Goal: Task Accomplishment & Management: Manage account settings

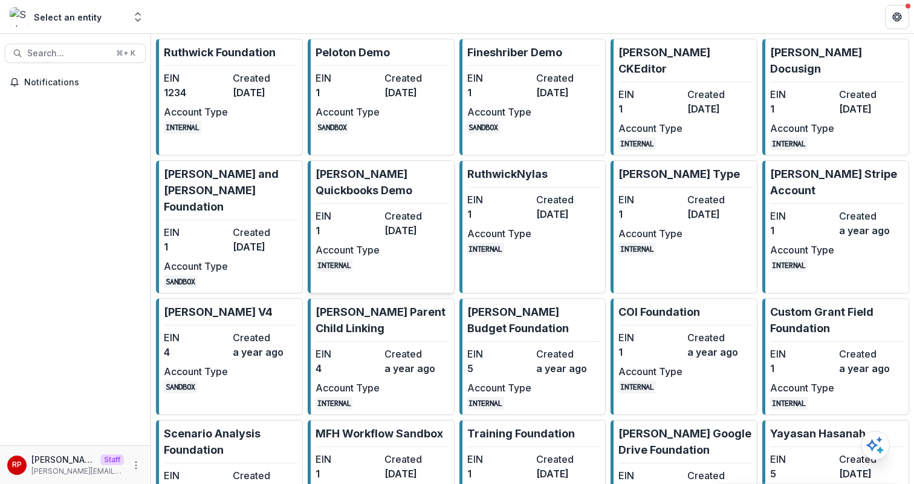
click at [409, 225] on dd "3 years ago" at bounding box center [416, 230] width 64 height 15
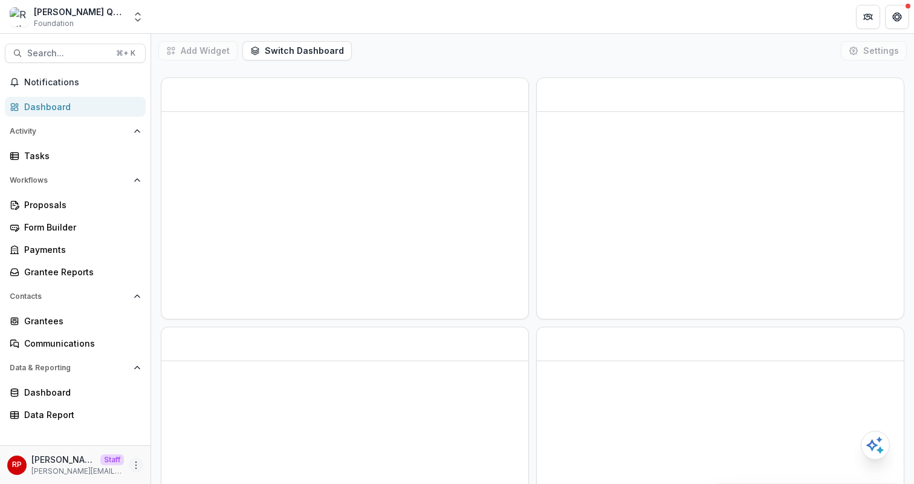
click at [134, 464] on icon "More" at bounding box center [136, 465] width 10 height 10
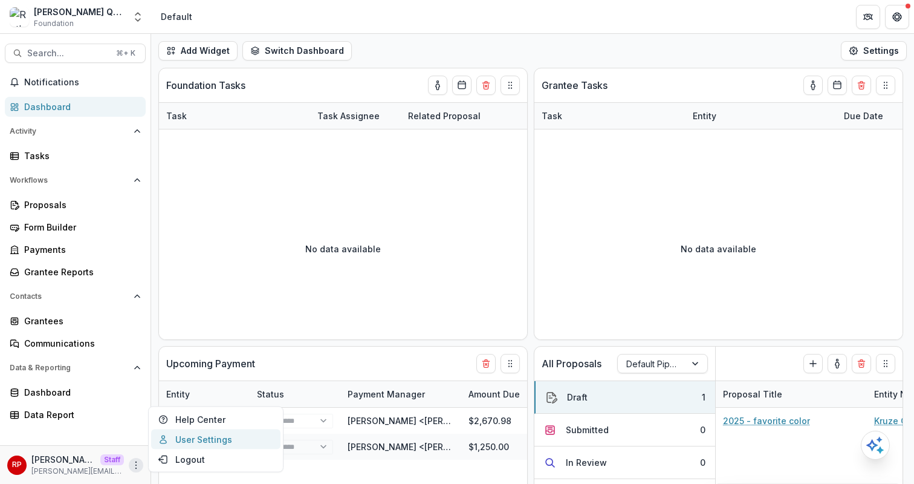
click at [196, 438] on link "User Settings" at bounding box center [215, 439] width 129 height 20
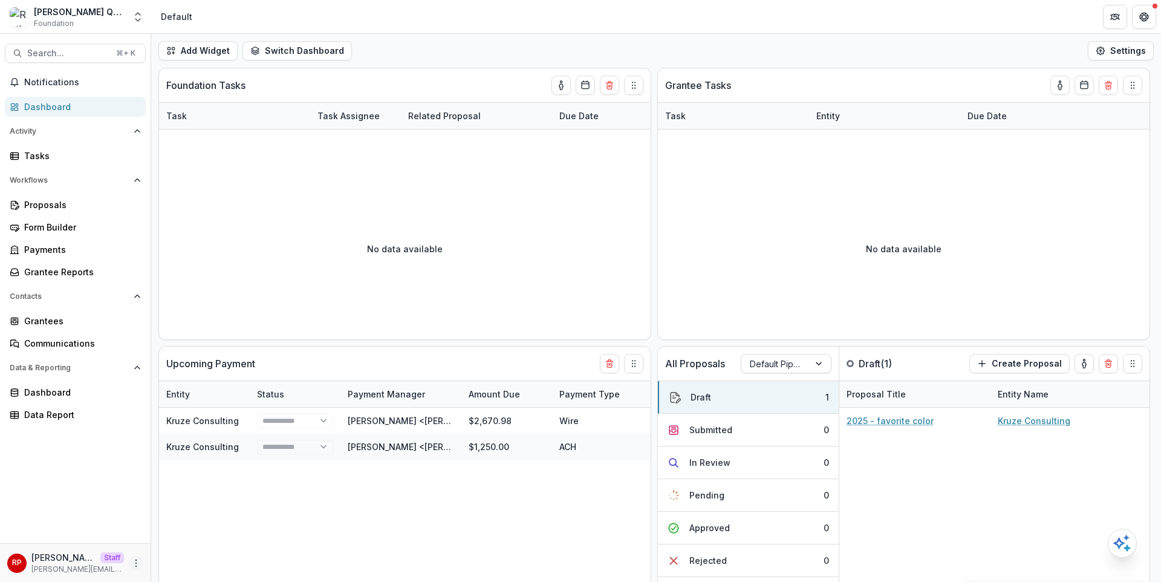
click at [135, 483] on icon "More" at bounding box center [136, 563] width 10 height 10
click at [195, 483] on link "User Settings" at bounding box center [215, 537] width 129 height 20
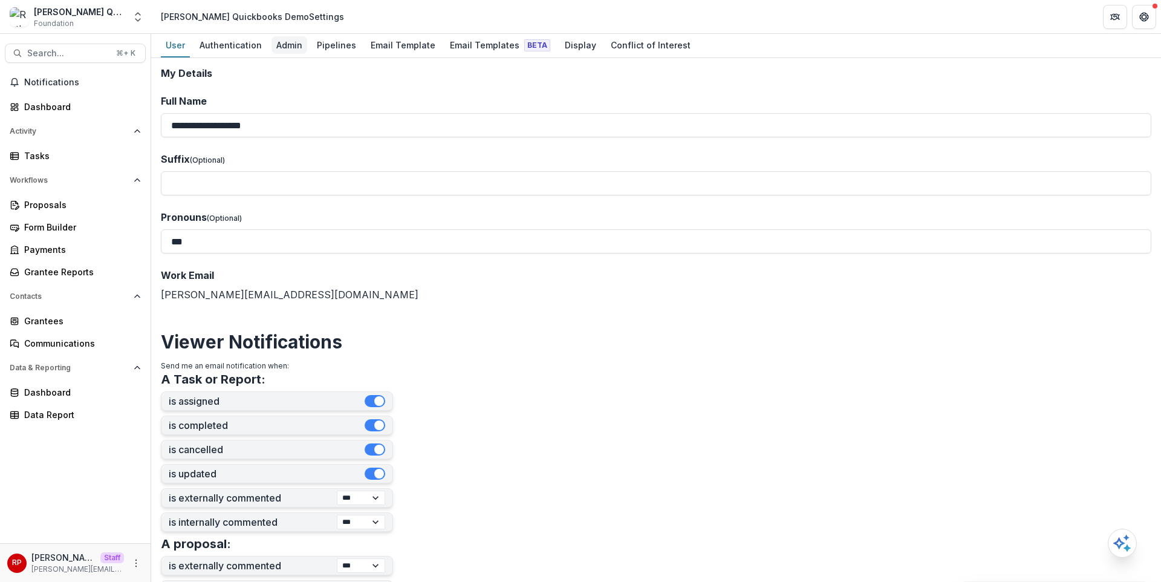
click at [284, 48] on div "Admin" at bounding box center [289, 45] width 36 height 18
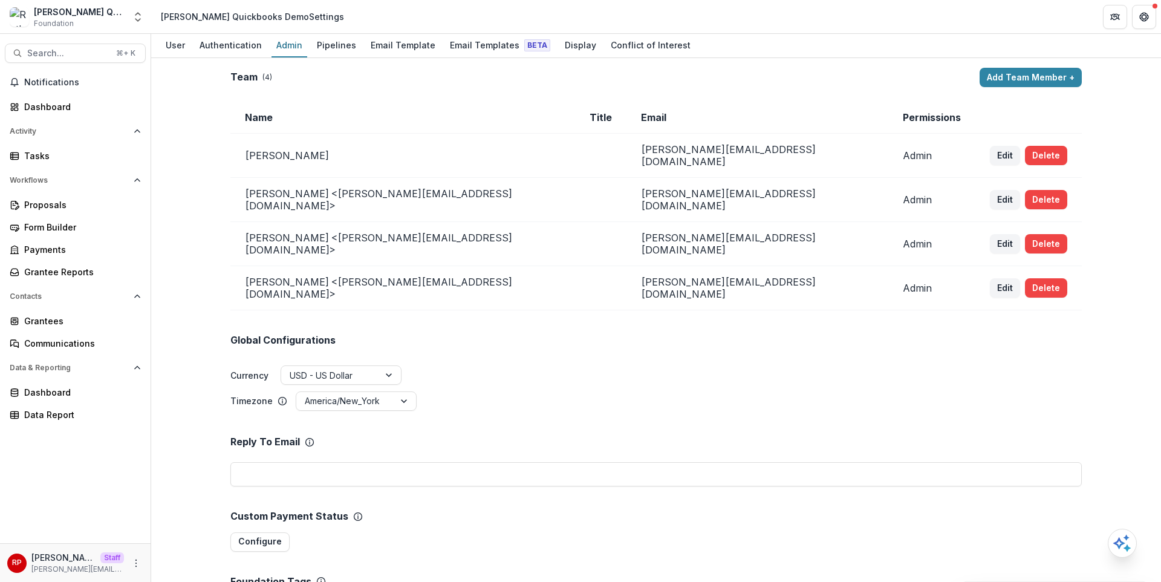
click at [484, 122] on td "Name" at bounding box center [402, 118] width 345 height 32
click at [377, 80] on div "Team ( 4 )" at bounding box center [602, 76] width 744 height 11
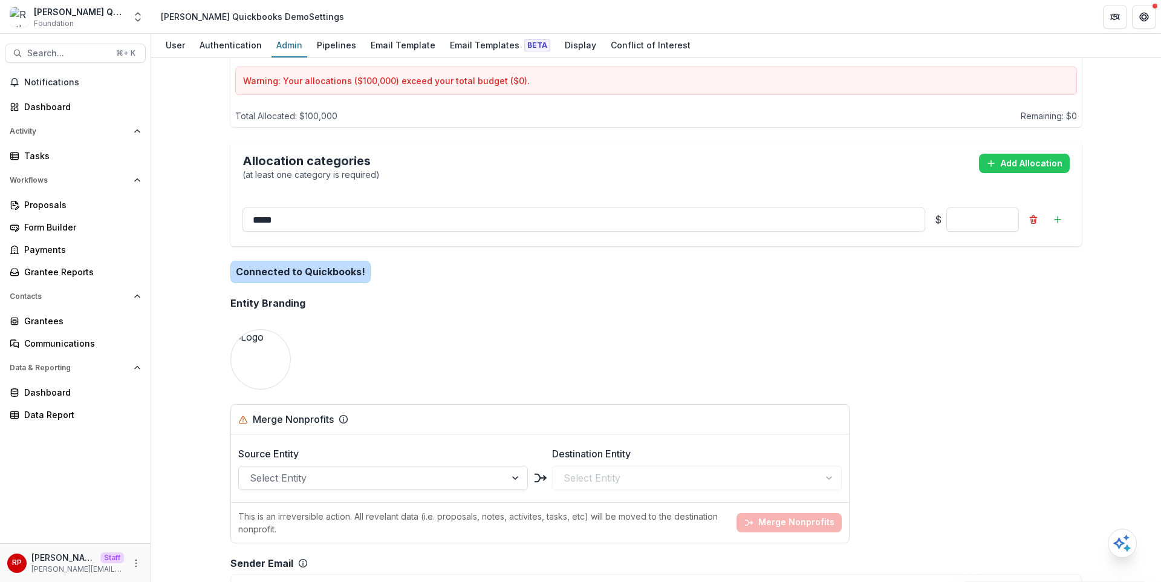
scroll to position [858, 0]
click at [563, 287] on div "Entity Branding" at bounding box center [655, 302] width 851 height 31
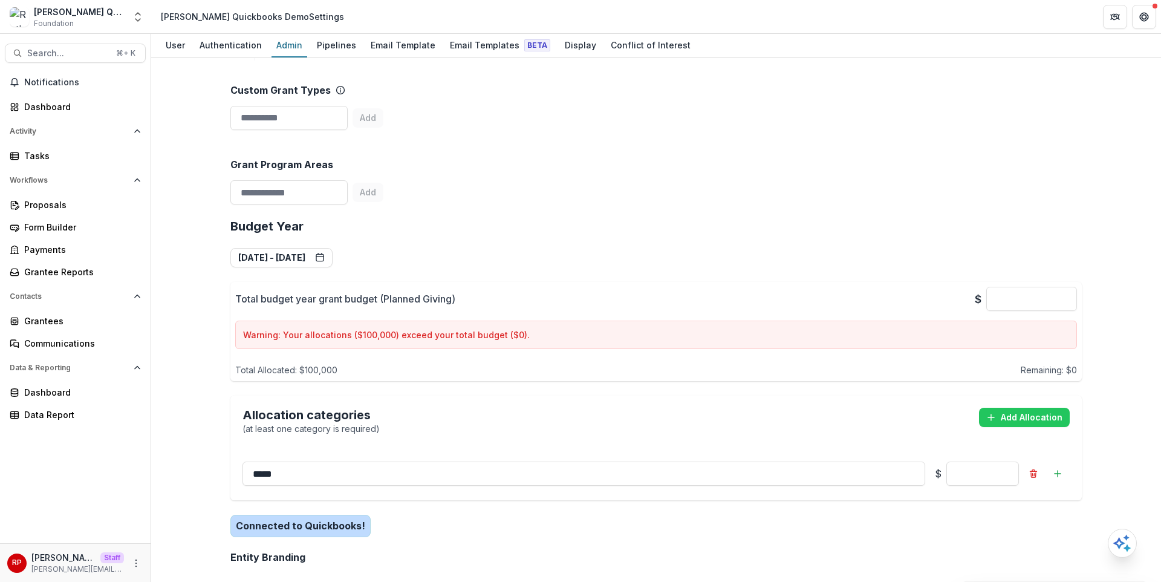
scroll to position [607, 0]
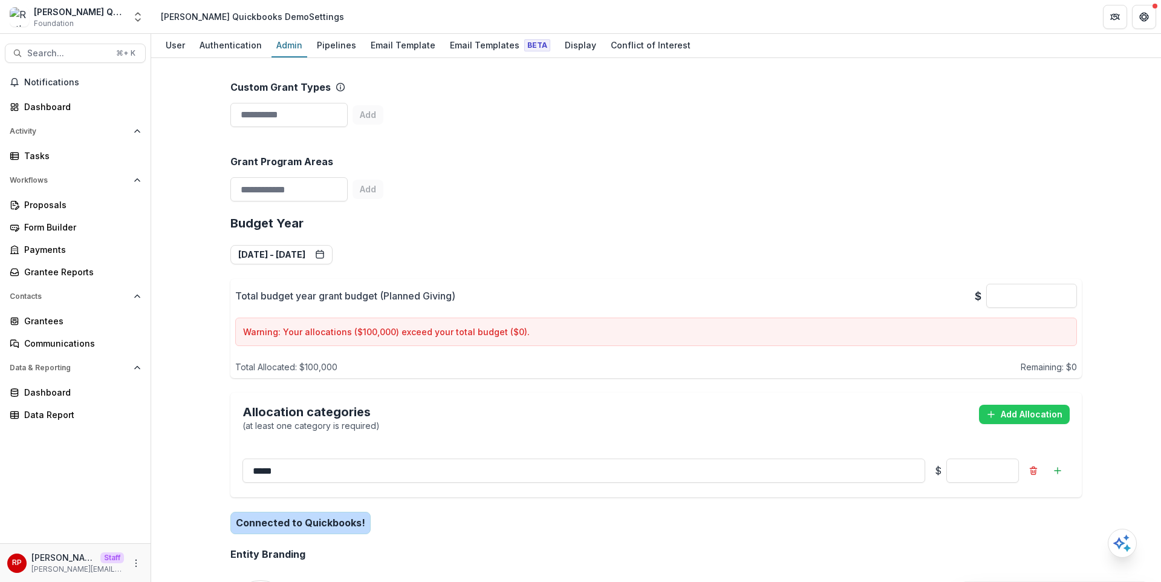
click at [366, 483] on div "Connected to Quickbooks!" at bounding box center [655, 523] width 851 height 32
click at [612, 152] on div "Grant Program Areas Add" at bounding box center [655, 169] width 851 height 74
click at [564, 334] on div "Total budget year grant budget (Planned Giving) $ * Warning: Your allocations (…" at bounding box center [656, 328] width 842 height 89
click at [100, 324] on div "Grantees" at bounding box center [80, 320] width 112 height 13
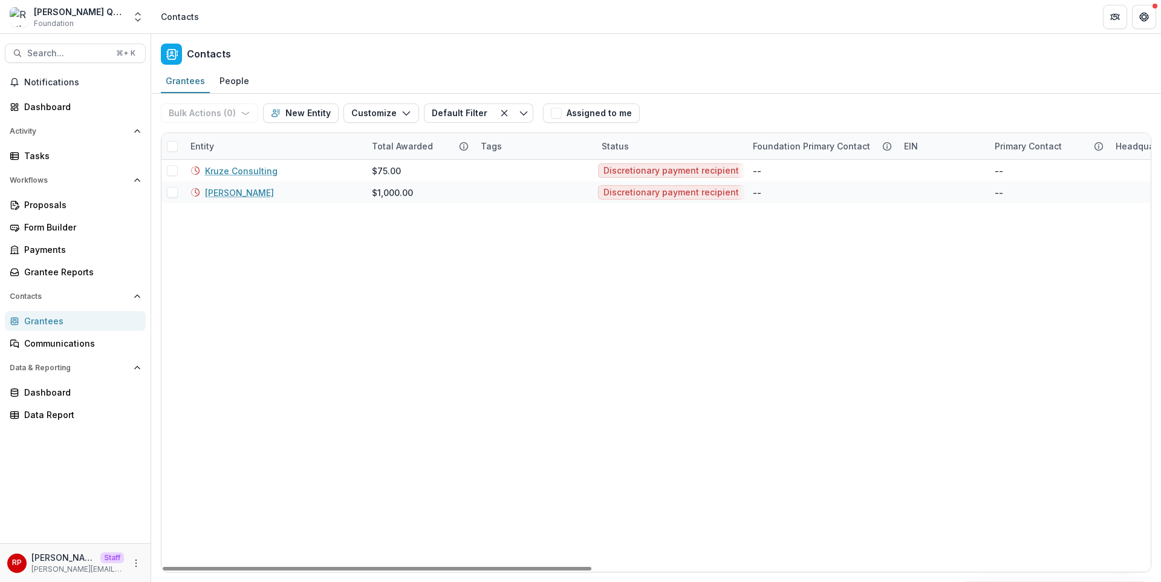
click at [443, 50] on div "Contacts" at bounding box center [656, 52] width 1010 height 36
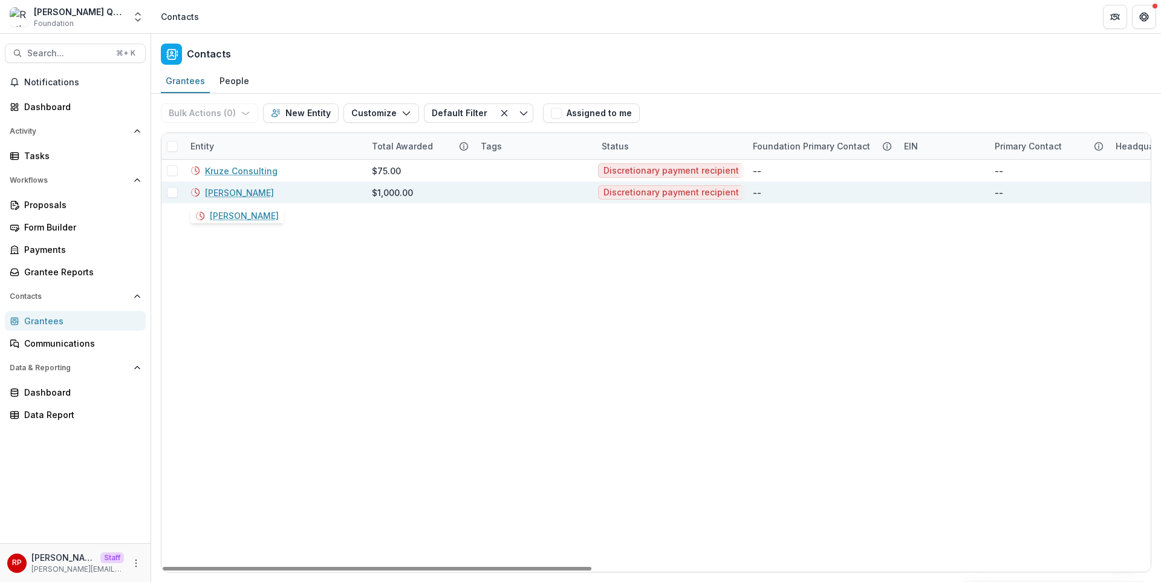
click at [249, 192] on link "Adam Lehman" at bounding box center [239, 192] width 69 height 13
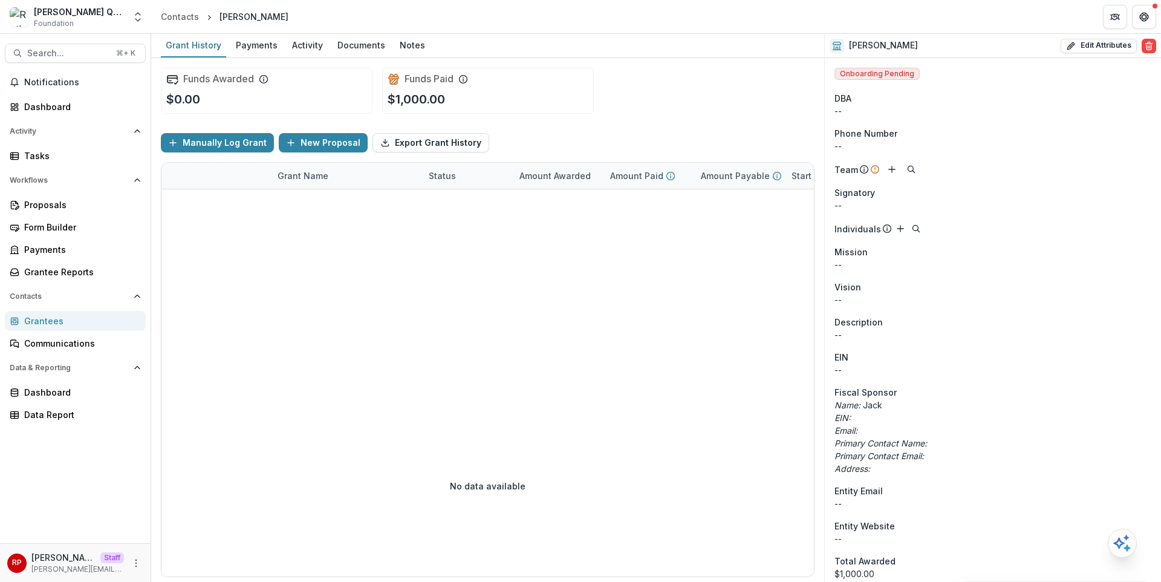
click at [913, 259] on p "--" at bounding box center [992, 264] width 317 height 13
click at [264, 44] on div "Payments" at bounding box center [256, 45] width 51 height 18
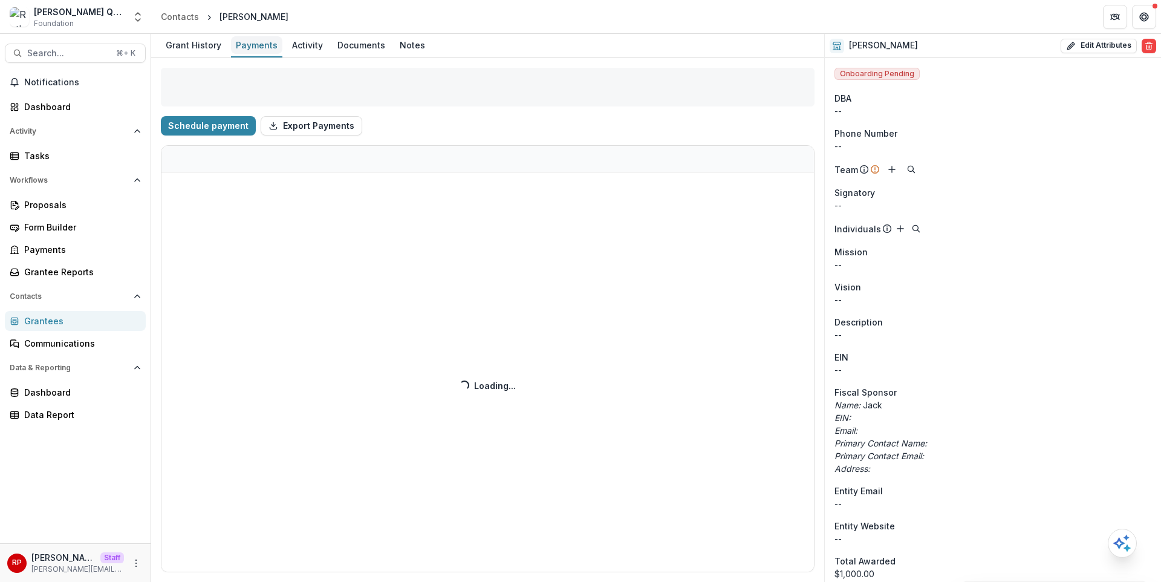
select select "**********"
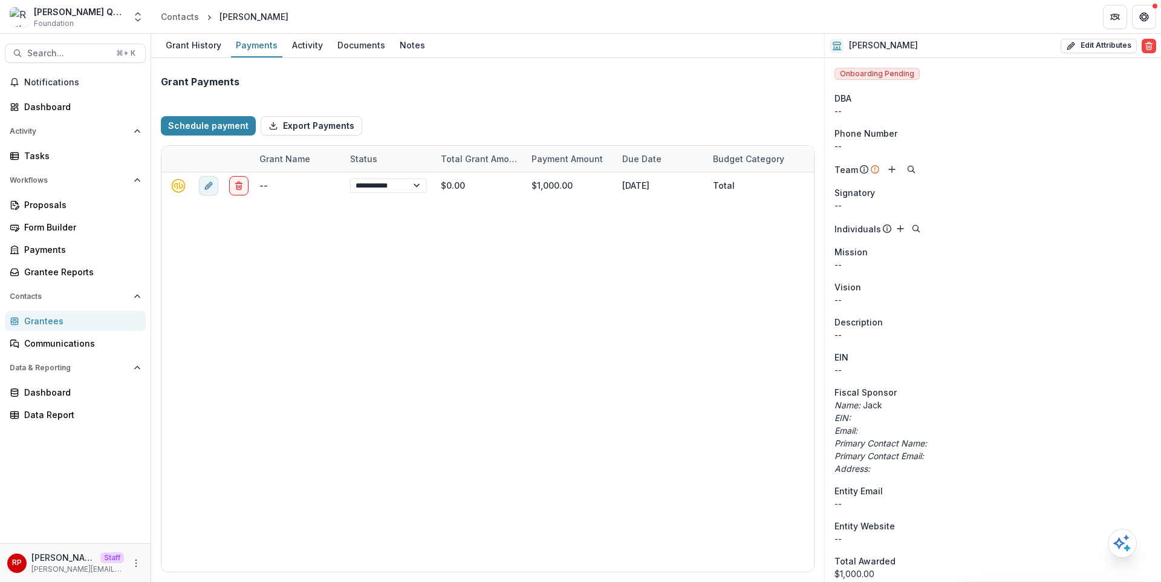
click at [613, 56] on div "Grant History Payments Activity Documents Notes" at bounding box center [487, 46] width 673 height 24
click at [396, 78] on div "Grant Payments View Quickbooks Vendor Details 2" at bounding box center [488, 82] width 654 height 29
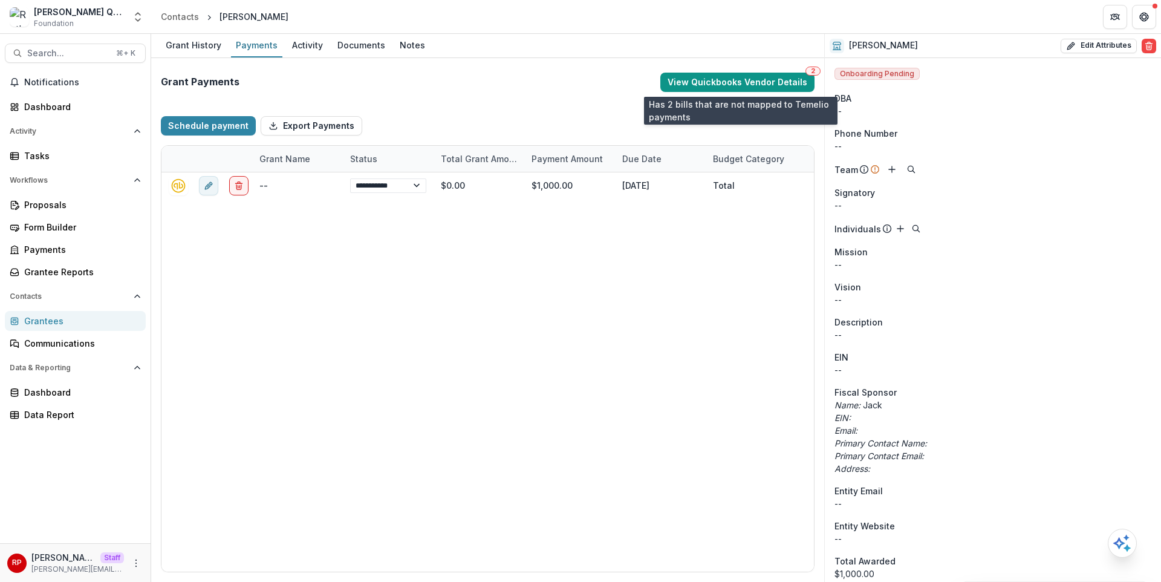
click at [773, 88] on button "View Quickbooks Vendor Details 2" at bounding box center [737, 82] width 154 height 19
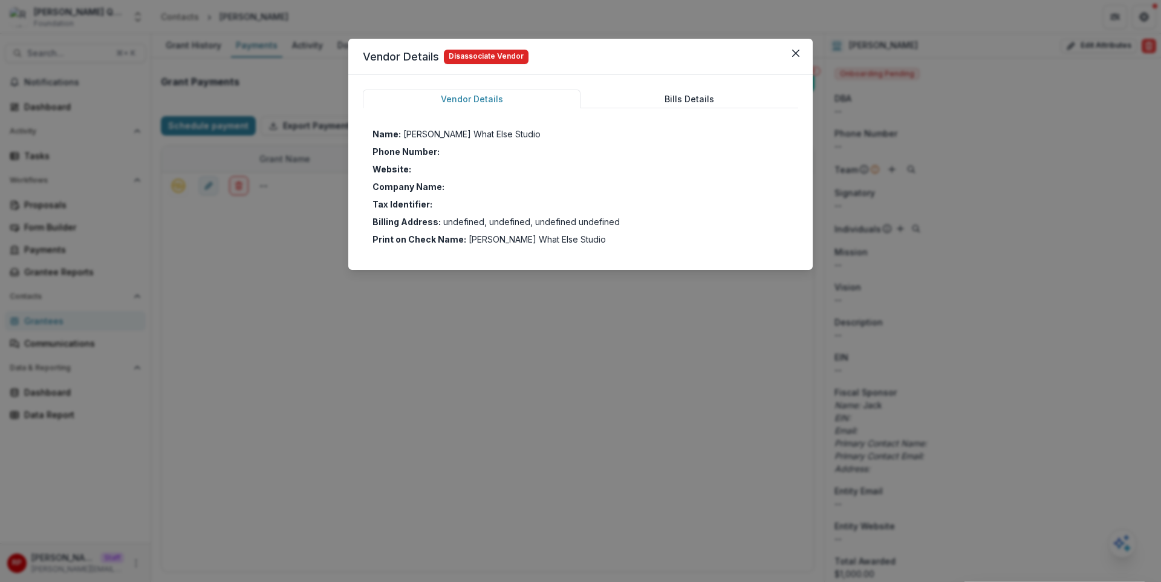
click at [498, 60] on button "Disassociate Vendor" at bounding box center [486, 57] width 85 height 15
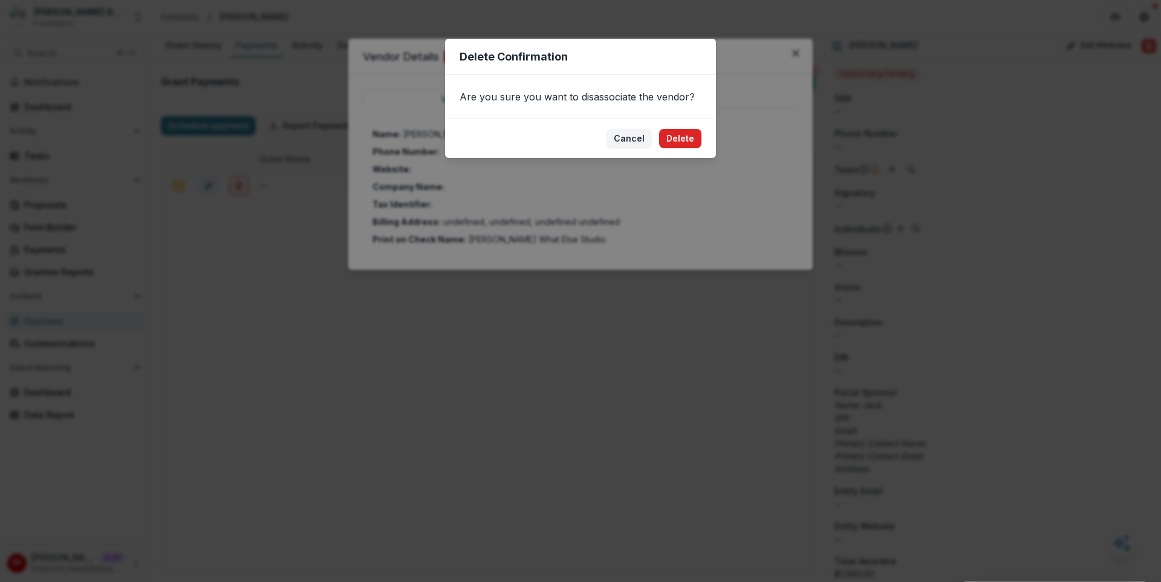
click at [686, 138] on button "Delete" at bounding box center [680, 138] width 42 height 19
select select "**********"
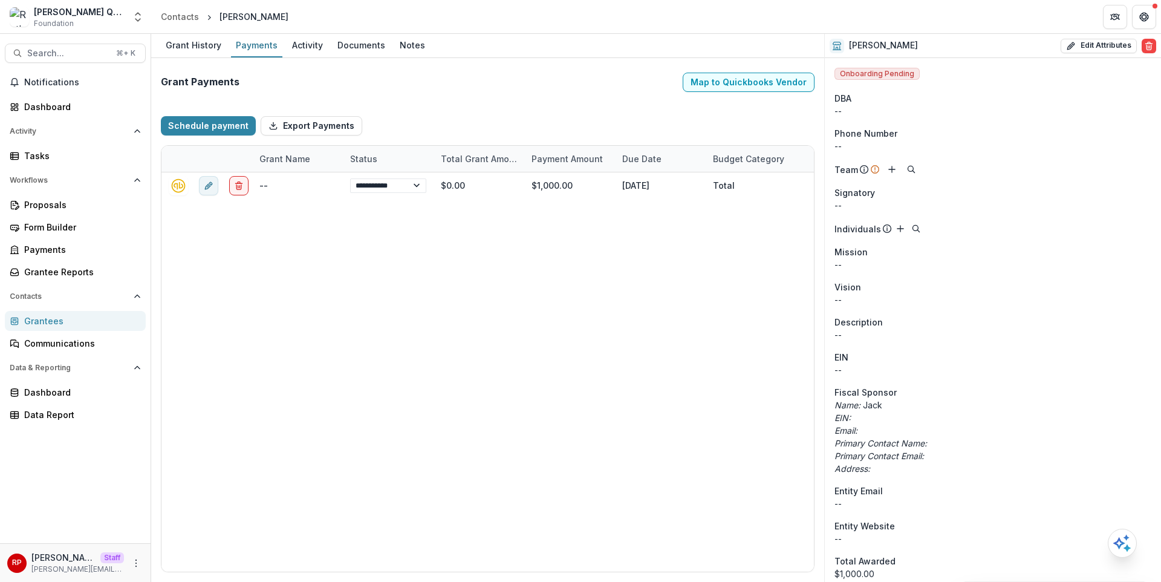
click at [719, 125] on div "Schedule payment Export Payments" at bounding box center [488, 125] width 654 height 39
select select "**********"
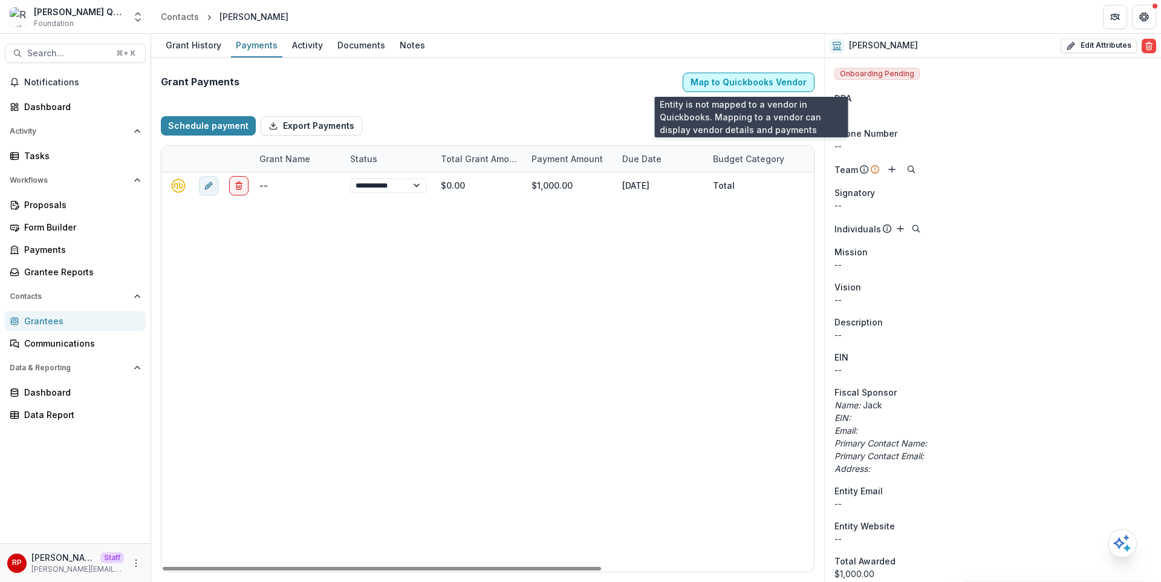
click at [755, 85] on button "Map to Quickbooks Vendor" at bounding box center [749, 82] width 132 height 19
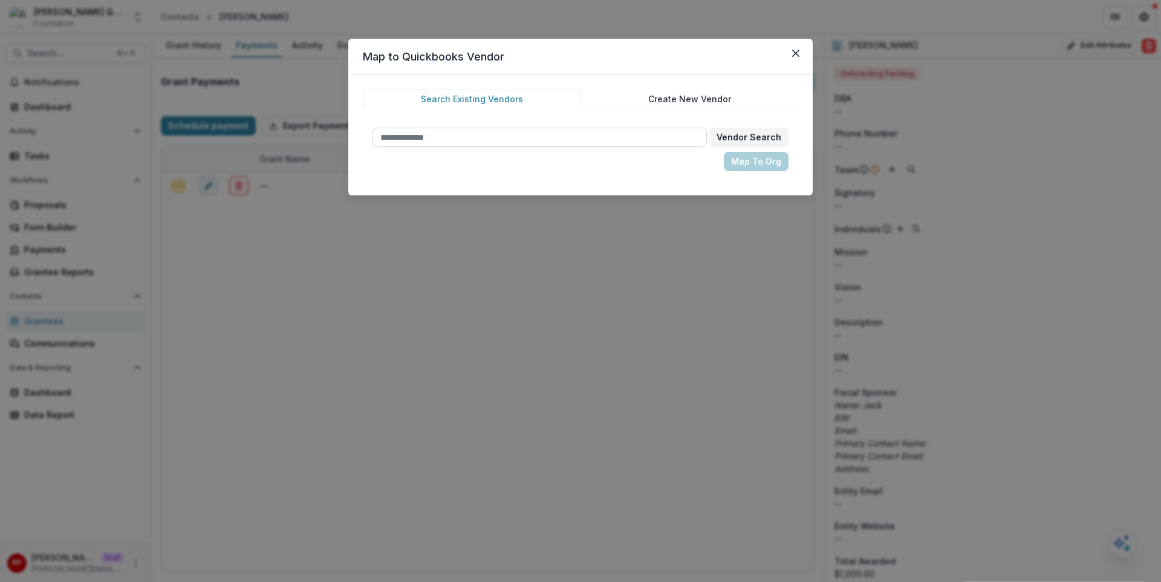
click at [547, 140] on input "text" at bounding box center [539, 137] width 334 height 19
type input "****"
click at [783, 138] on button "Vendor Search" at bounding box center [748, 137] width 79 height 19
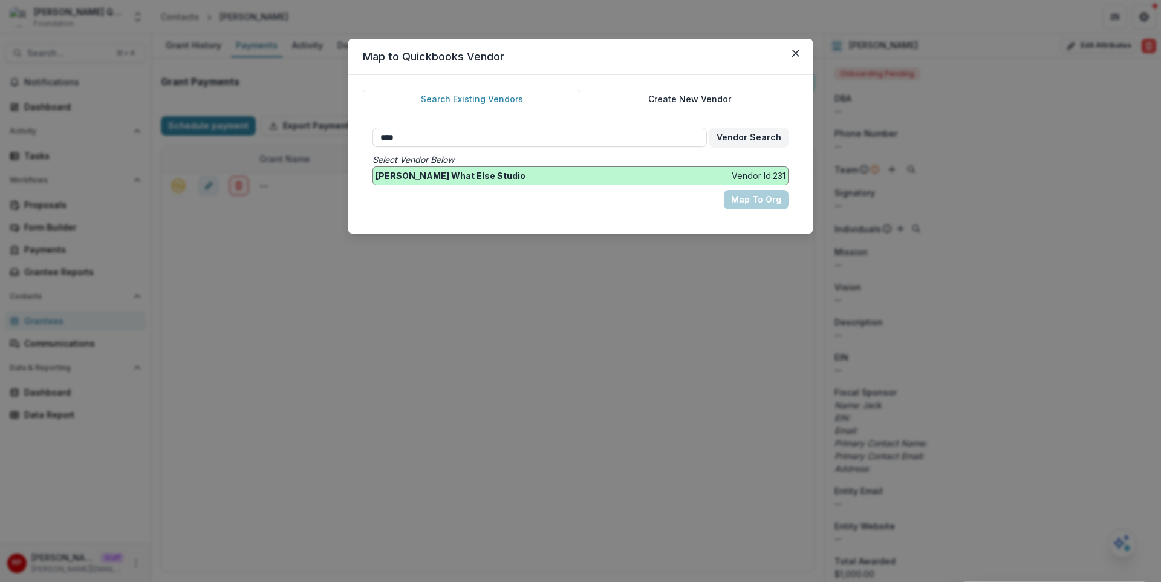
click at [588, 171] on div "Adam Lehman What Else Studio Vendor Id: 231" at bounding box center [580, 175] width 410 height 13
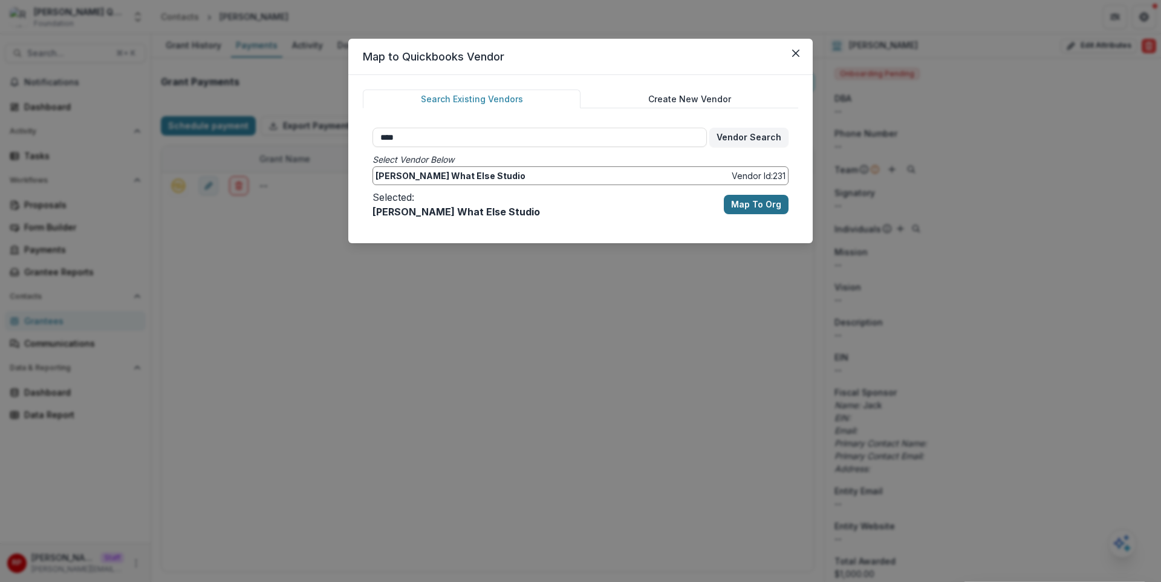
click at [768, 203] on button "Map To Org" at bounding box center [756, 204] width 65 height 19
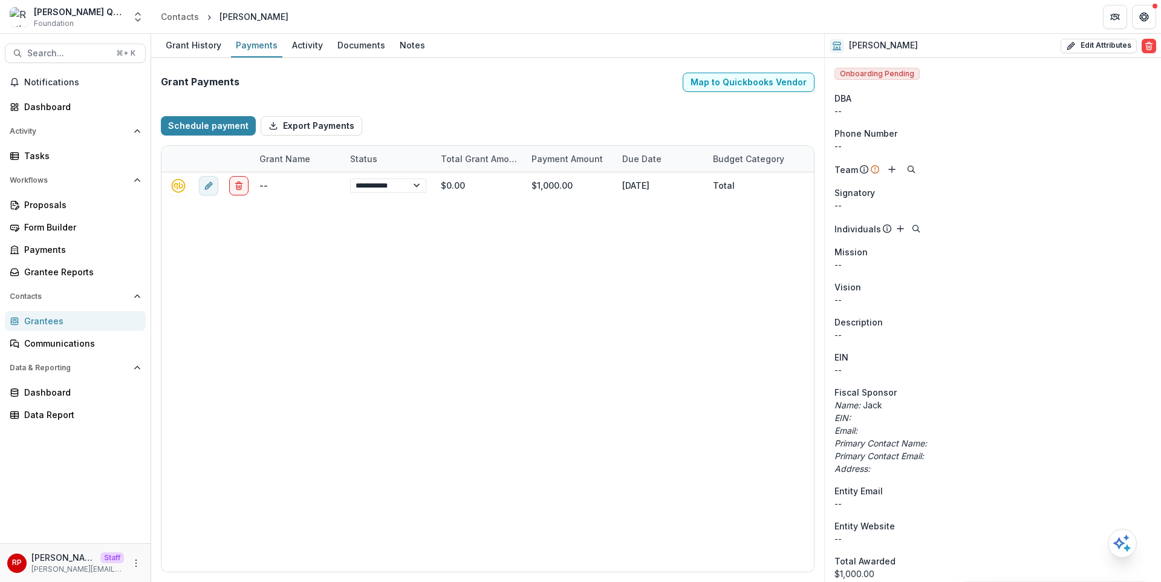
select select "**********"
click at [684, 28] on header "Contacts Adam Lehman" at bounding box center [656, 16] width 1010 height 33
click at [735, 68] on div "View Quickbooks Vendor Details 2" at bounding box center [737, 82] width 154 height 29
select select "**********"
click at [747, 87] on button "View Quickbooks Vendor Details 2" at bounding box center [737, 82] width 154 height 19
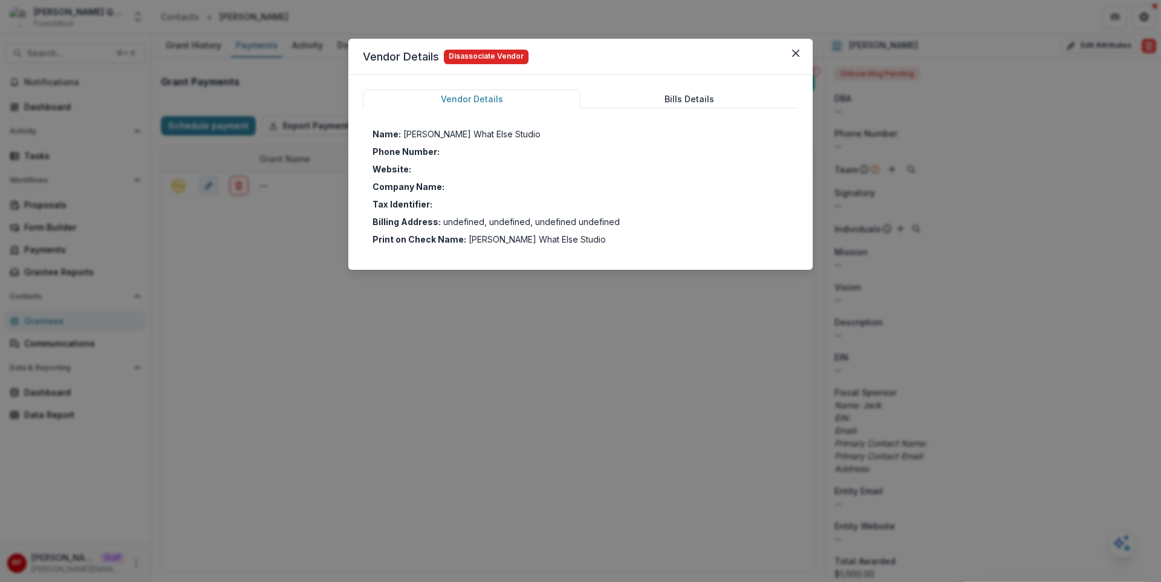
click at [508, 61] on button "Disassociate Vendor" at bounding box center [486, 57] width 85 height 15
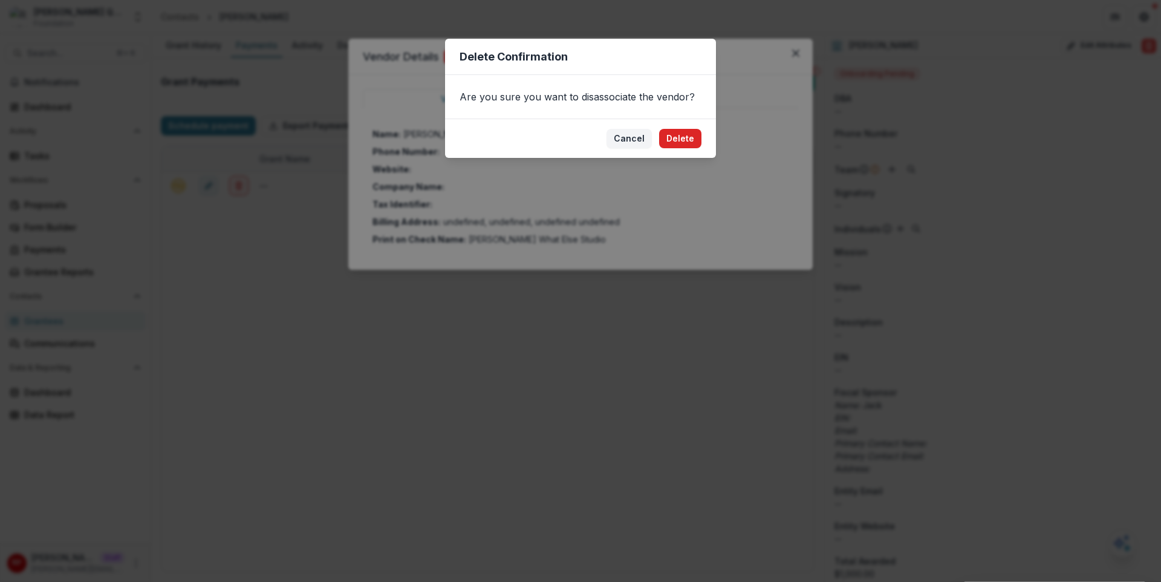
click at [676, 141] on button "Delete" at bounding box center [680, 138] width 42 height 19
select select "**********"
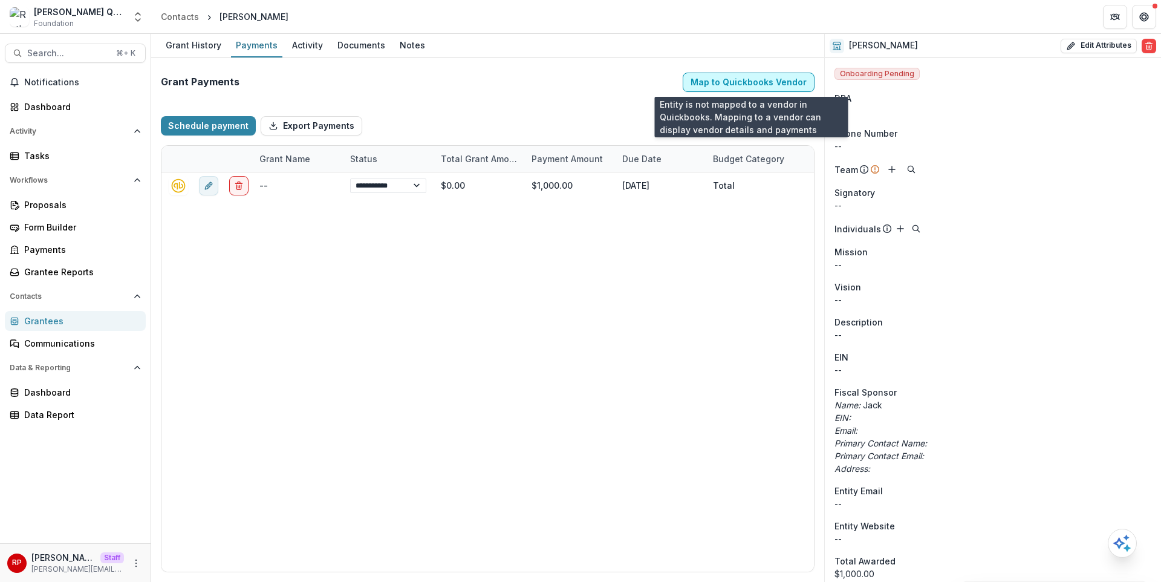
click at [784, 85] on button "Map to Quickbooks Vendor" at bounding box center [749, 82] width 132 height 19
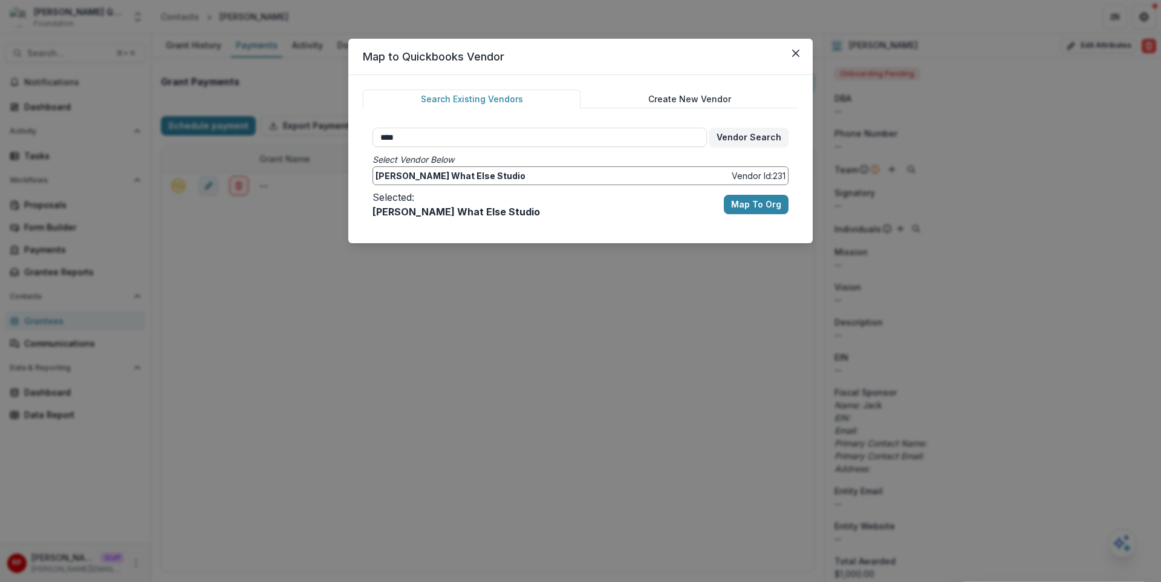
click at [684, 97] on button "Create New Vendor" at bounding box center [689, 98] width 218 height 19
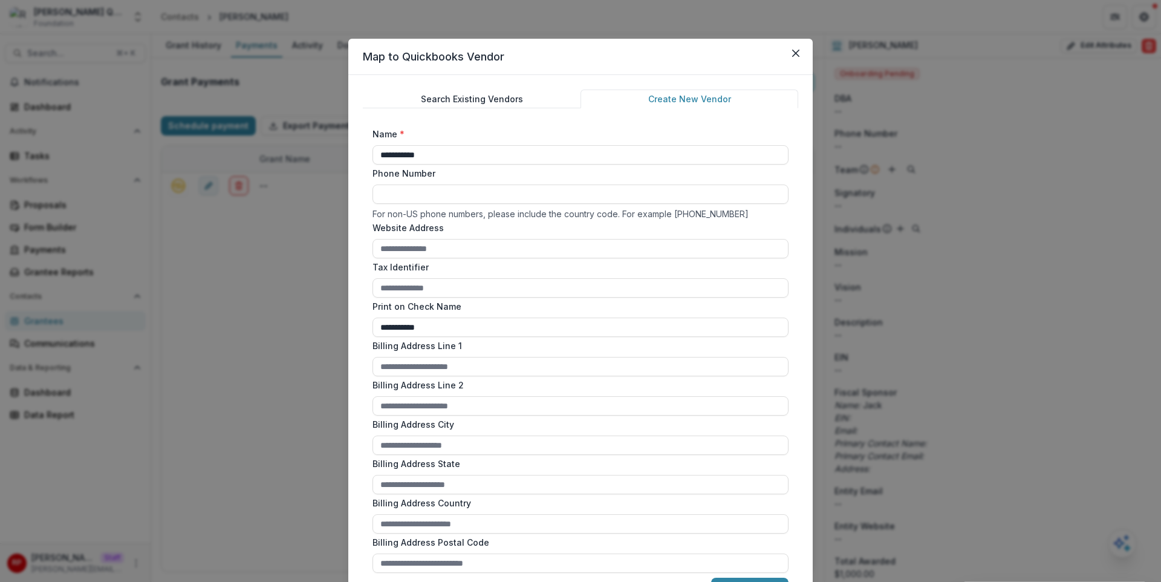
click at [531, 99] on button "Search Existing Vendors" at bounding box center [472, 98] width 218 height 19
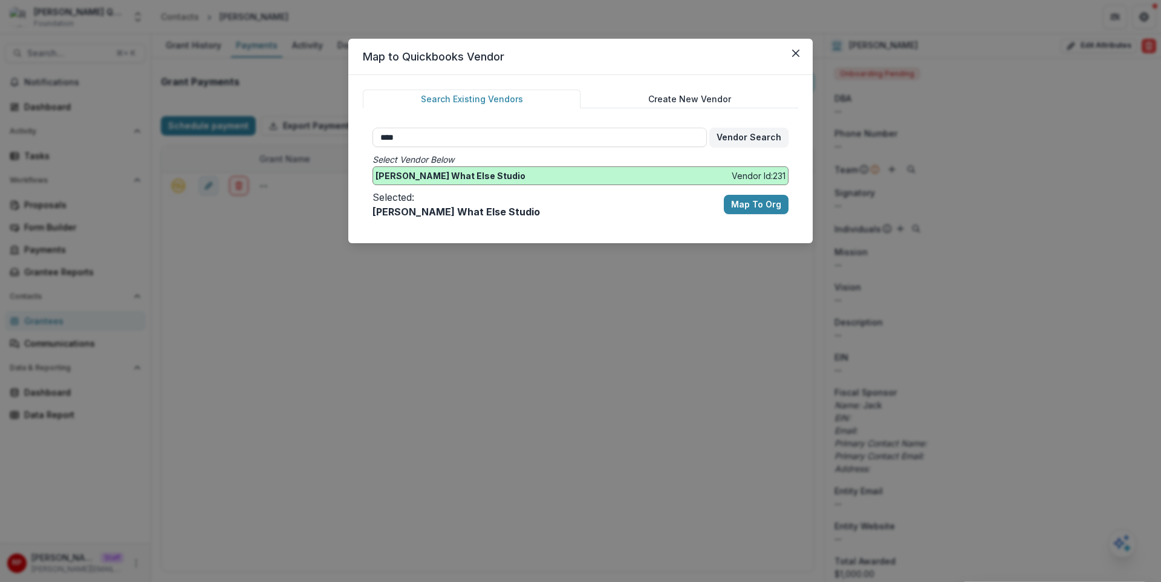
click at [566, 171] on div "Adam Lehman What Else Studio Vendor Id: 231" at bounding box center [580, 175] width 410 height 13
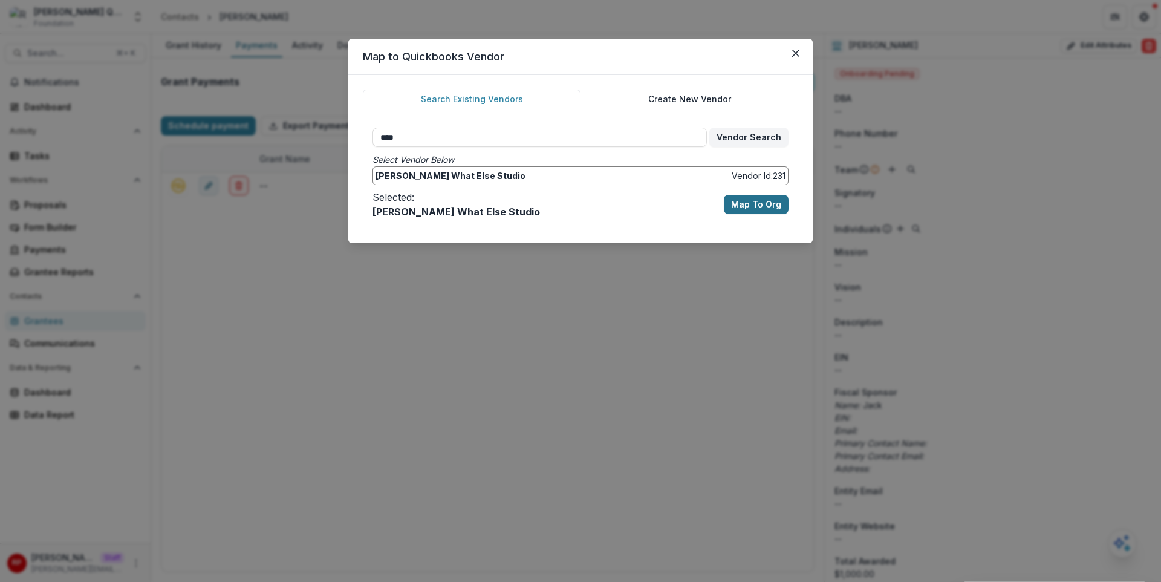
click at [759, 210] on button "Map To Org" at bounding box center [756, 204] width 65 height 19
select select "**********"
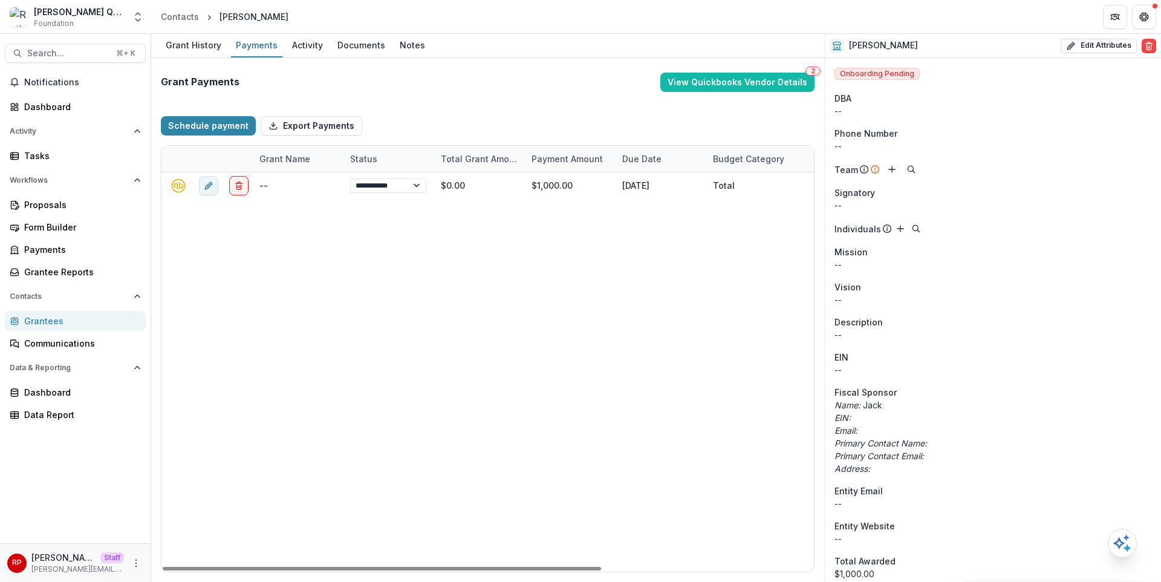
click at [793, 207] on div "**********" at bounding box center [644, 371] width 967 height 399
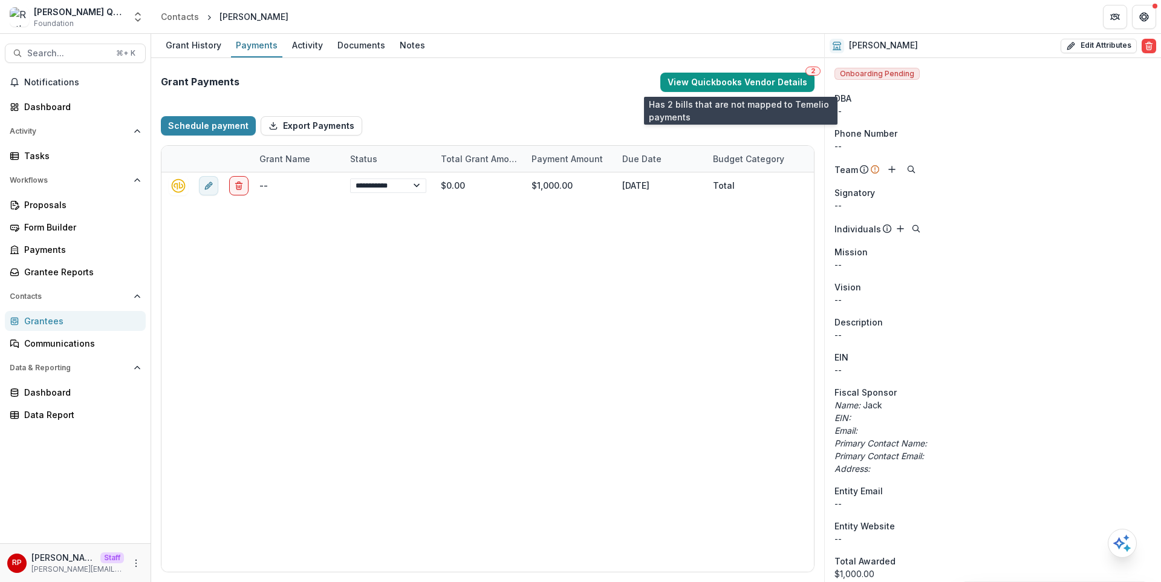
click at [778, 80] on button "View Quickbooks Vendor Details 2" at bounding box center [737, 82] width 154 height 19
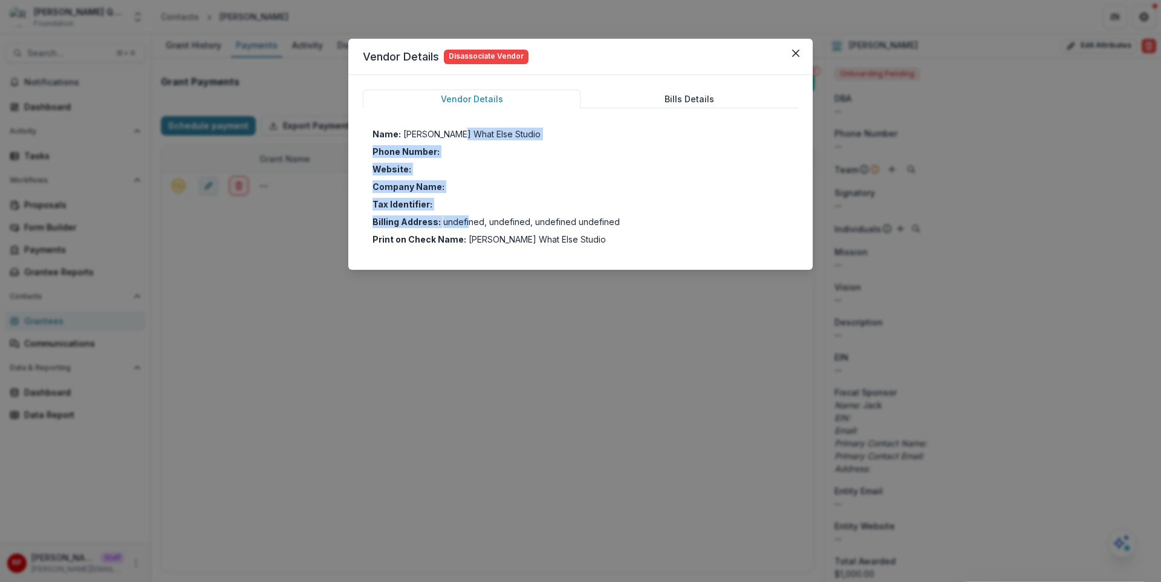
drag, startPoint x: 465, startPoint y: 139, endPoint x: 465, endPoint y: 216, distance: 77.4
click at [465, 216] on div "Name: Adam Lehman What Else Studio Phone Number: Website: Company Name: Tax Ide…" at bounding box center [580, 187] width 416 height 118
click at [465, 216] on p "undefined, undefined, undefined undefined" at bounding box center [531, 221] width 177 height 13
click at [695, 103] on button "Bills Details" at bounding box center [689, 98] width 218 height 19
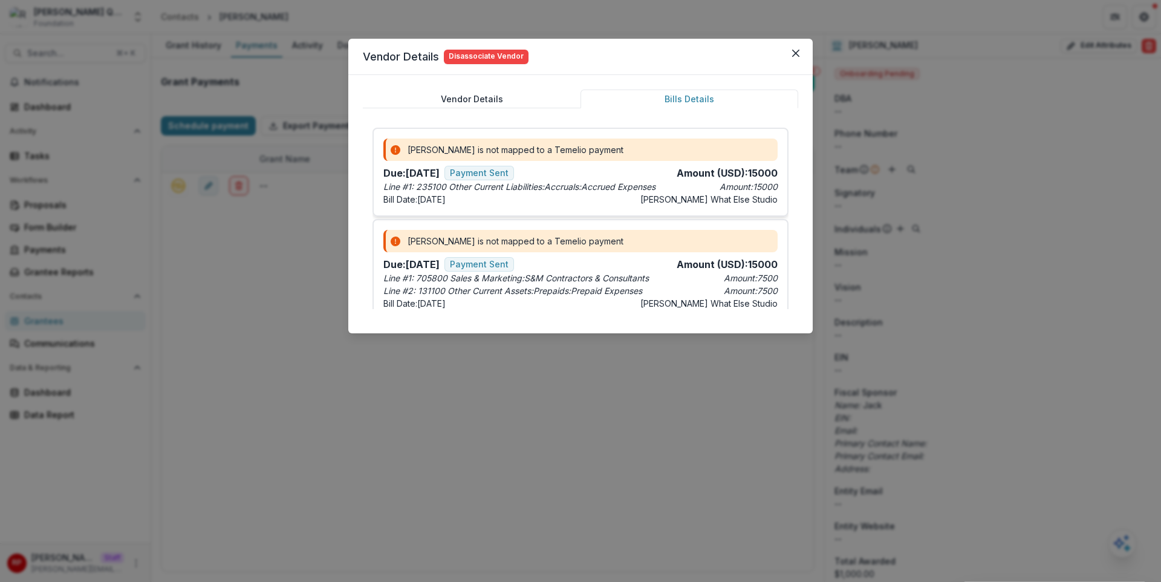
select select "**********"
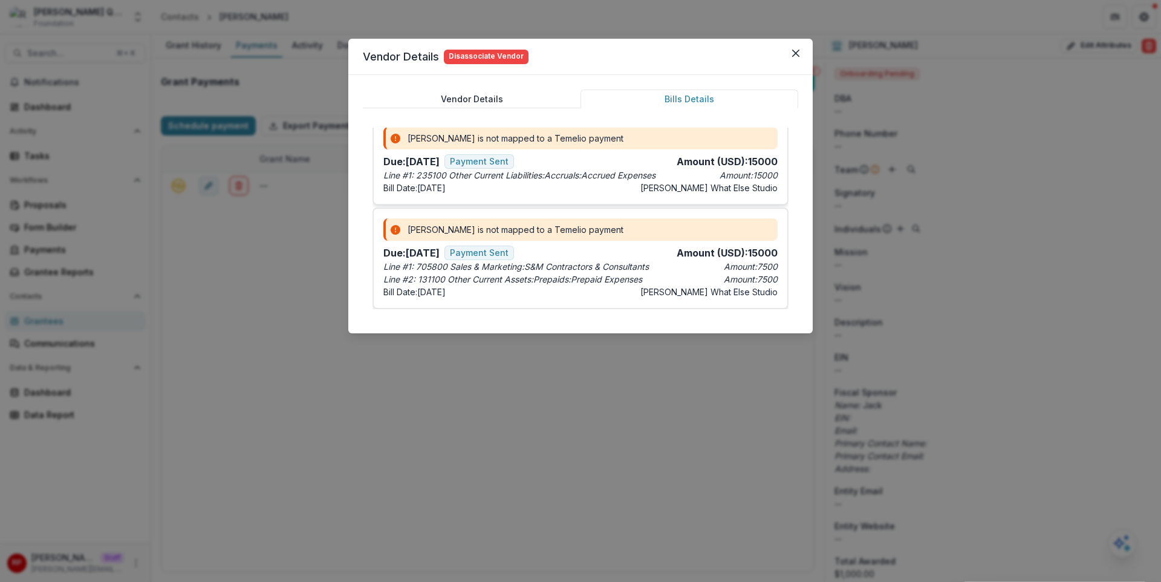
click at [430, 175] on icon "Line # 1 : 235100 Other Current Liabilities:Accruals:Accrued Expenses" at bounding box center [519, 175] width 272 height 13
click at [478, 271] on icon "Line # 1 : 705800 Sales & Marketing:S&M Contractors & Consultants" at bounding box center [515, 266] width 265 height 13
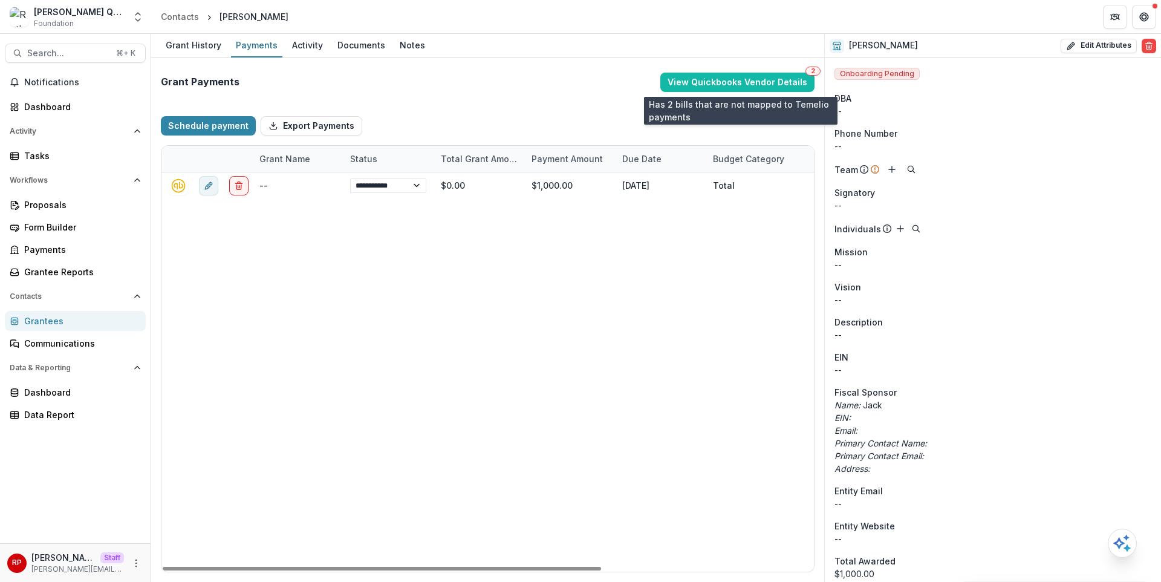
click at [598, 86] on div "Grant Payments View Quickbooks Vendor Details 2" at bounding box center [488, 82] width 654 height 29
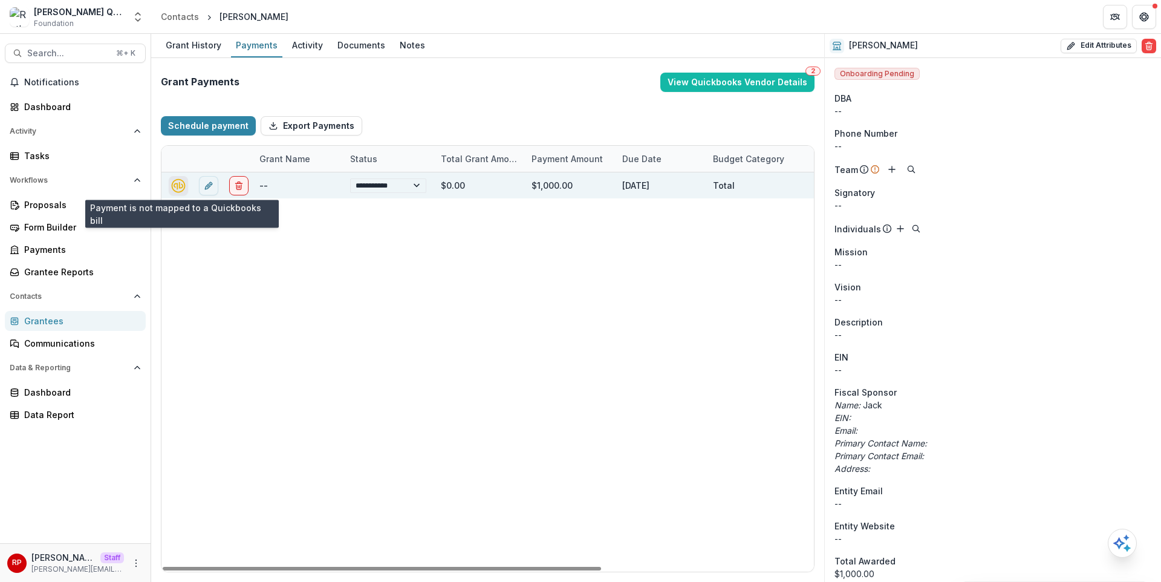
click at [180, 186] on icon "quickbooks-connect" at bounding box center [178, 185] width 17 height 17
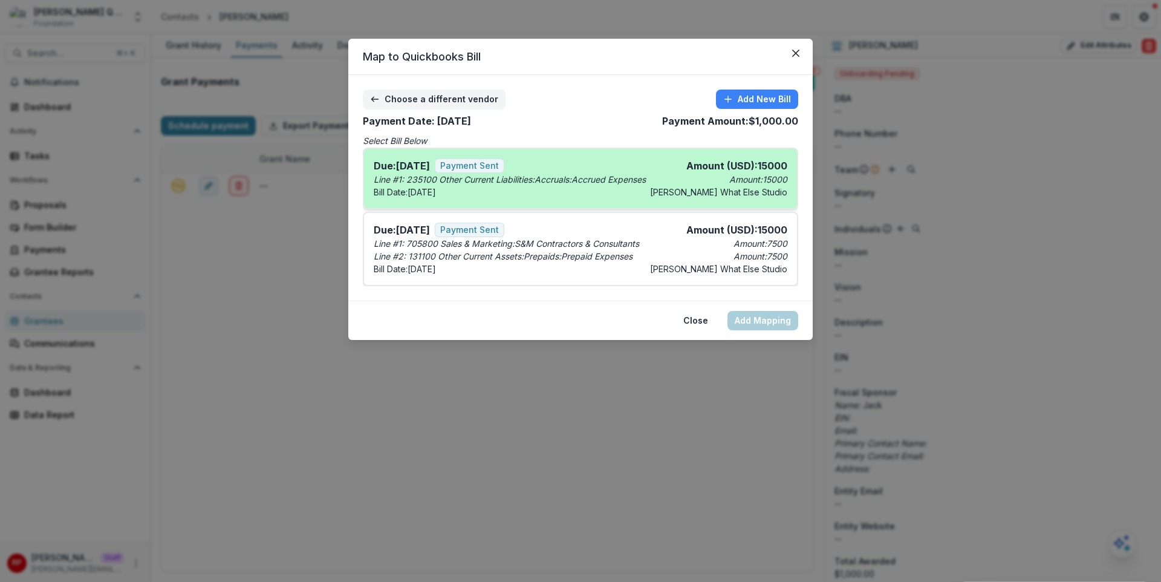
select select "**********"
click at [572, 187] on div "Bill Date: 10/09/2023 Adam Lehman What Else Studio" at bounding box center [581, 192] width 414 height 13
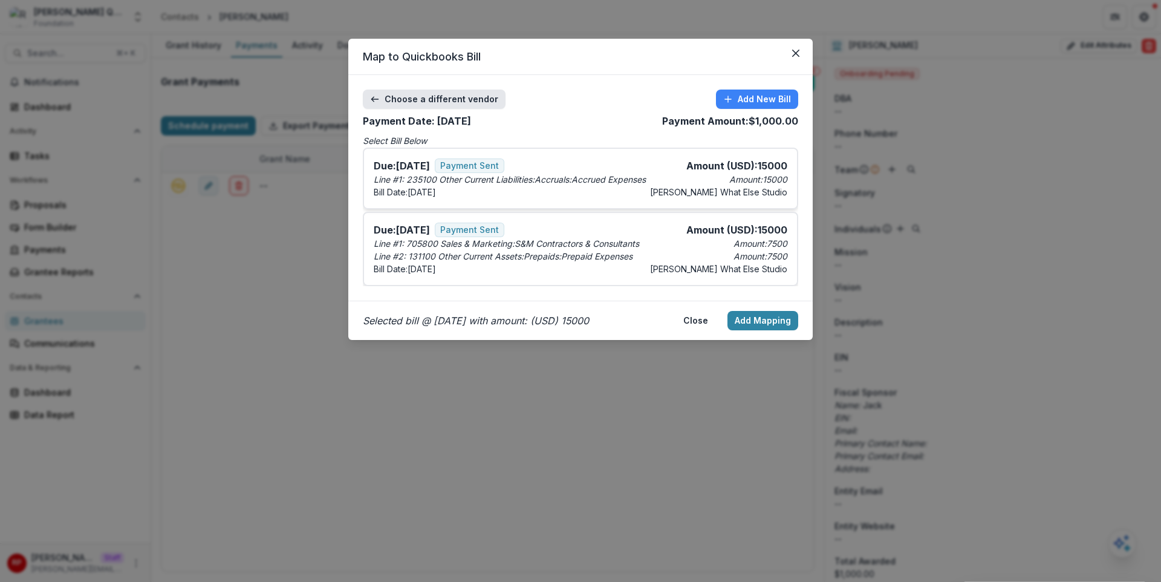
select select "**********"
click at [469, 100] on button "Choose a different vendor" at bounding box center [434, 98] width 143 height 19
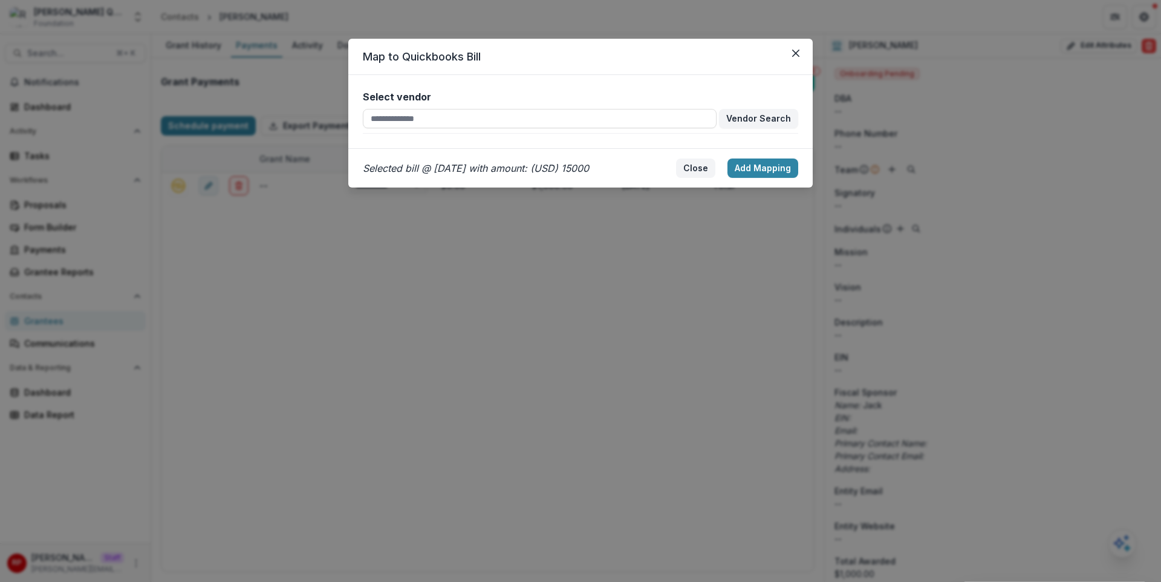
click at [686, 170] on button "Close" at bounding box center [695, 167] width 39 height 19
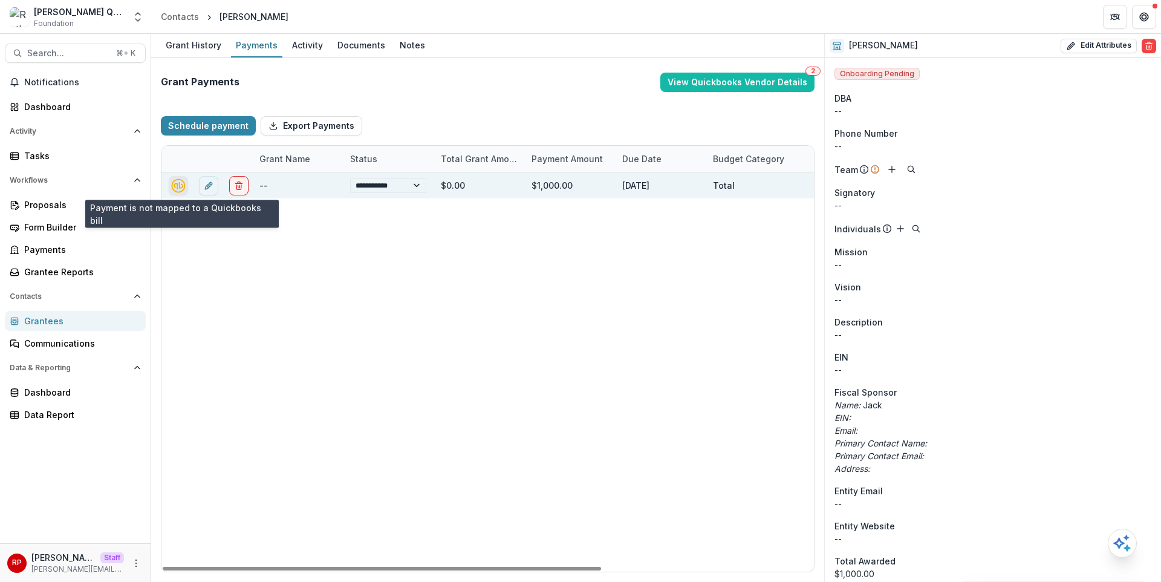
click at [182, 186] on icon "quickbooks-connect" at bounding box center [179, 185] width 14 height 14
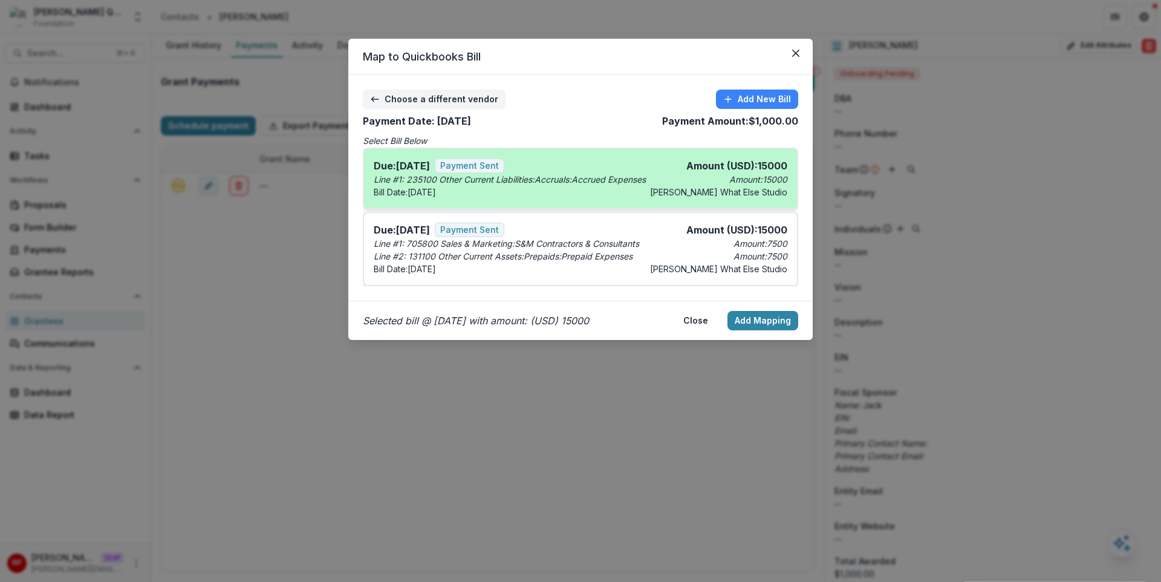
click at [582, 174] on icon "Line # 1 : 235100 Other Current Liabilities:Accruals:Accrued Expenses" at bounding box center [510, 179] width 272 height 13
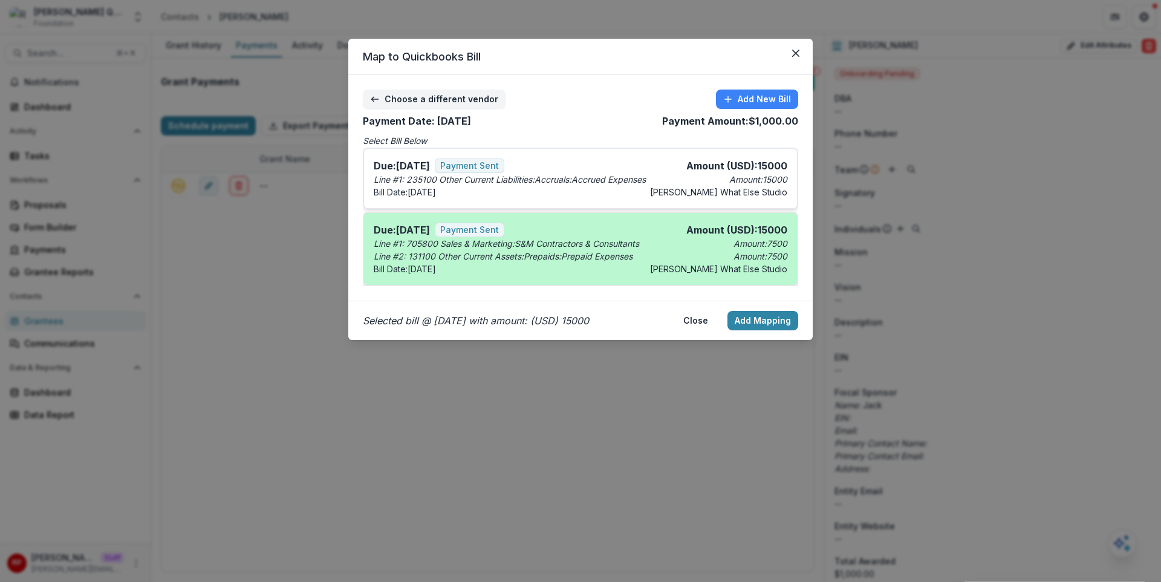
click at [740, 221] on div "Due: 06/07/2023 Payment Sent Amount ( USD ): 15000 Line # 1 : 705800 Sales & Ma…" at bounding box center [580, 249] width 435 height 74
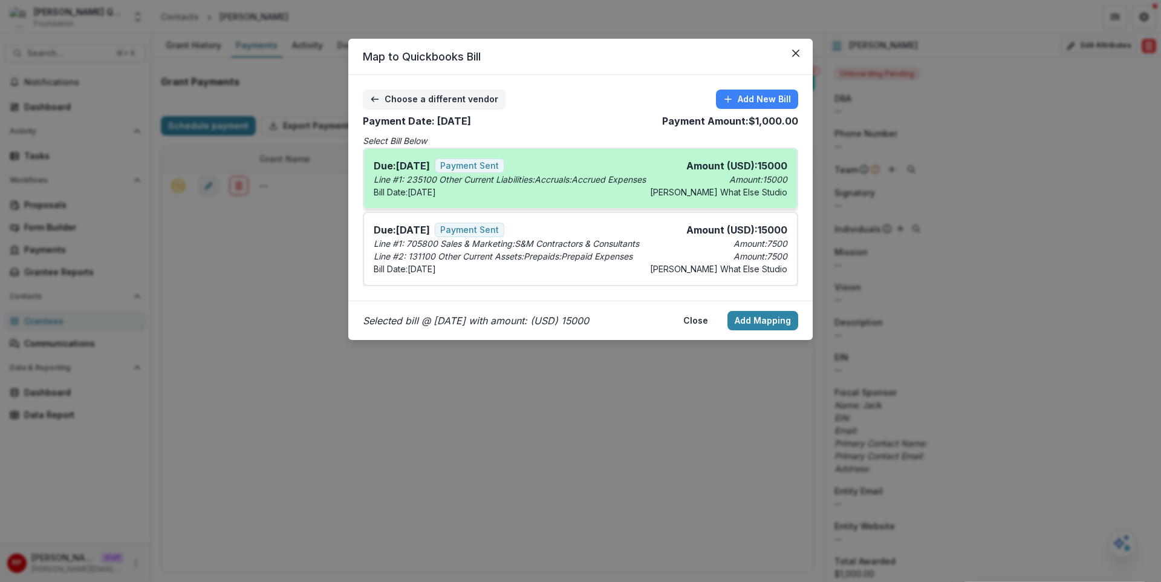
click at [703, 168] on p "Amount ( USD ): 15000" at bounding box center [736, 165] width 101 height 15
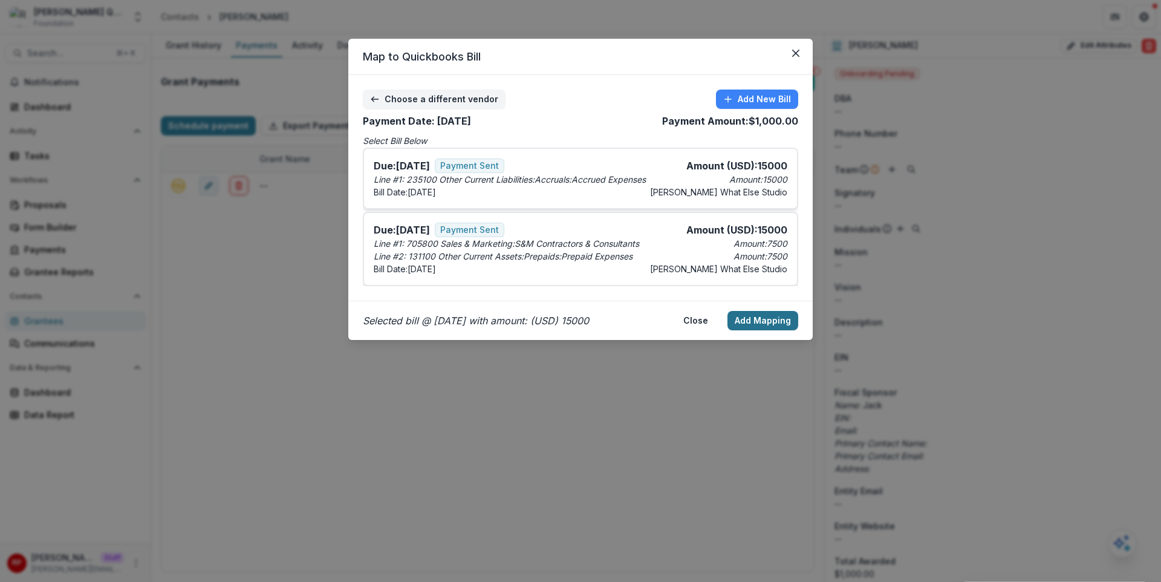
click at [770, 318] on button "Add Mapping" at bounding box center [762, 320] width 71 height 19
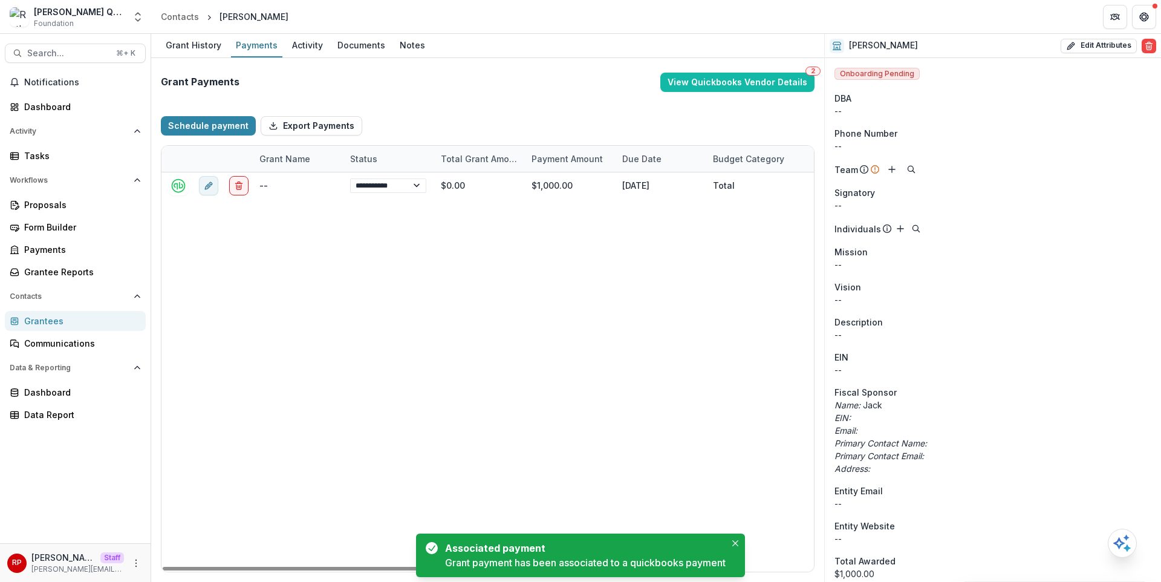
click at [701, 310] on div "**********" at bounding box center [644, 371] width 967 height 399
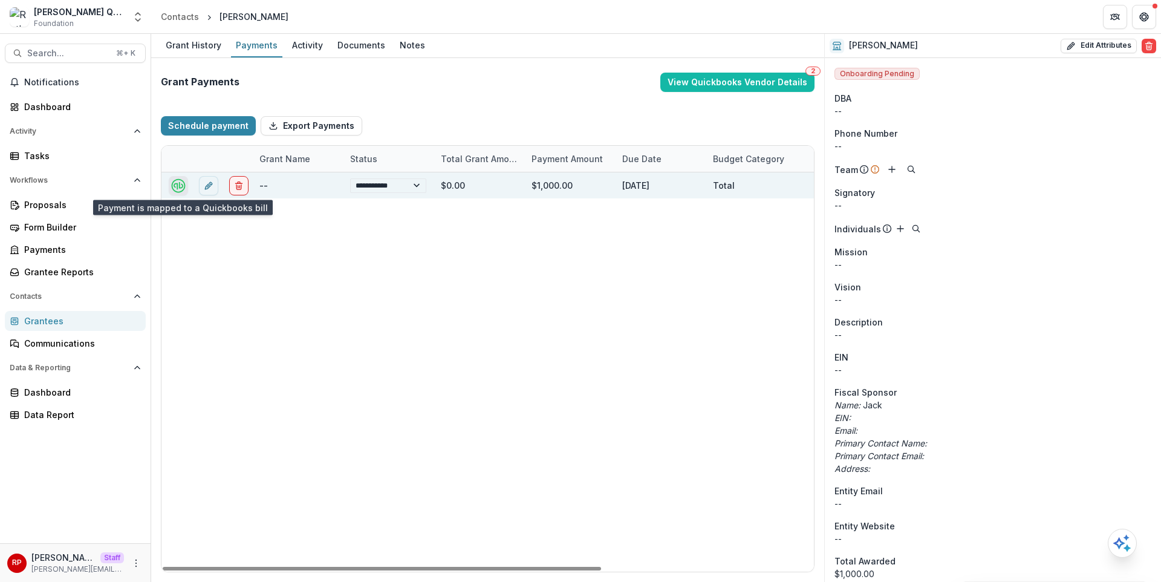
click at [178, 186] on icon "quickbooks-connect" at bounding box center [178, 185] width 17 height 17
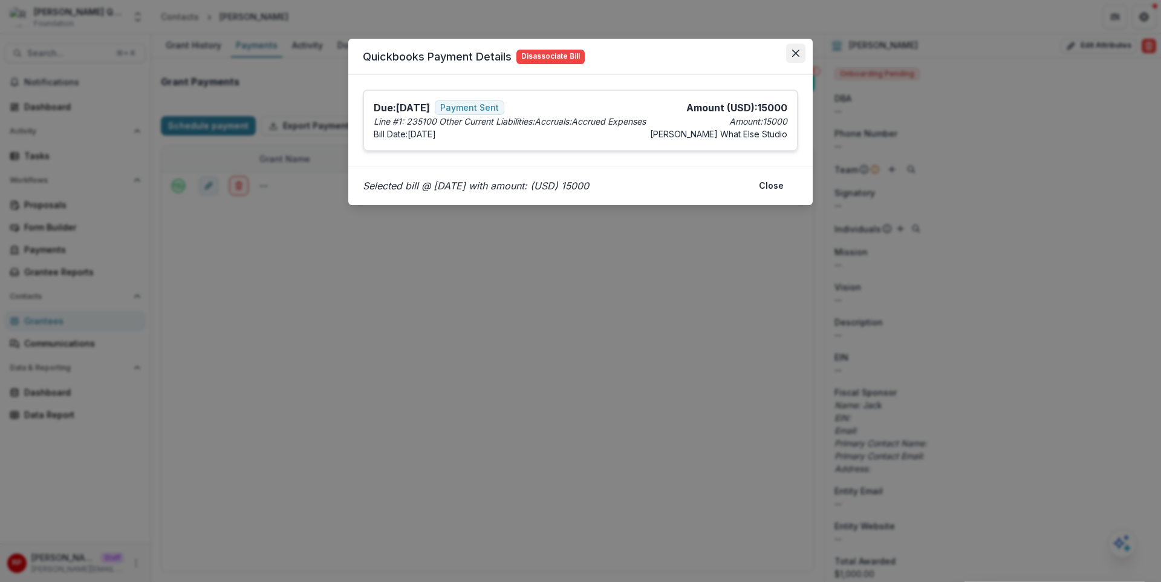
click at [800, 53] on button "Close" at bounding box center [795, 53] width 19 height 19
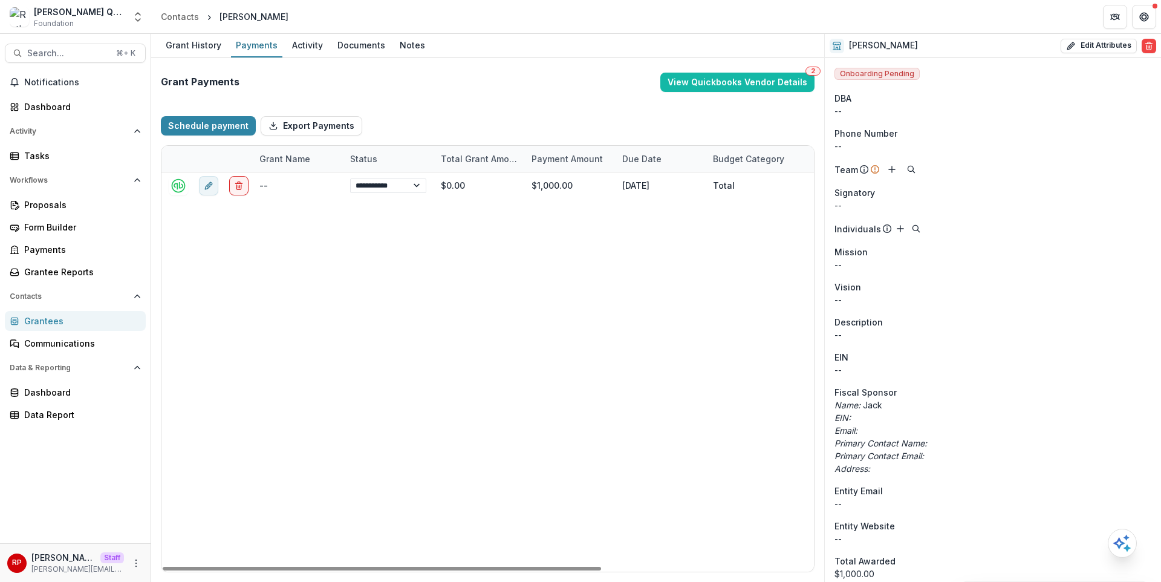
click at [398, 269] on div "**********" at bounding box center [644, 371] width 967 height 399
click at [352, 274] on div "**********" at bounding box center [644, 371] width 967 height 399
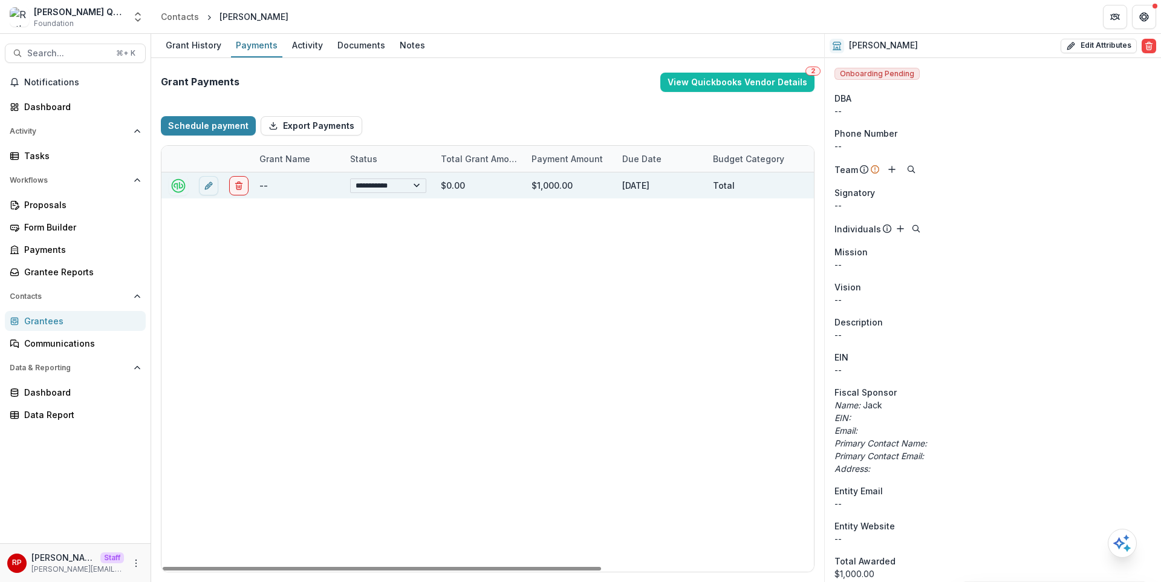
click at [381, 184] on select "**********" at bounding box center [388, 185] width 76 height 15
click at [350, 178] on select "**********" at bounding box center [388, 185] width 76 height 15
select select "**********"
click at [372, 316] on div "**********" at bounding box center [644, 371] width 967 height 399
click at [184, 183] on icon "quickbooks-connect" at bounding box center [179, 185] width 14 height 14
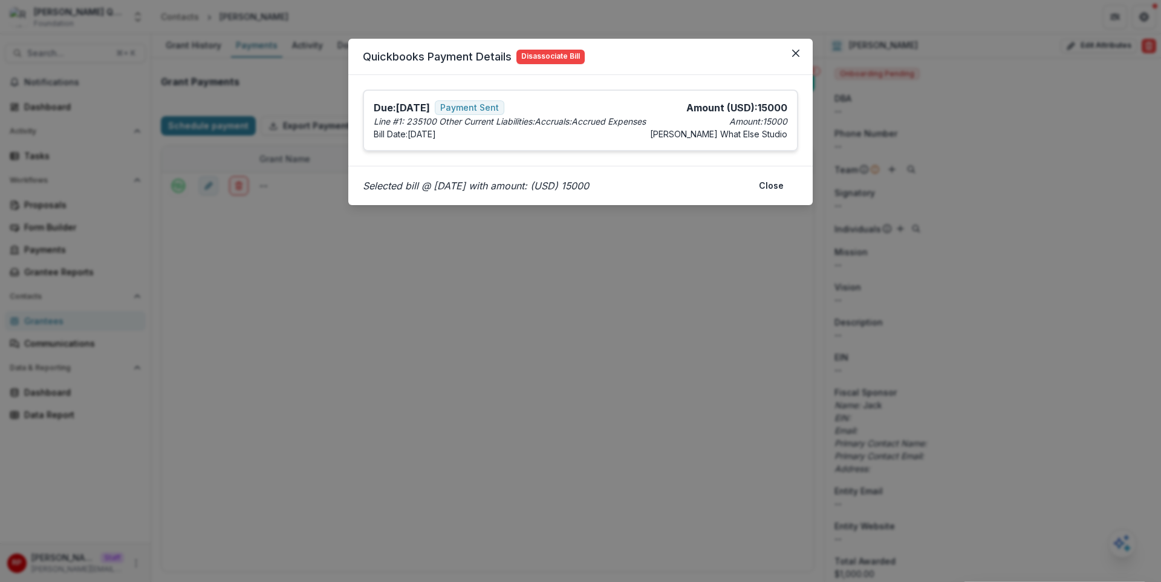
click at [430, 256] on div "Quickbooks Payment Details Disassociate Bill Due: 10/23/2023 Payment Sent Amoun…" at bounding box center [580, 291] width 1161 height 582
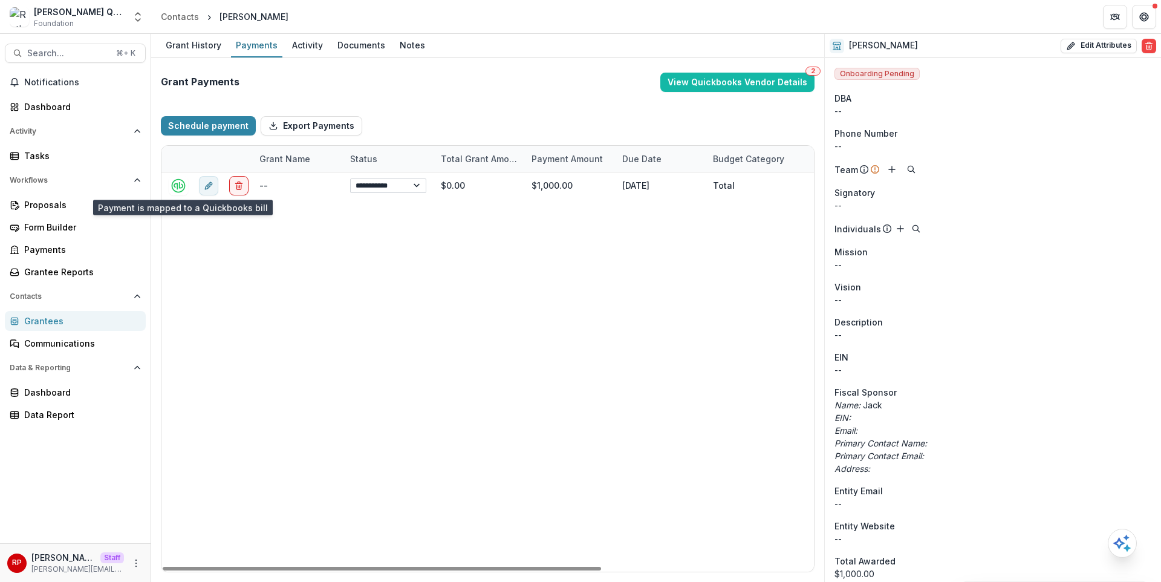
click at [373, 186] on select "**********" at bounding box center [388, 185] width 76 height 15
click at [408, 307] on div "**********" at bounding box center [644, 371] width 967 height 399
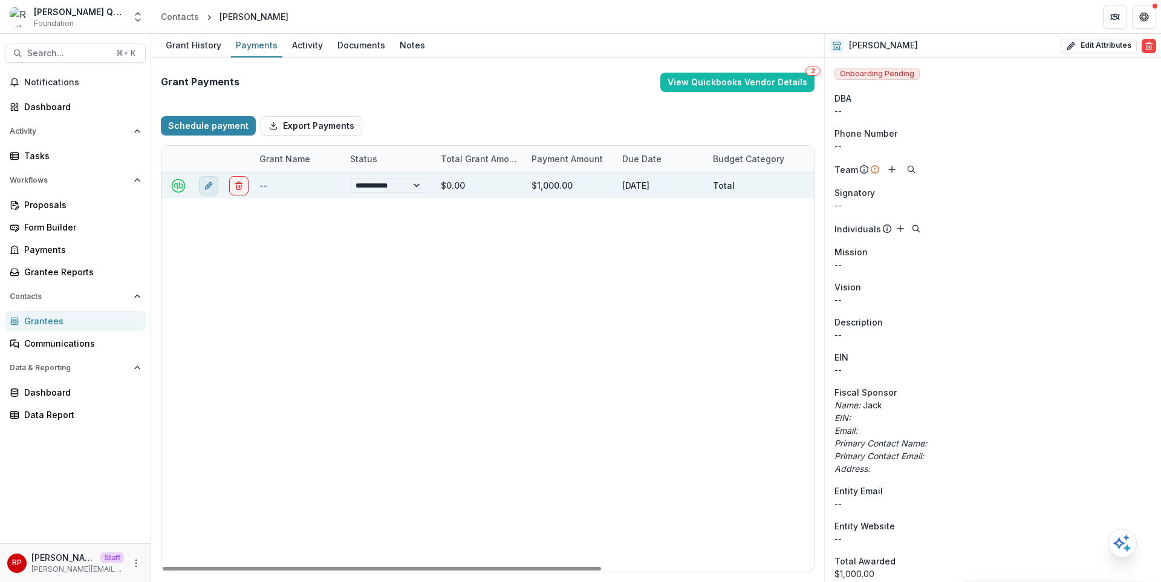
click at [210, 188] on icon "edit" at bounding box center [209, 186] width 10 height 10
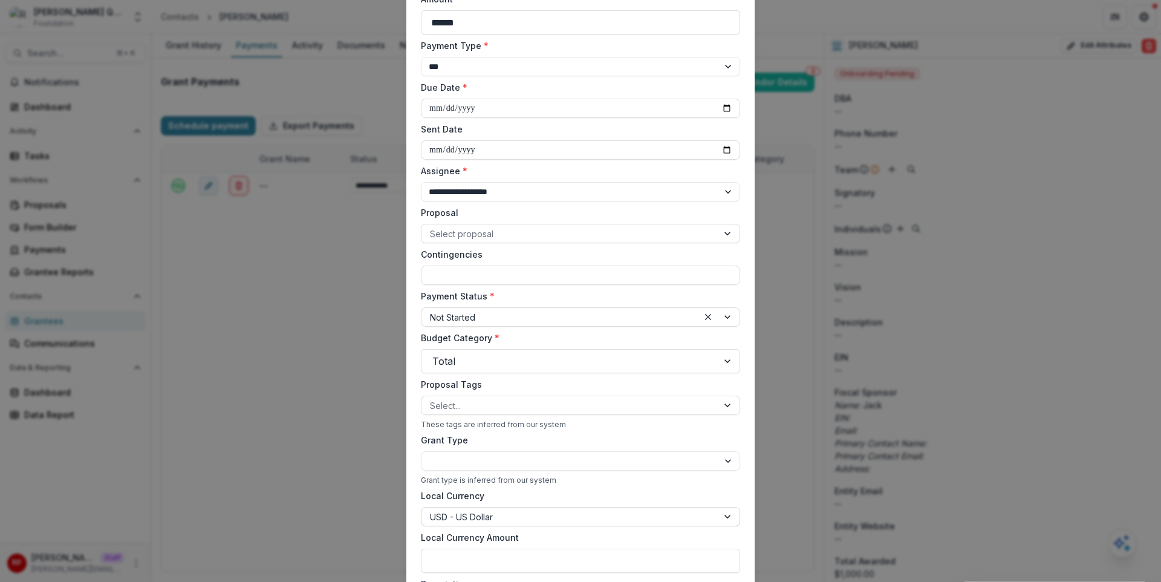
scroll to position [98, 0]
click at [812, 141] on div "**********" at bounding box center [580, 291] width 1161 height 582
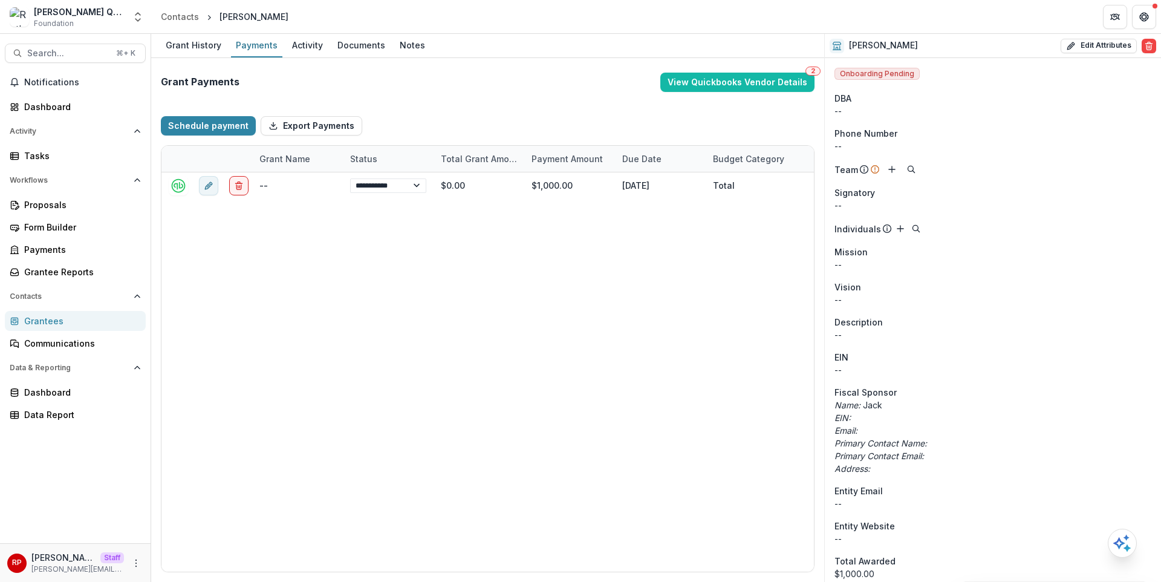
click at [670, 130] on div "Schedule payment Export Payments" at bounding box center [488, 125] width 654 height 39
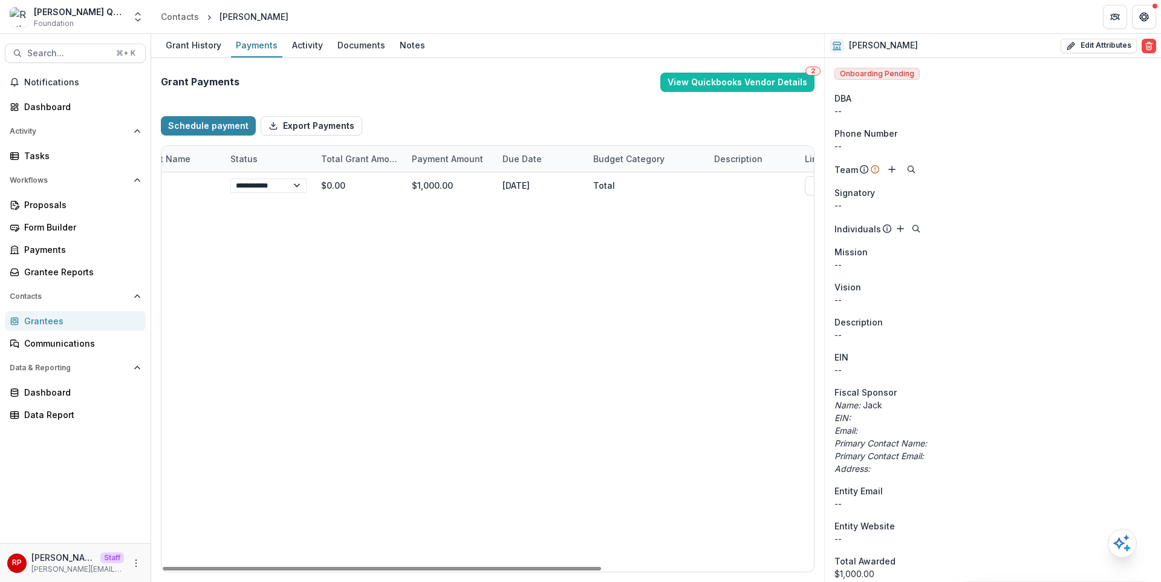
scroll to position [0, 0]
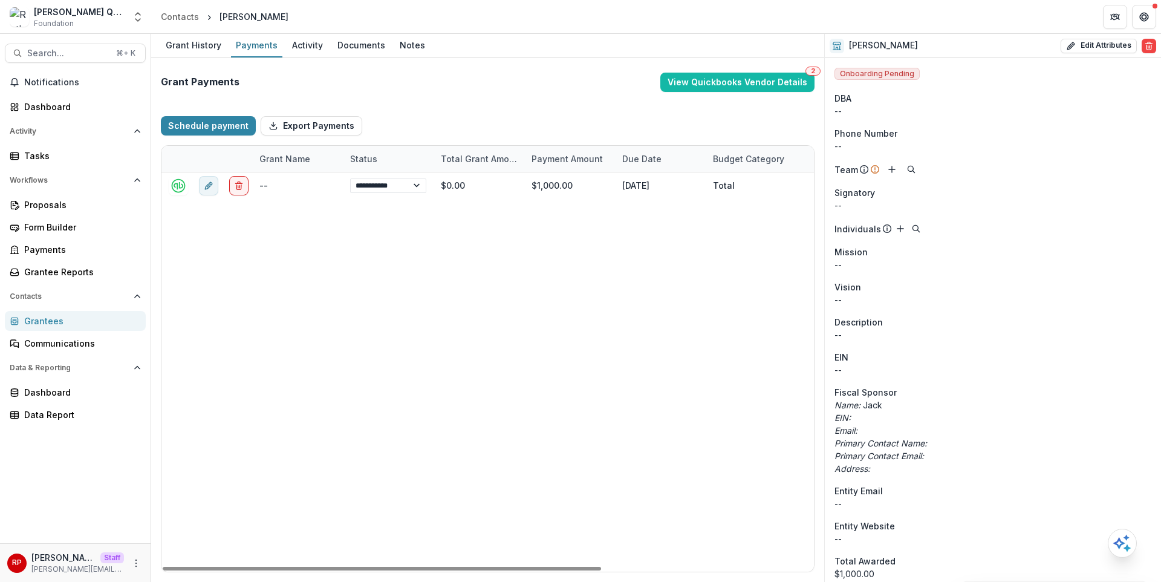
click at [542, 112] on div "Schedule payment Export Payments" at bounding box center [488, 125] width 654 height 39
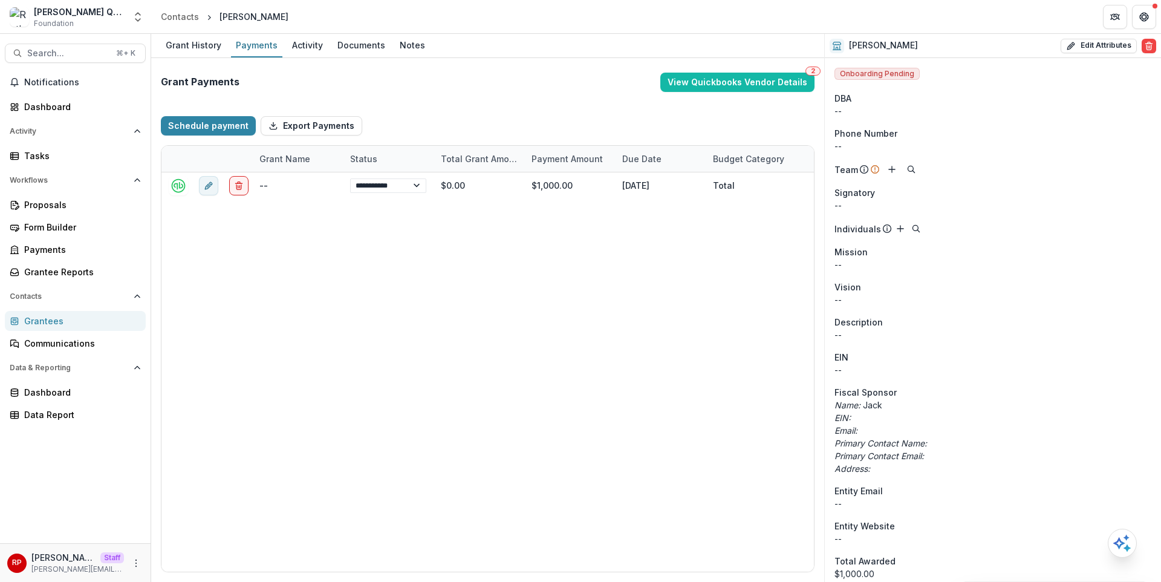
click at [542, 112] on div "Schedule payment Export Payments" at bounding box center [488, 125] width 654 height 39
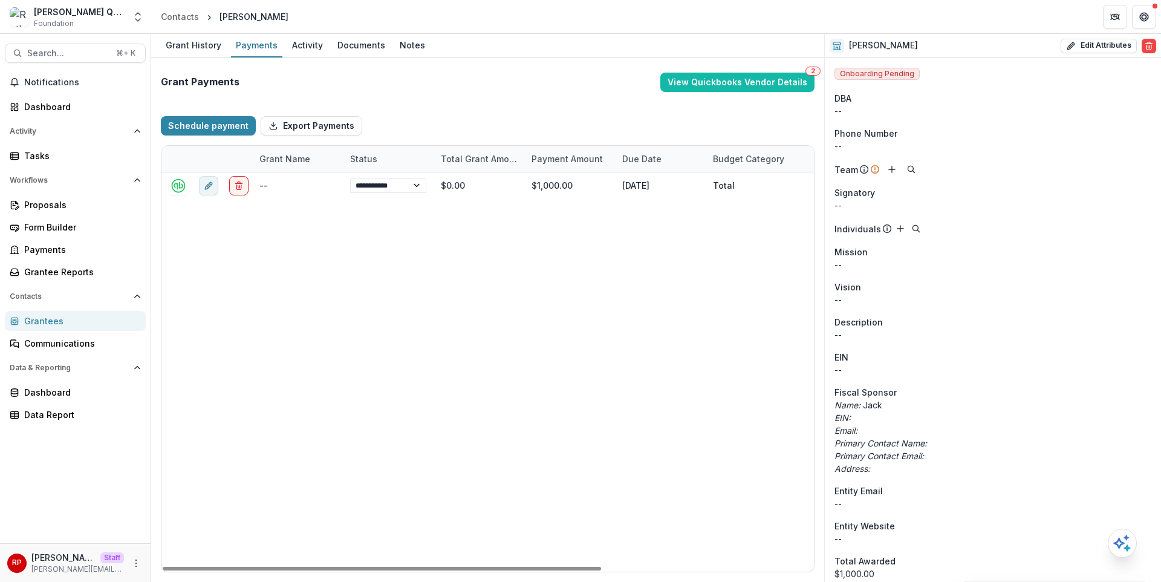
click at [472, 122] on div "Schedule payment Export Payments" at bounding box center [488, 125] width 654 height 39
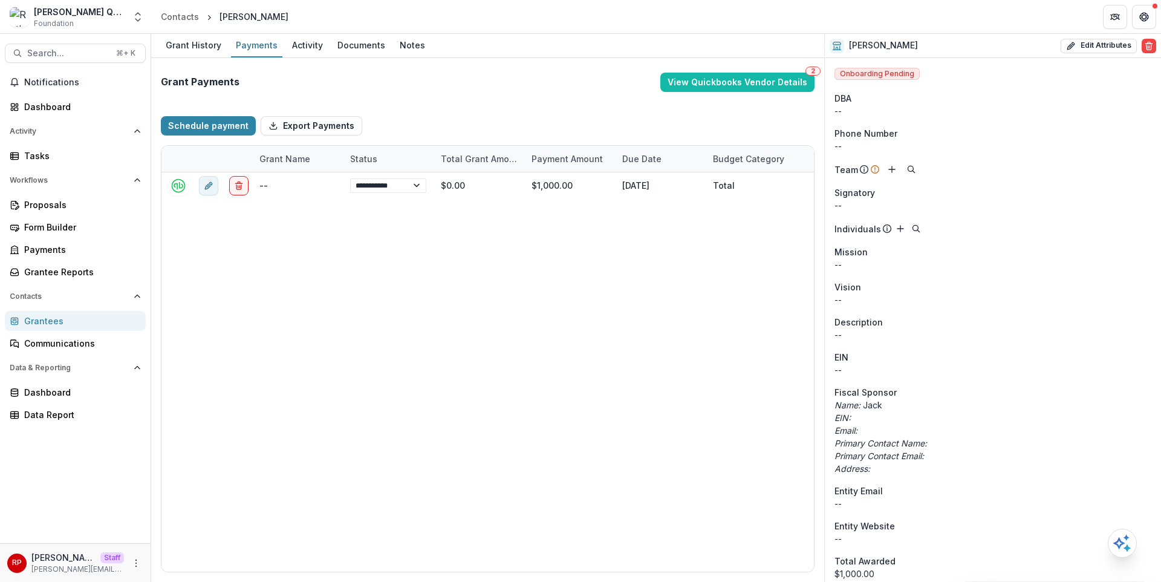
click at [508, 126] on div "Schedule payment Export Payments" at bounding box center [488, 125] width 654 height 39
click at [579, 132] on div "Schedule payment Export Payments" at bounding box center [488, 125] width 654 height 39
click at [695, 84] on button "View Quickbooks Vendor Details 2" at bounding box center [737, 82] width 154 height 19
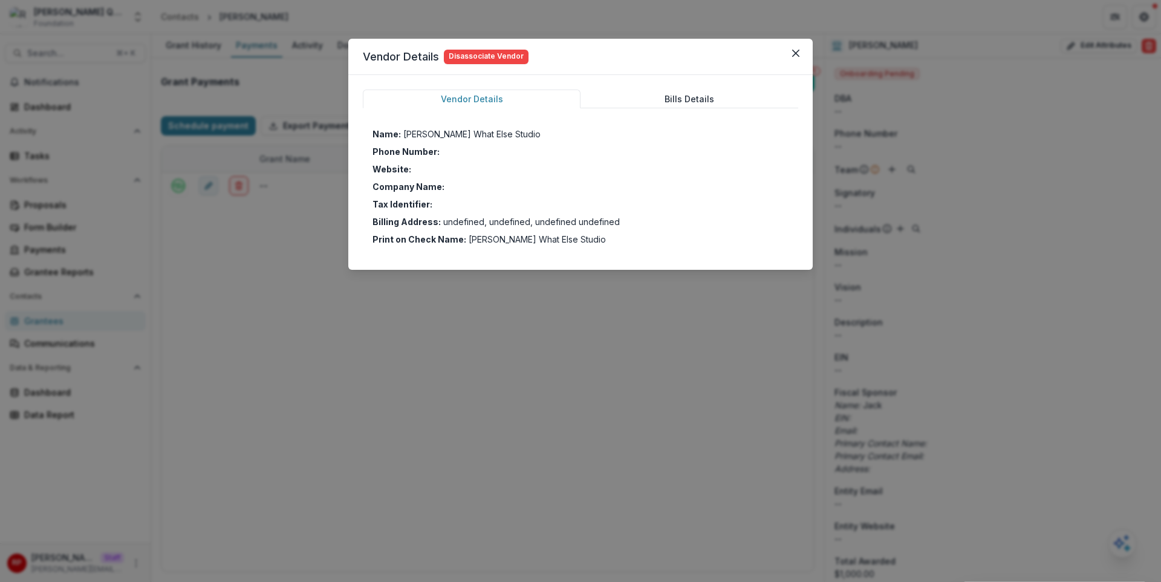
click at [669, 103] on button "Bills Details" at bounding box center [689, 98] width 218 height 19
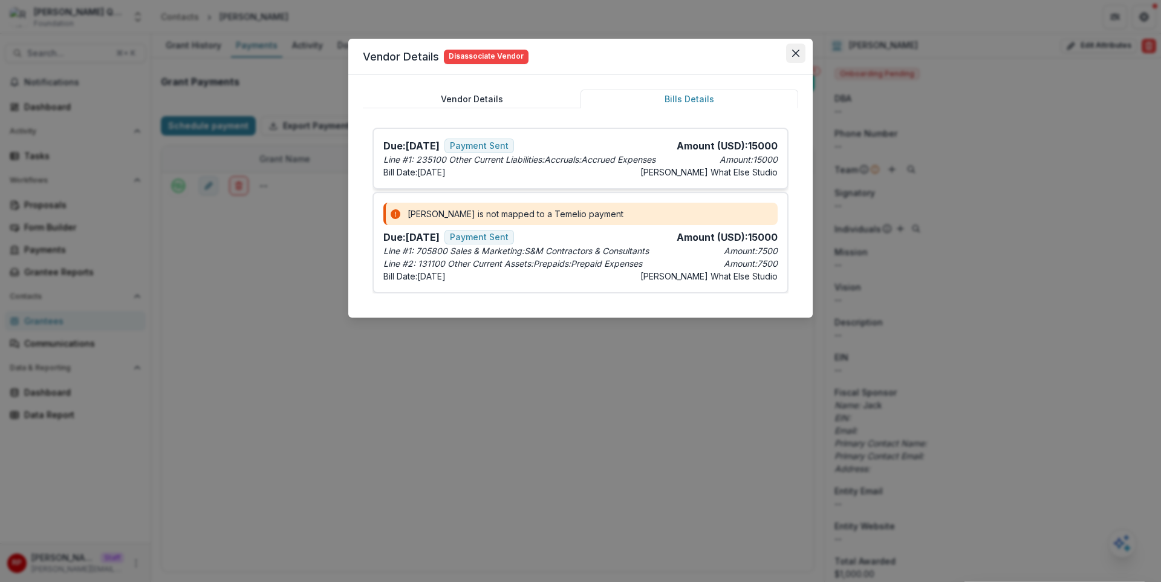
click at [791, 48] on button "Close" at bounding box center [795, 53] width 19 height 19
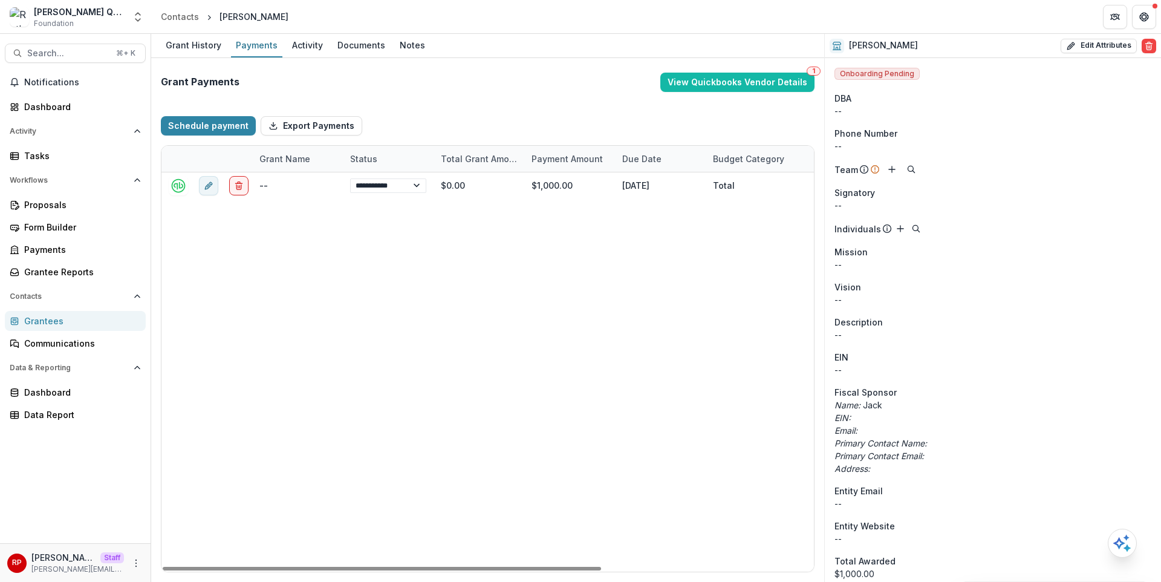
click at [139, 483] on icon "More" at bounding box center [136, 563] width 10 height 10
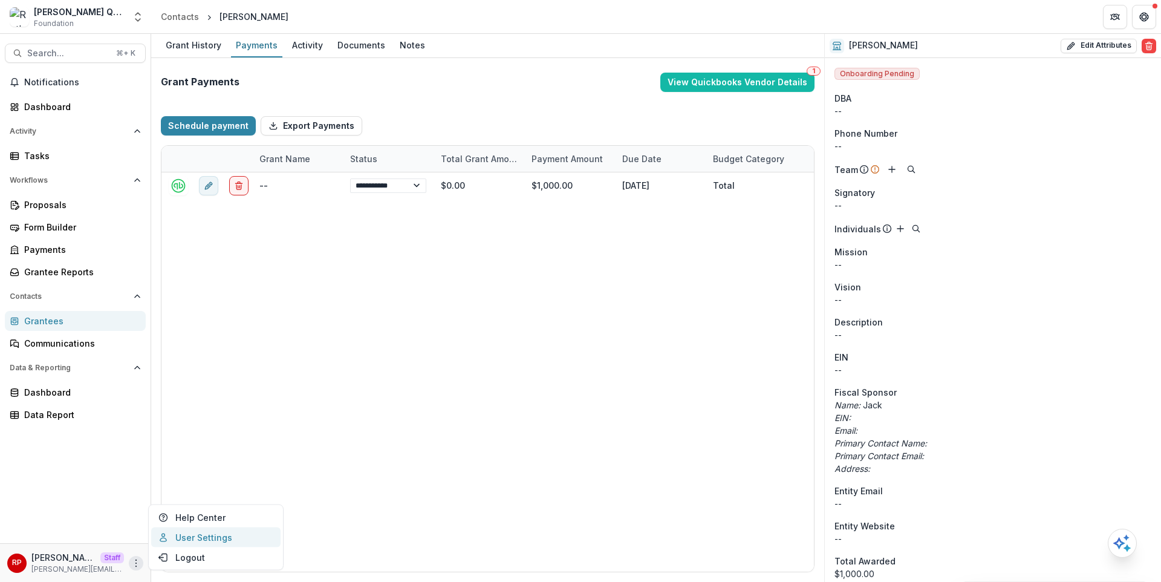
click at [197, 483] on link "User Settings" at bounding box center [215, 537] width 129 height 20
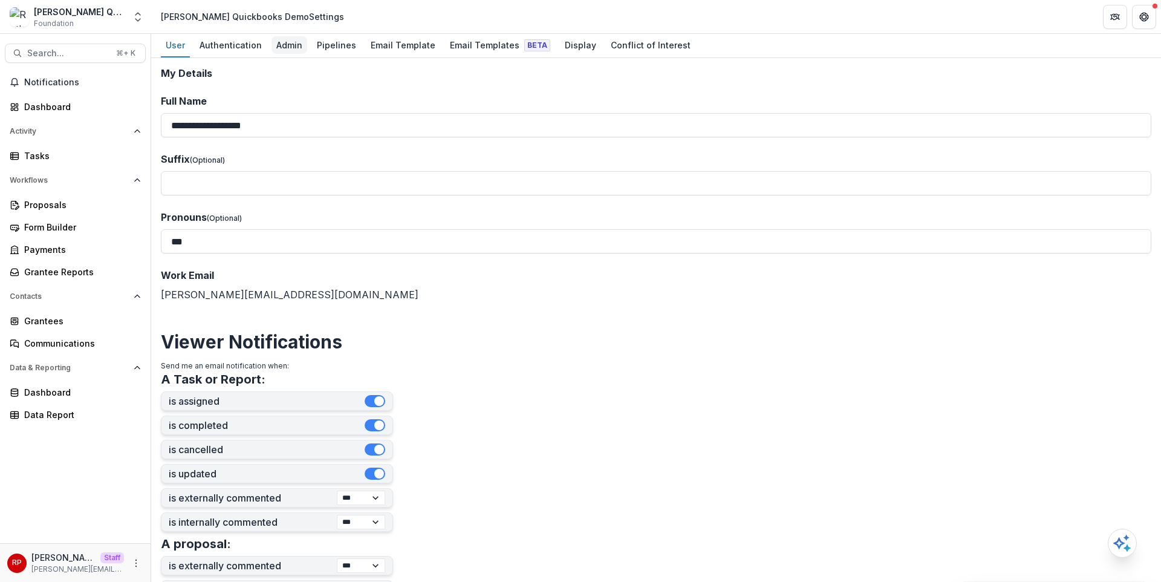
click at [279, 44] on div "Admin" at bounding box center [289, 45] width 36 height 18
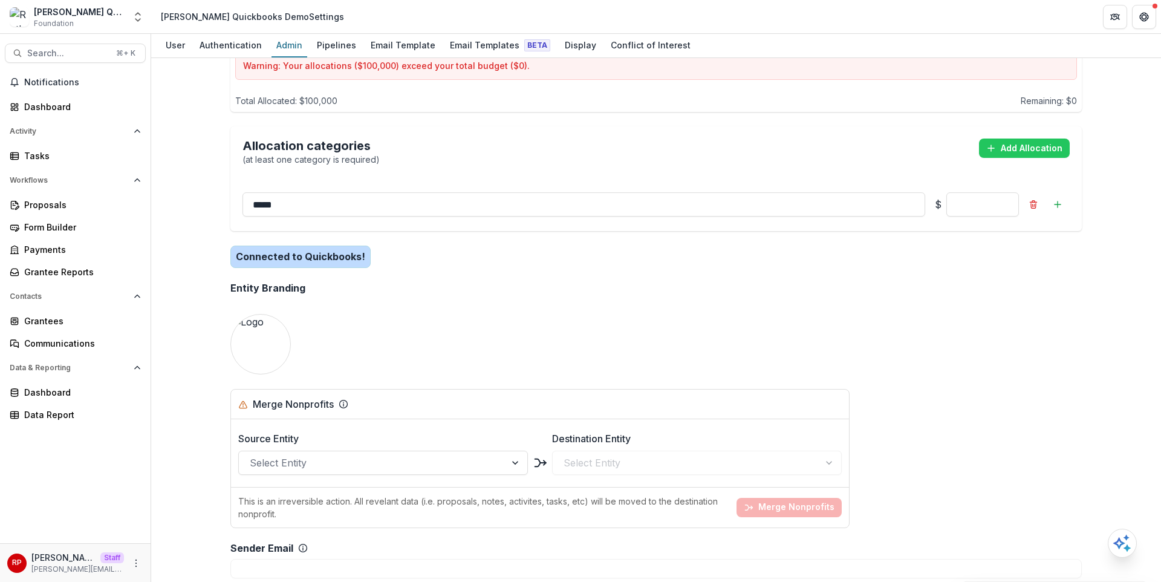
scroll to position [910, 0]
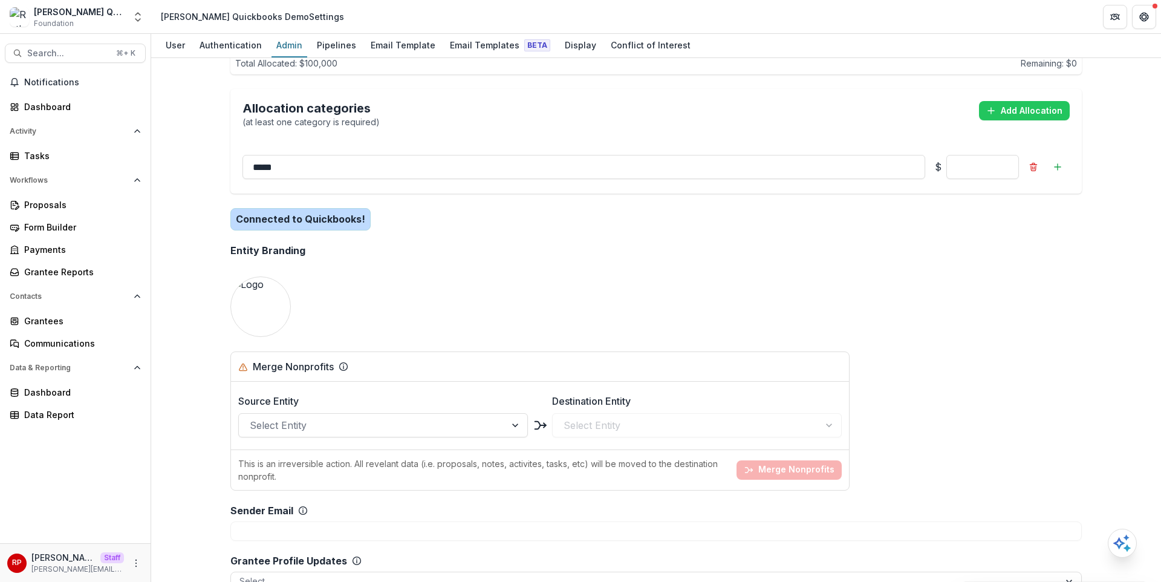
click at [323, 208] on h2 "Connected to Quickbooks!" at bounding box center [300, 219] width 140 height 22
click at [408, 206] on div "Connected to Quickbooks!" at bounding box center [655, 219] width 851 height 32
click at [354, 208] on h2 "Connected to Quickbooks!" at bounding box center [300, 219] width 140 height 22
click at [358, 208] on h2 "Connected to Quickbooks!" at bounding box center [300, 219] width 140 height 22
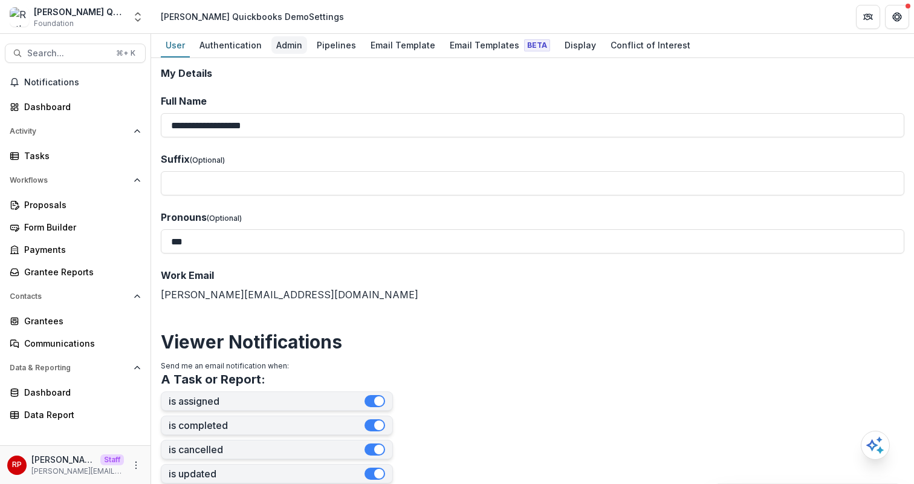
click at [285, 46] on div "Admin" at bounding box center [289, 45] width 36 height 18
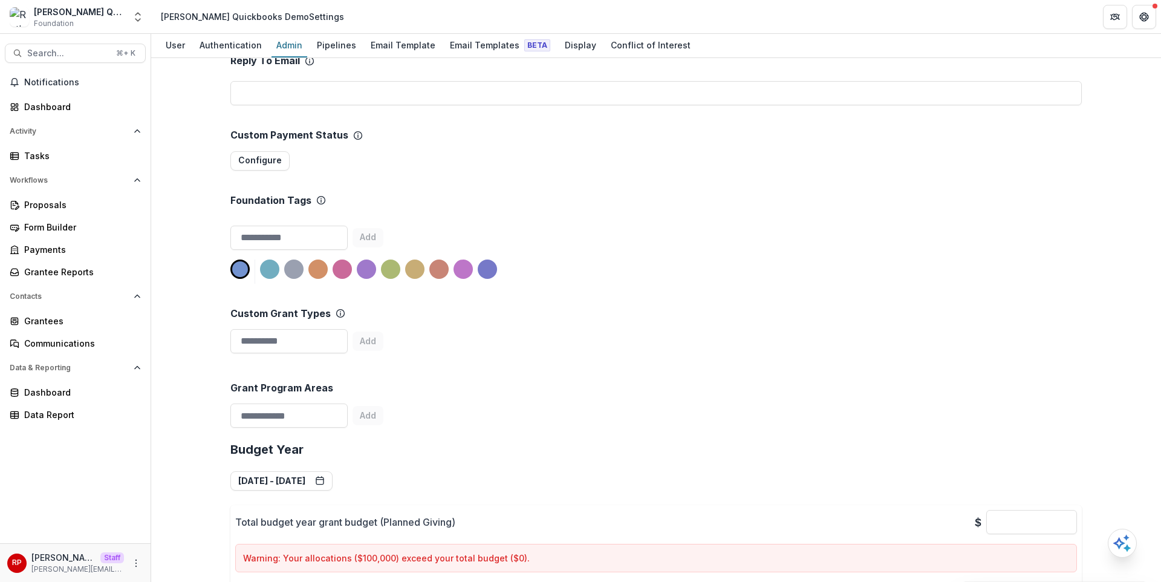
scroll to position [51, 0]
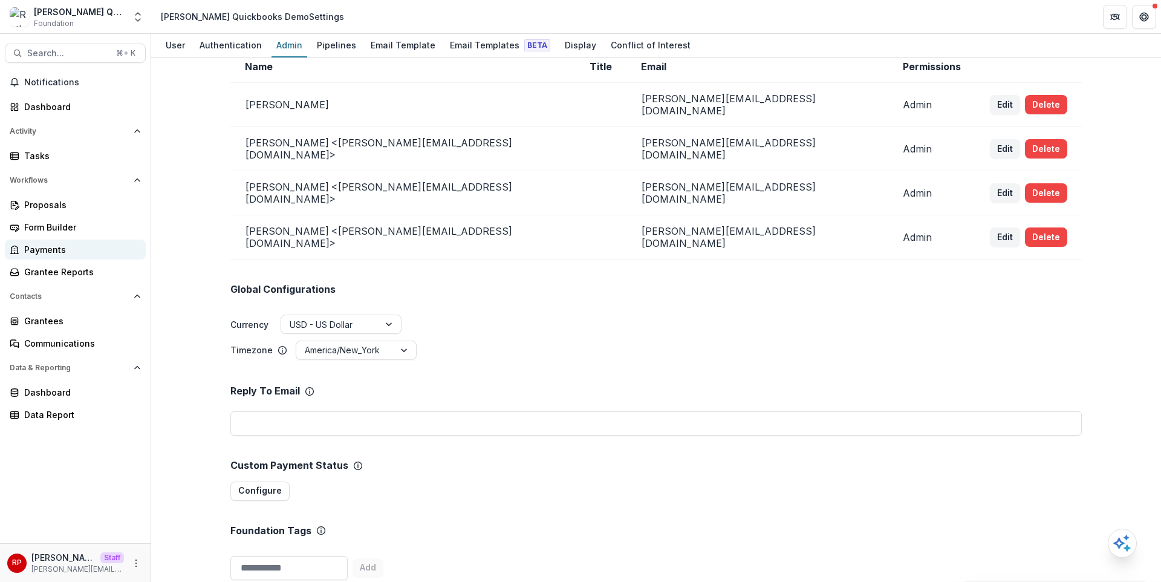
click at [80, 247] on div "Payments" at bounding box center [80, 249] width 112 height 13
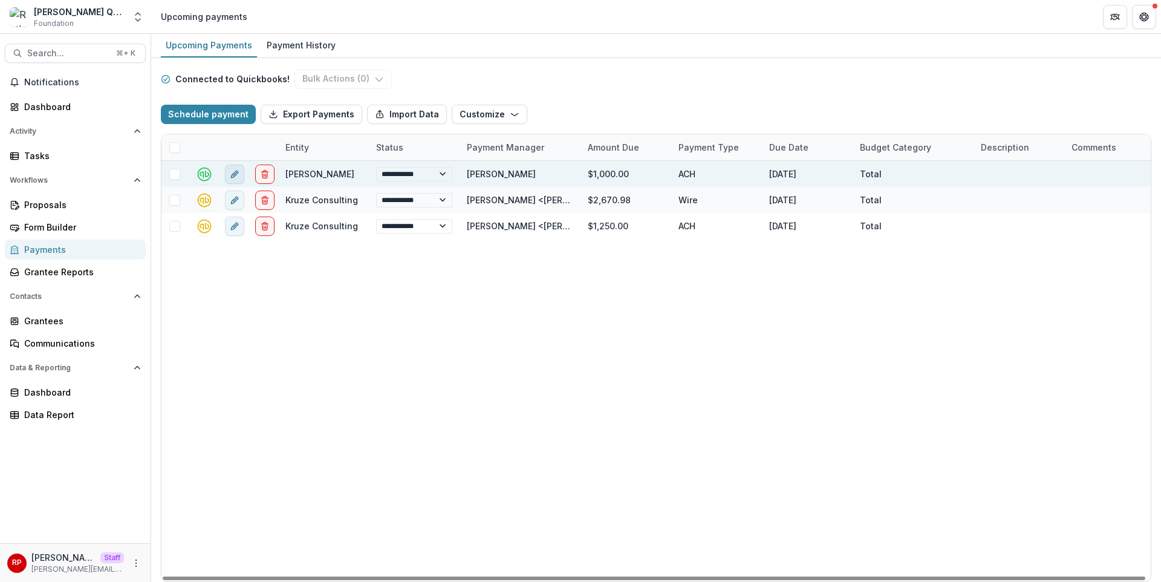
click at [236, 170] on icon "edit" at bounding box center [236, 171] width 3 height 3
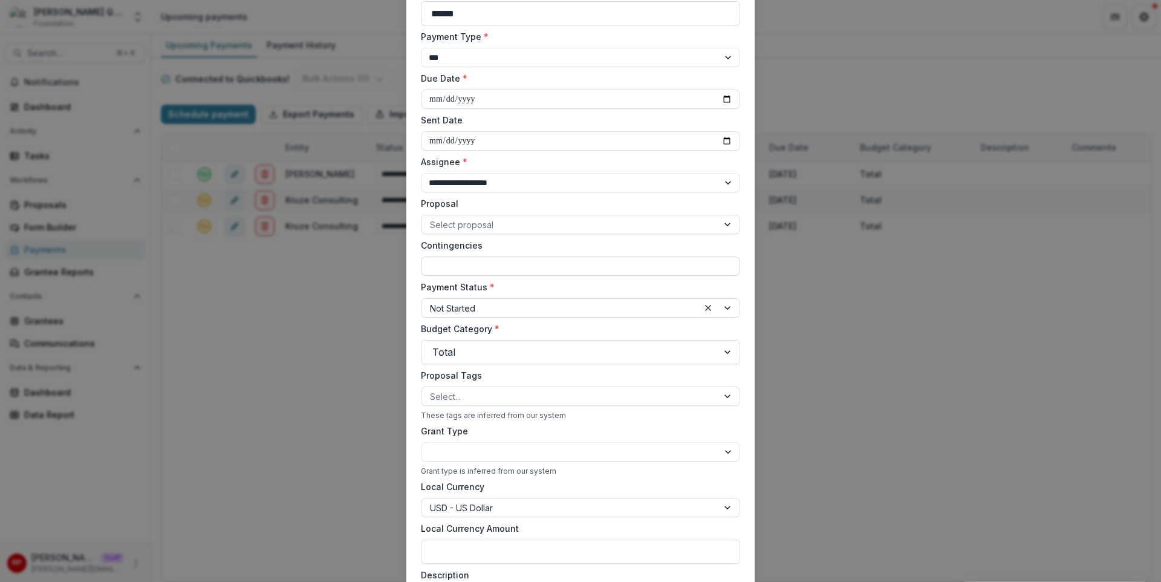
scroll to position [102, 0]
click at [791, 217] on div "**********" at bounding box center [580, 291] width 1161 height 582
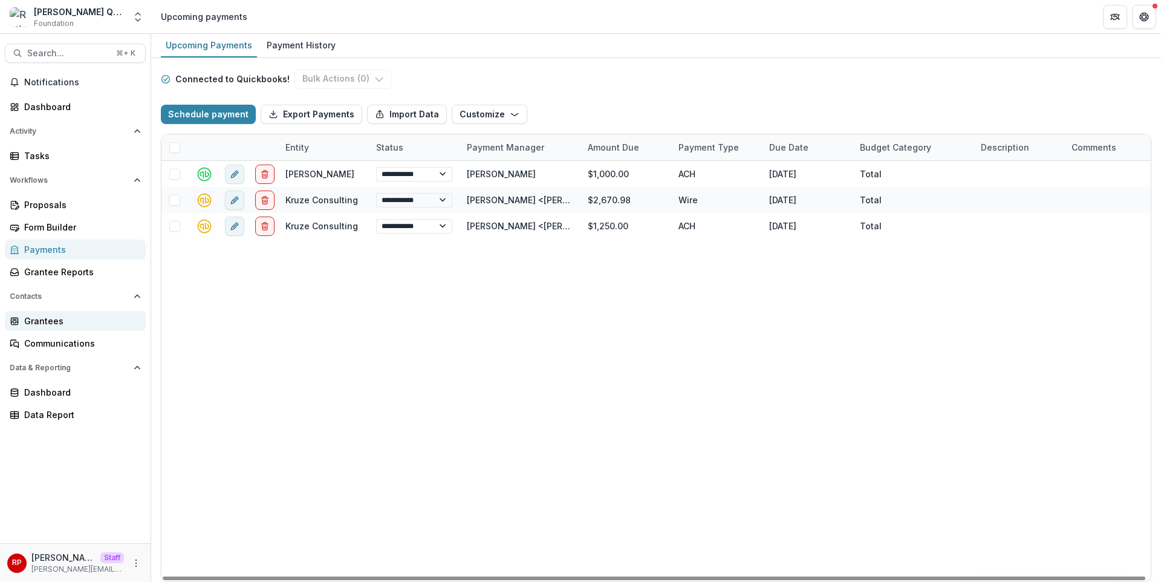
click at [79, 320] on div "Grantees" at bounding box center [80, 320] width 112 height 13
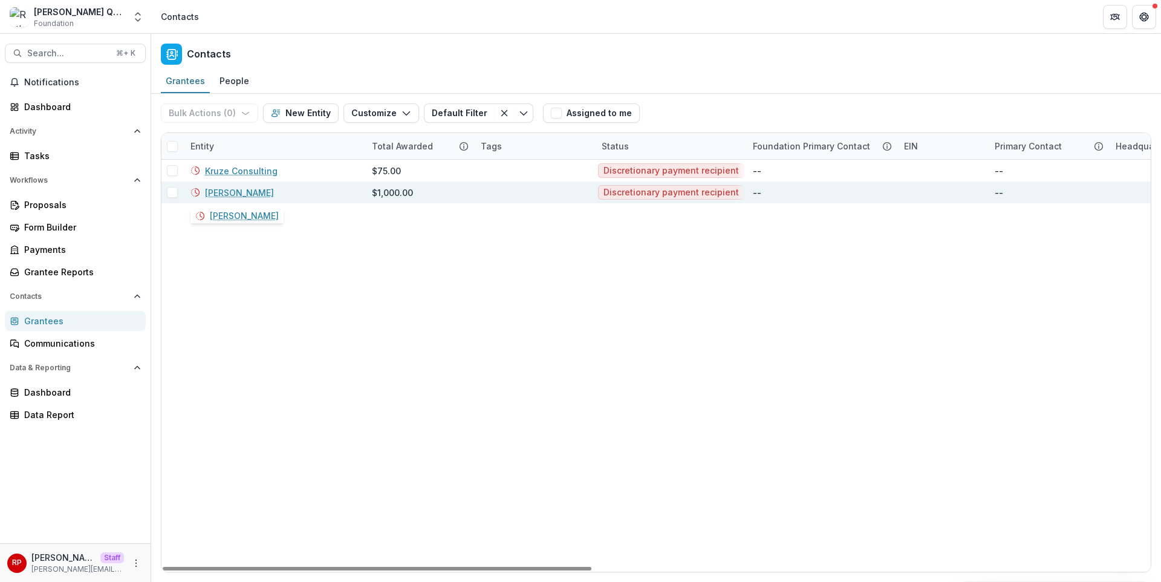
click at [245, 195] on link "Adam Lehman" at bounding box center [239, 192] width 69 height 13
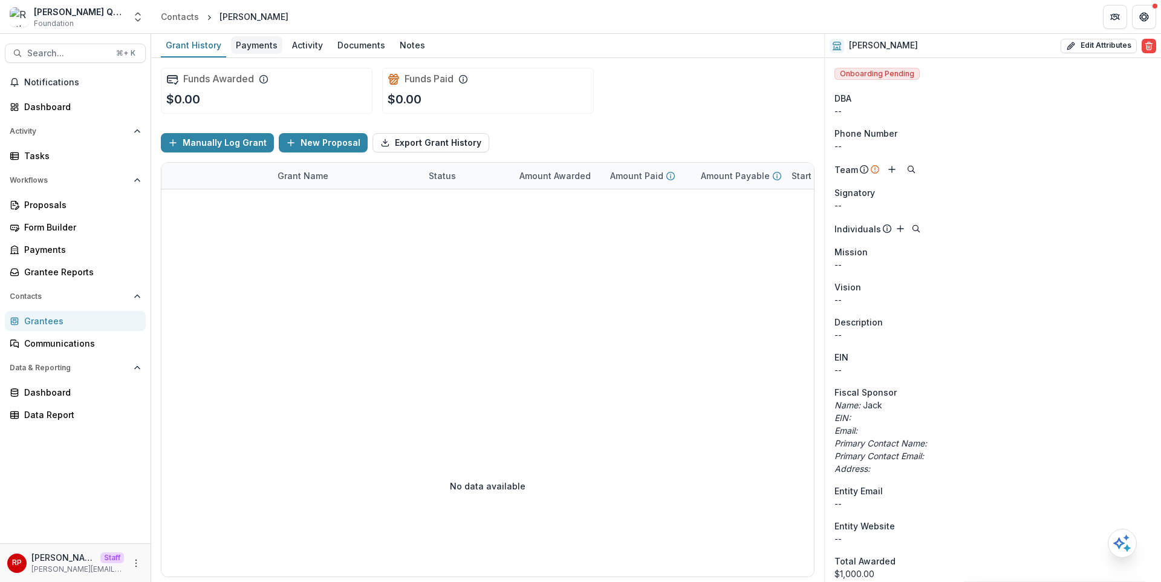
click at [265, 47] on div "Payments" at bounding box center [256, 45] width 51 height 18
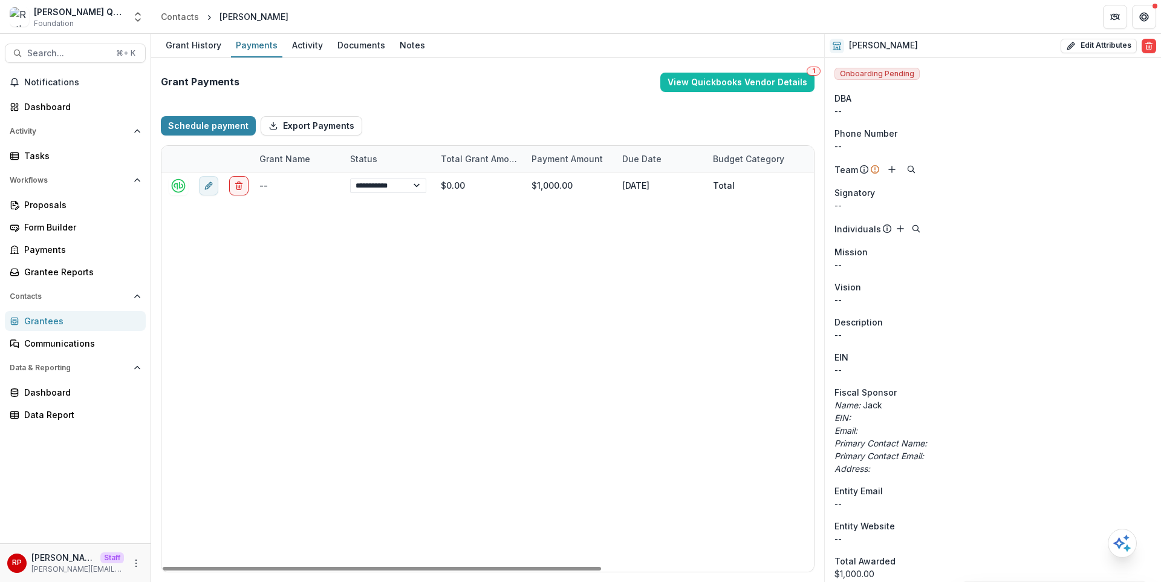
click at [533, 112] on div "Schedule payment Export Payments" at bounding box center [488, 125] width 654 height 39
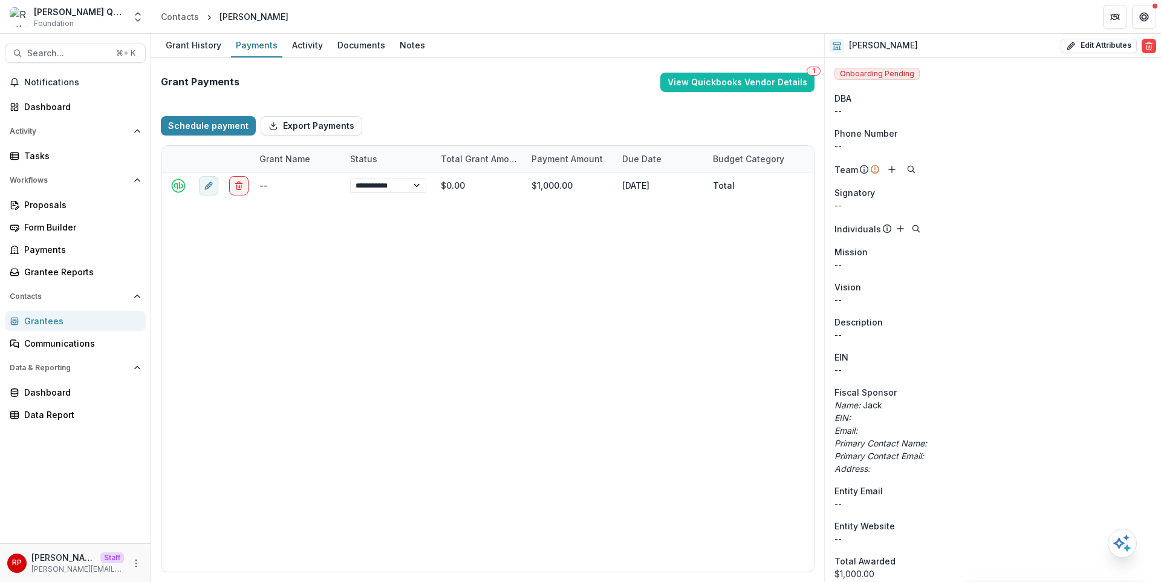
click at [533, 112] on div "Schedule payment Export Payments" at bounding box center [488, 125] width 654 height 39
click at [455, 96] on div "Grant Payments View Quickbooks Vendor Details 1" at bounding box center [488, 82] width 654 height 29
click at [65, 250] on div "Payments" at bounding box center [80, 249] width 112 height 13
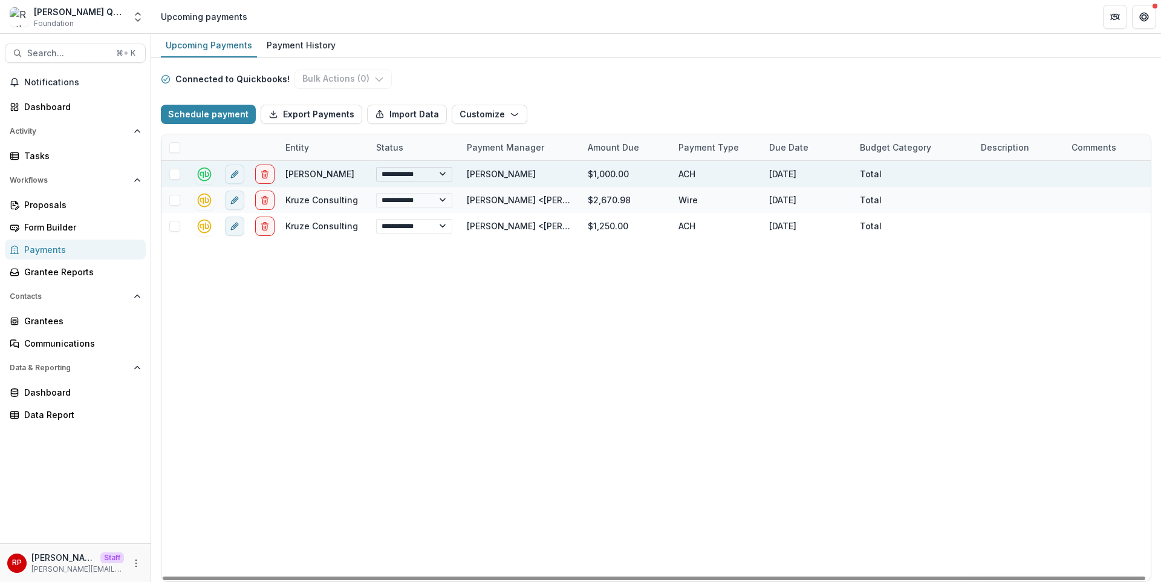
click at [409, 171] on select "**********" at bounding box center [414, 174] width 76 height 15
click at [376, 167] on select "**********" at bounding box center [414, 174] width 76 height 15
select select "**********"
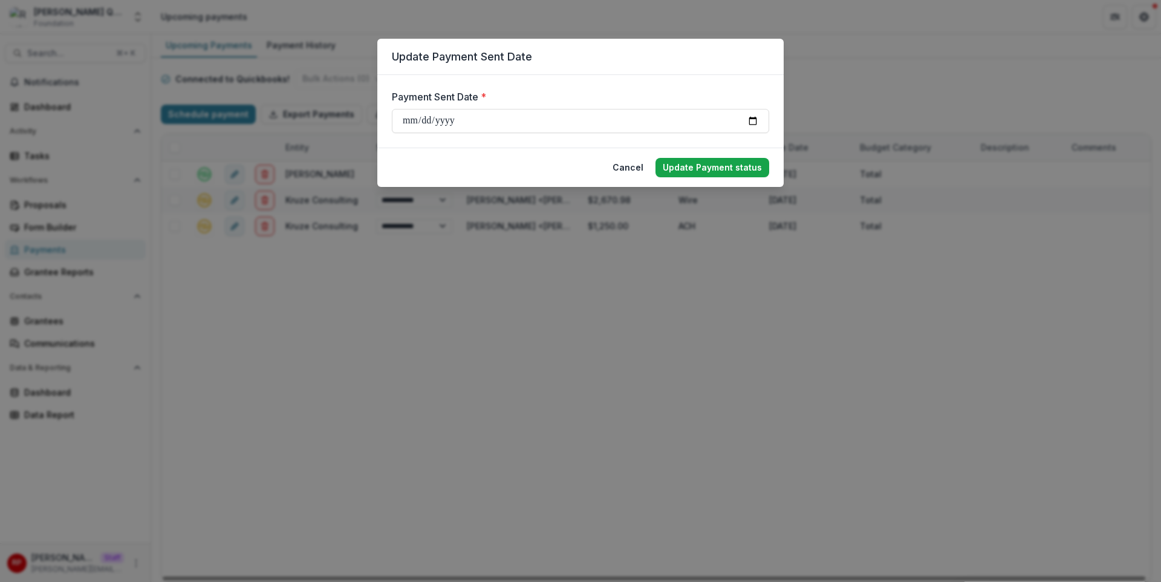
click at [686, 167] on button "Update Payment status" at bounding box center [712, 167] width 114 height 19
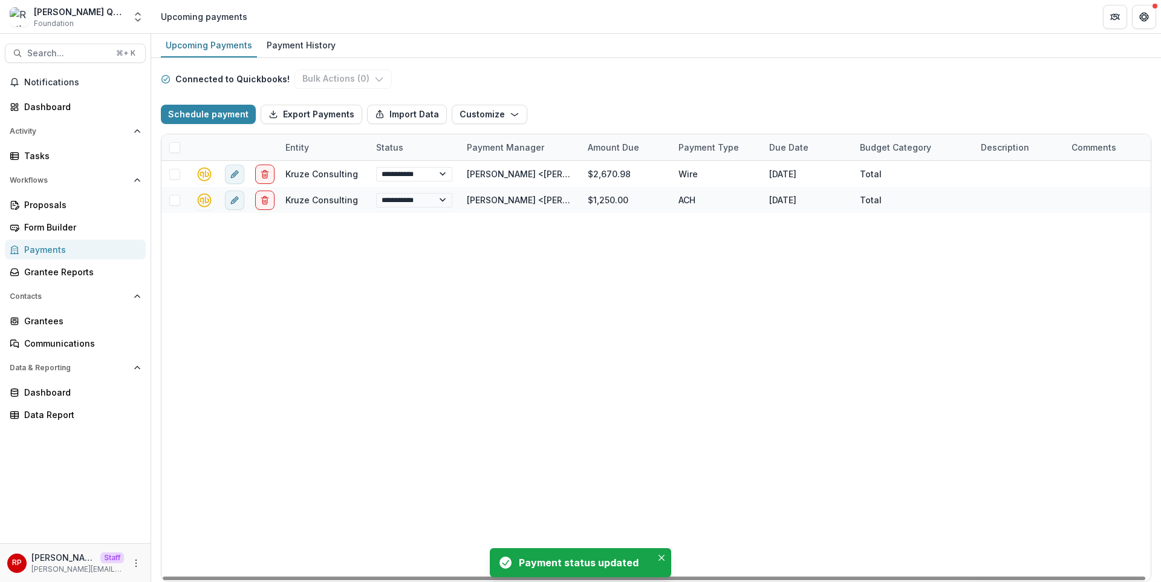
click at [676, 95] on div "Schedule payment Export Payments Import Data Customize New Custom Field Manage …" at bounding box center [656, 114] width 990 height 39
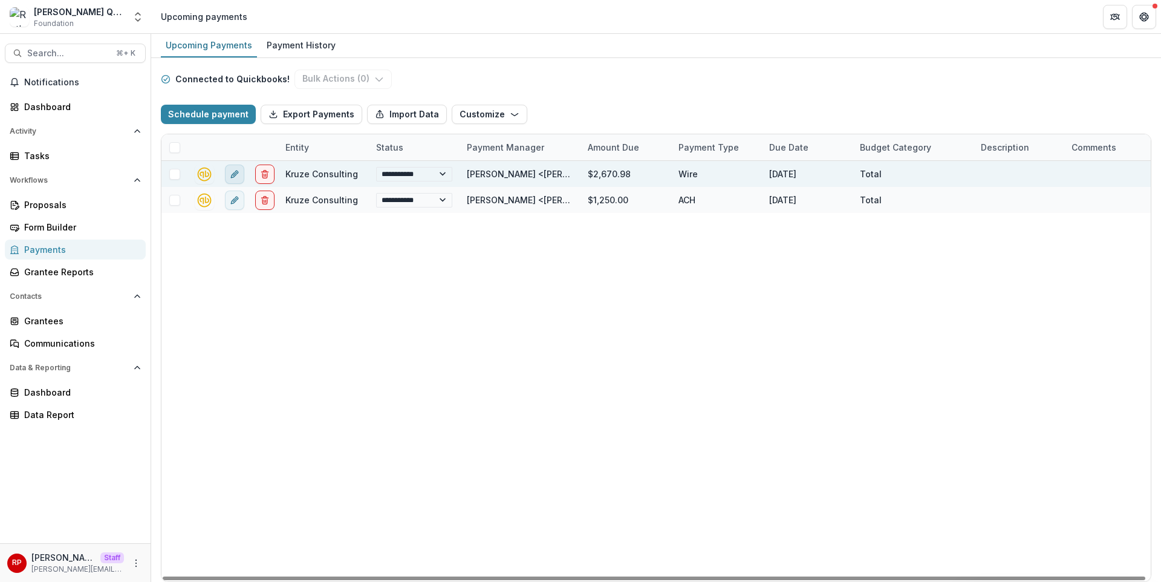
click at [231, 178] on button "edit" at bounding box center [234, 173] width 19 height 19
select select "****"
select select "**********"
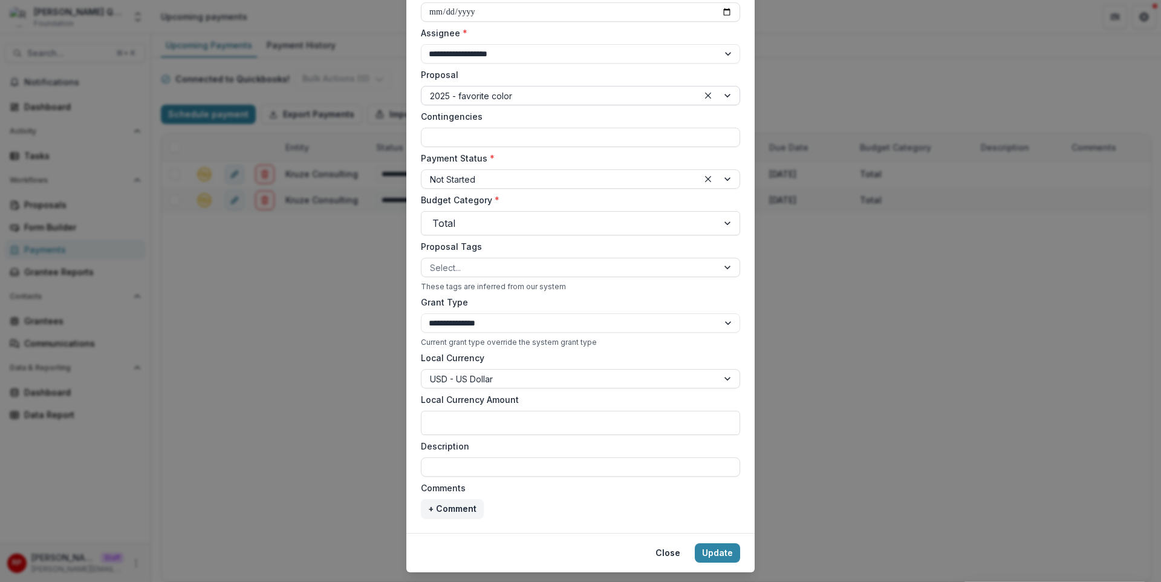
scroll to position [235, 0]
click at [604, 457] on input "Description" at bounding box center [580, 465] width 319 height 19
click at [628, 440] on label "Description" at bounding box center [577, 445] width 312 height 13
click at [628, 456] on input "Description" at bounding box center [580, 465] width 319 height 19
click at [640, 439] on label "Description" at bounding box center [577, 445] width 312 height 13
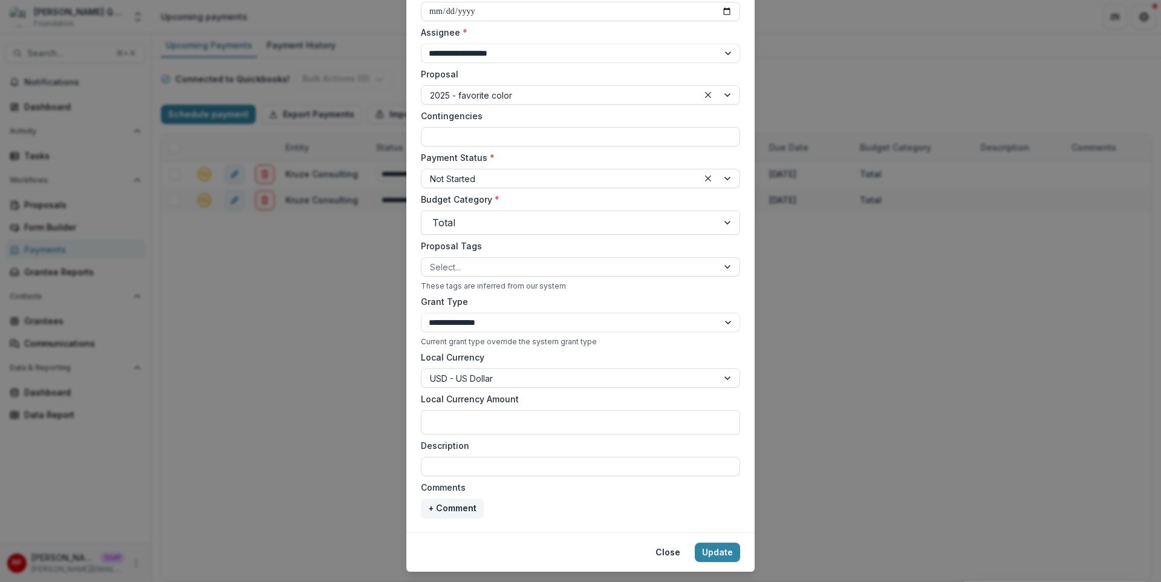
click at [640, 456] on input "Description" at bounding box center [580, 465] width 319 height 19
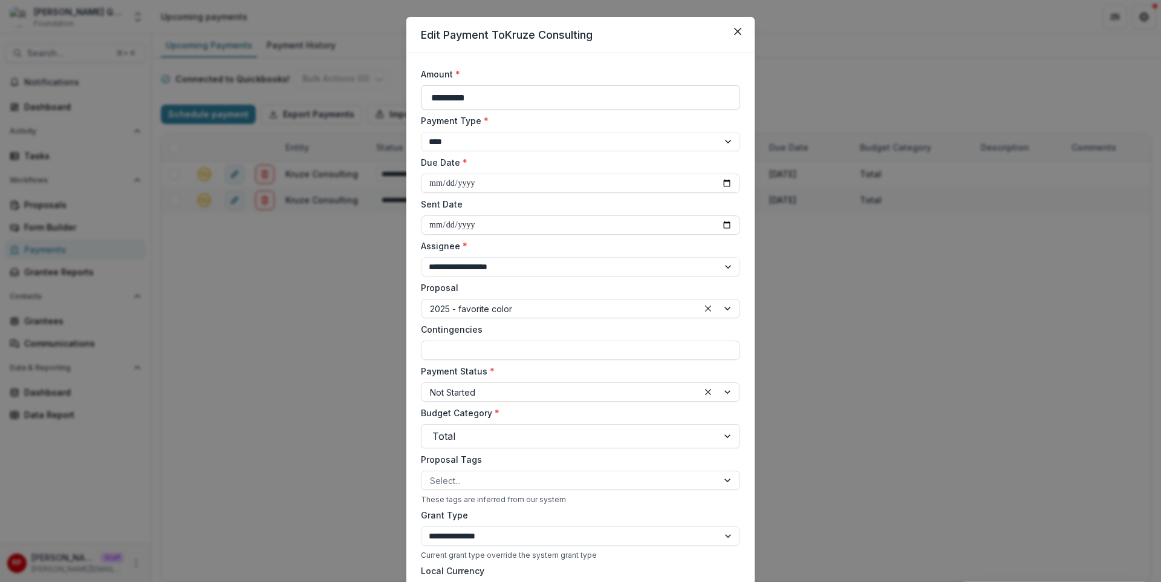
scroll to position [21, 0]
click at [504, 389] on div at bounding box center [560, 393] width 260 height 15
click at [492, 379] on div "Payment Status * Not Started" at bounding box center [580, 384] width 319 height 37
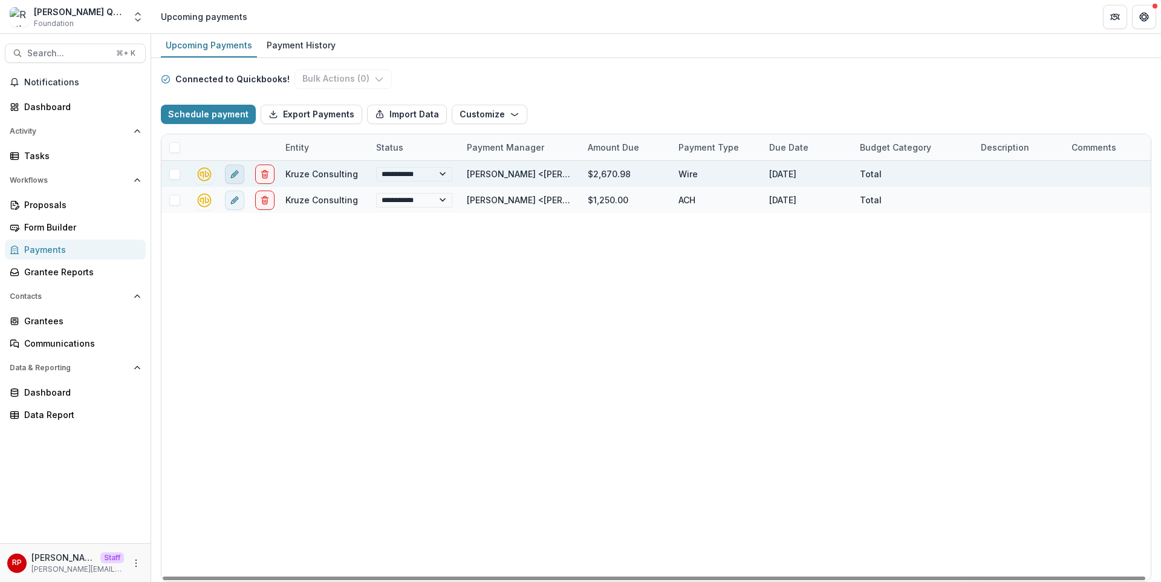
click at [233, 170] on icon "edit" at bounding box center [235, 174] width 10 height 10
select select "****"
select select "**********"
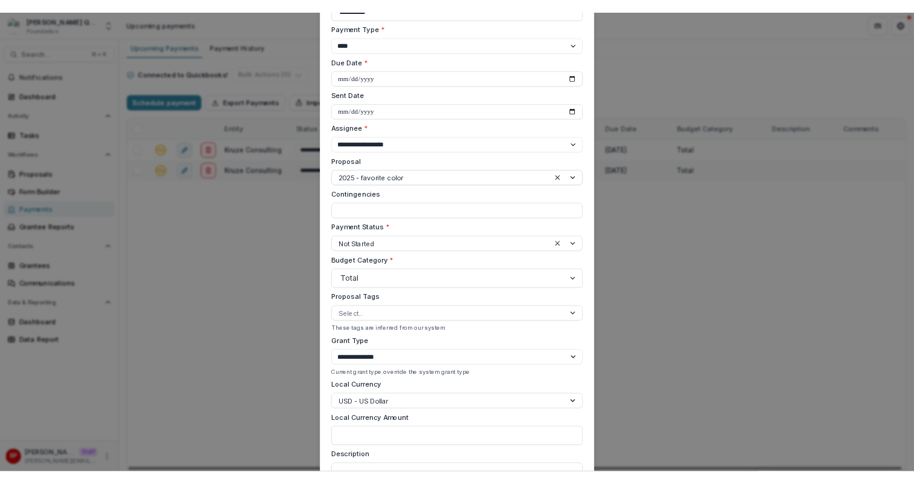
scroll to position [123, 0]
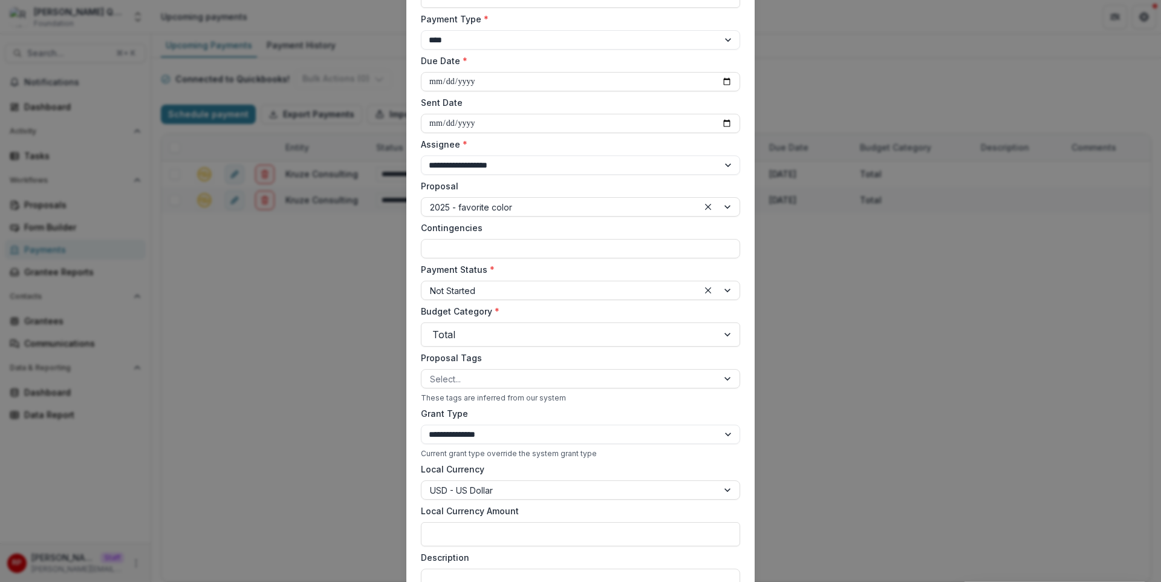
click at [804, 207] on div "**********" at bounding box center [580, 291] width 1161 height 582
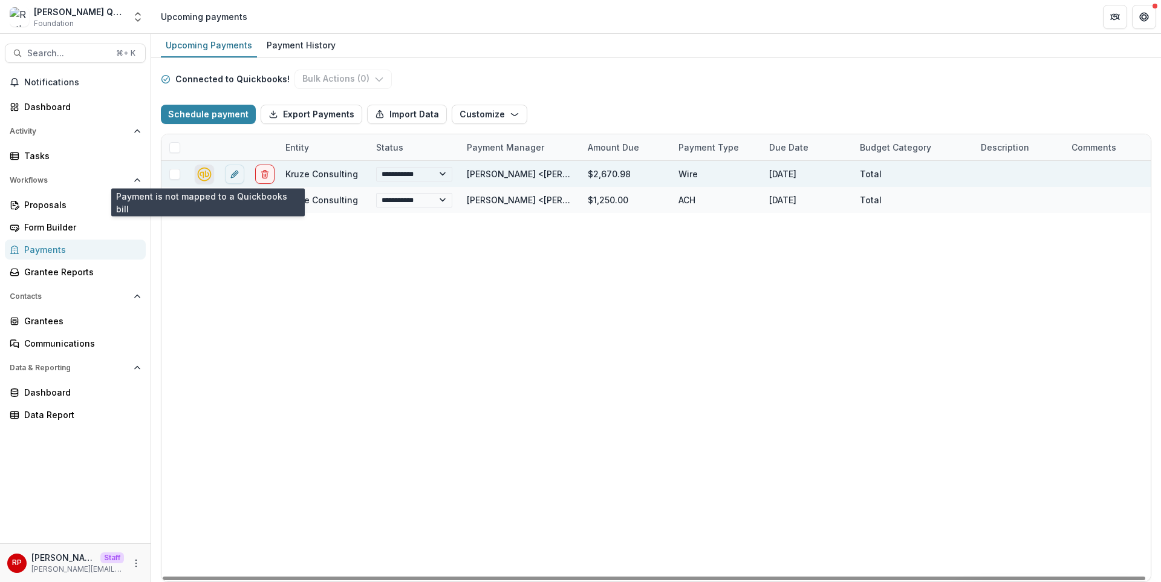
click at [209, 173] on icon "quickbooks-connect" at bounding box center [205, 174] width 14 height 14
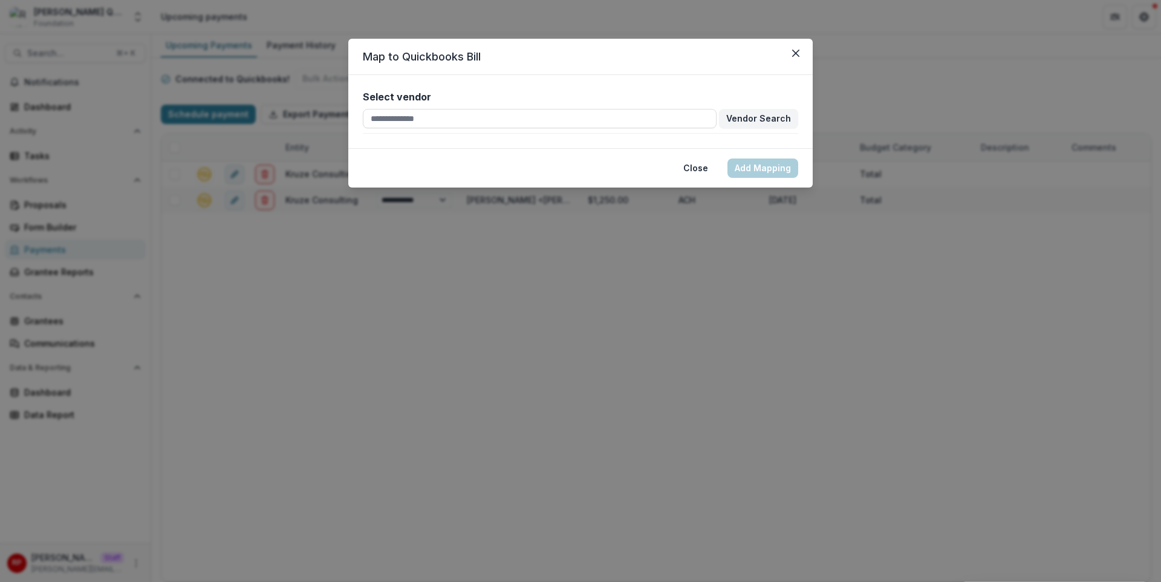
click at [805, 52] on header "Map to Quickbooks Bill" at bounding box center [580, 57] width 464 height 36
click at [793, 55] on icon "Close" at bounding box center [795, 53] width 7 height 7
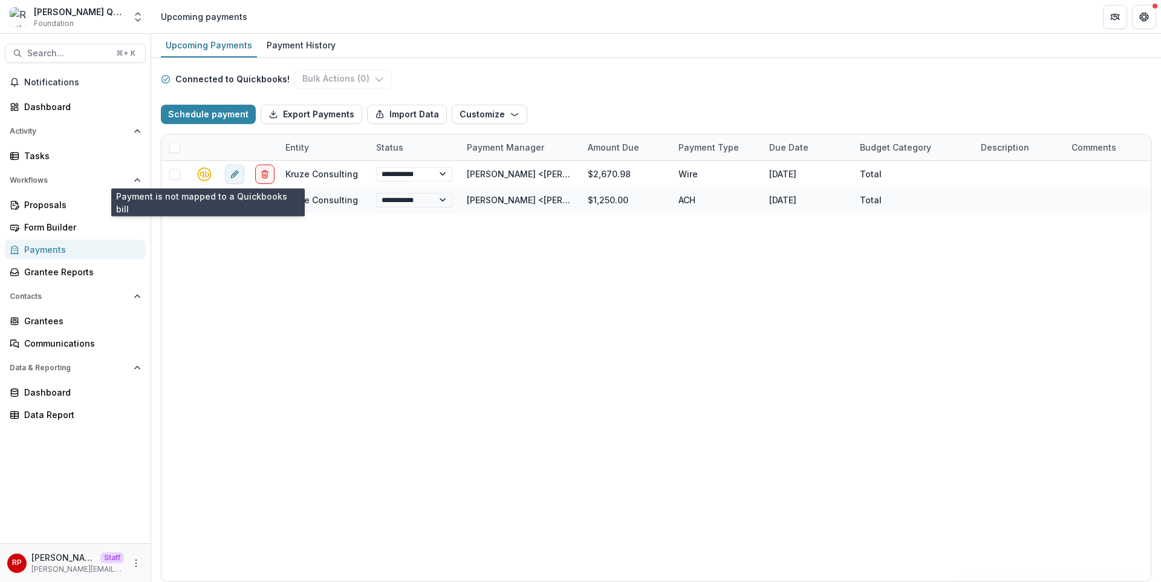
click at [865, 63] on div "**********" at bounding box center [656, 320] width 1010 height 524
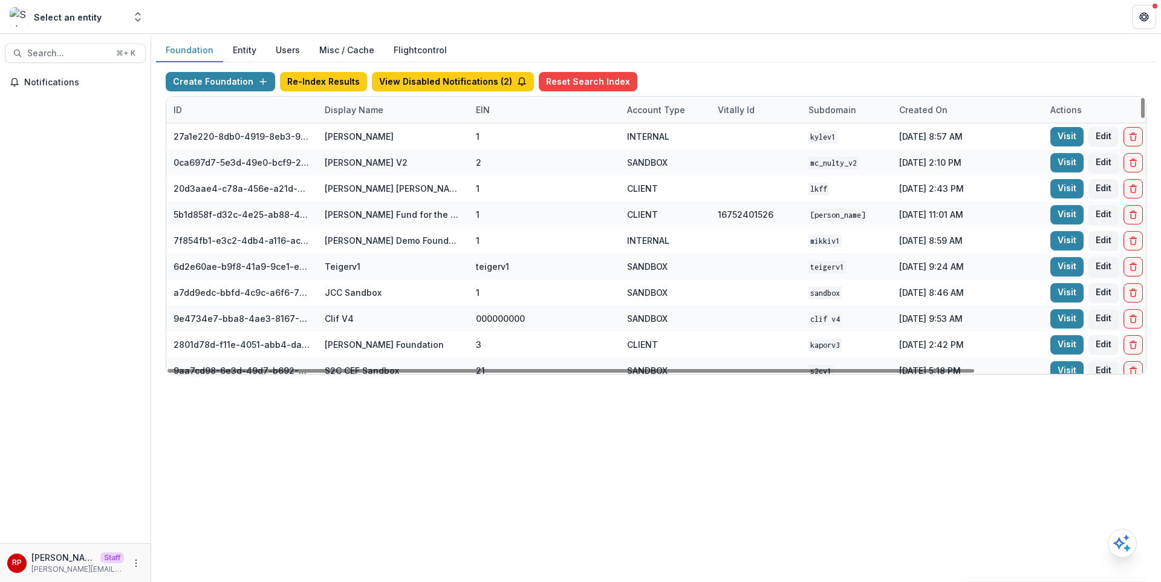
click at [352, 118] on div "Display Name" at bounding box center [392, 110] width 151 height 26
click at [368, 141] on input at bounding box center [365, 148] width 97 height 15
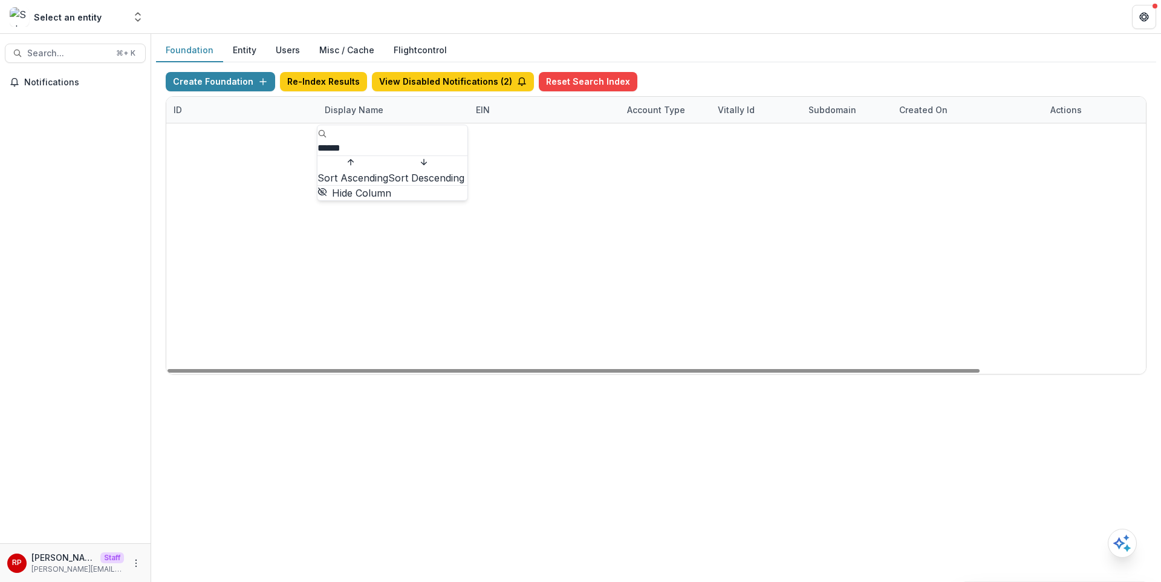
type input "******"
click at [698, 123] on div "5cf27f39-bc7b-46f9-9ee6-a7b54b12c735 Ruthwick Stripe Account 1 INTERNAL ruthwic…" at bounding box center [655, 123] width 979 height 0
click at [1072, 137] on link "Visit" at bounding box center [1066, 136] width 33 height 19
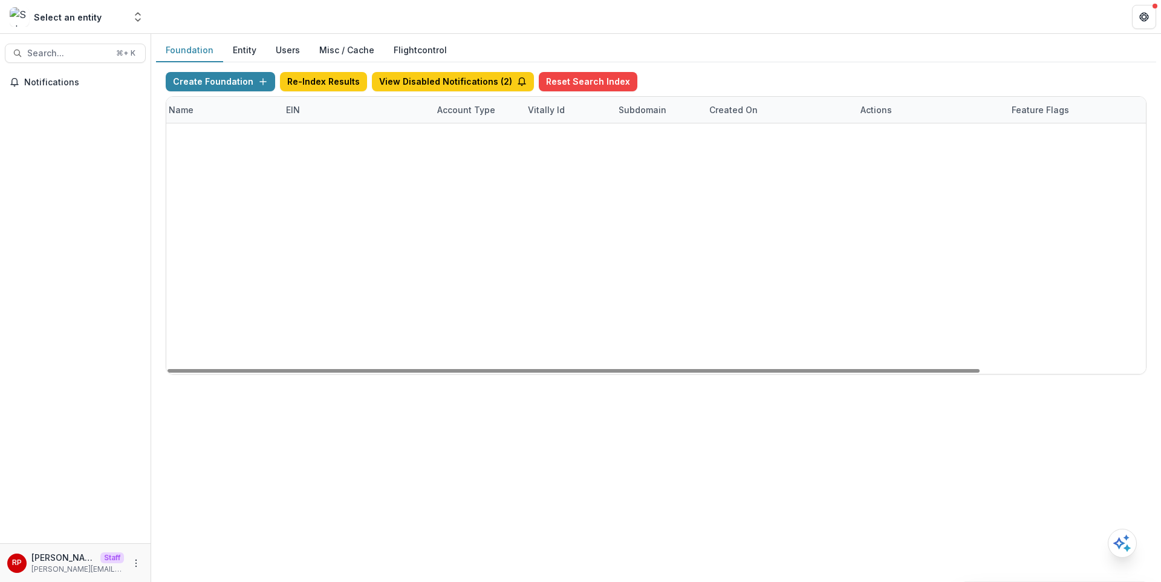
scroll to position [0, 192]
click at [1040, 135] on button "Feature Flags" at bounding box center [1046, 136] width 73 height 19
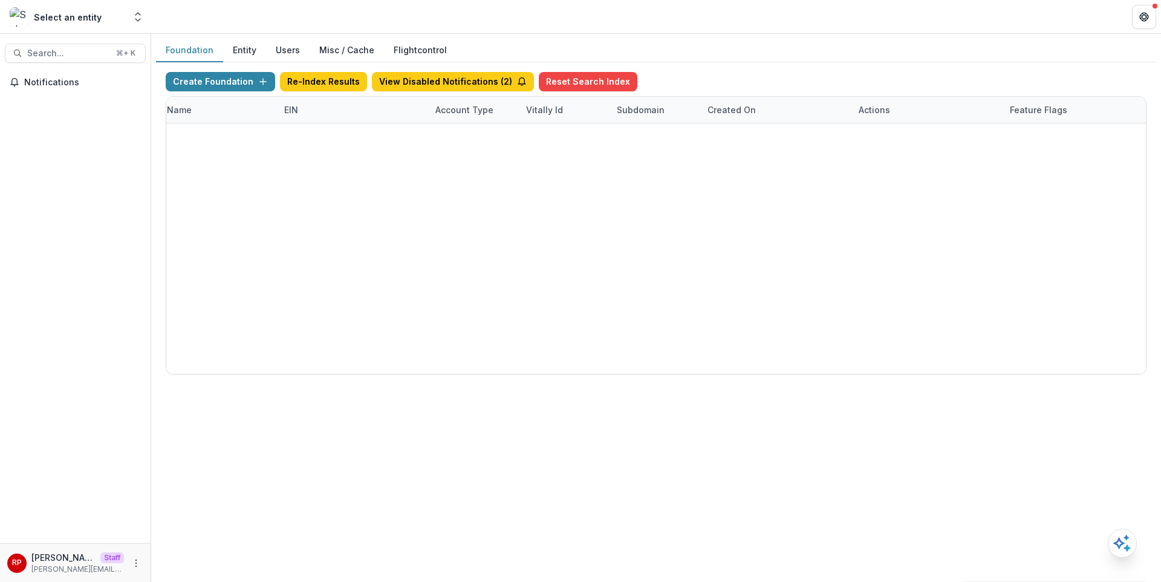
click at [1066, 135] on button "Feature Flags" at bounding box center [1046, 136] width 73 height 19
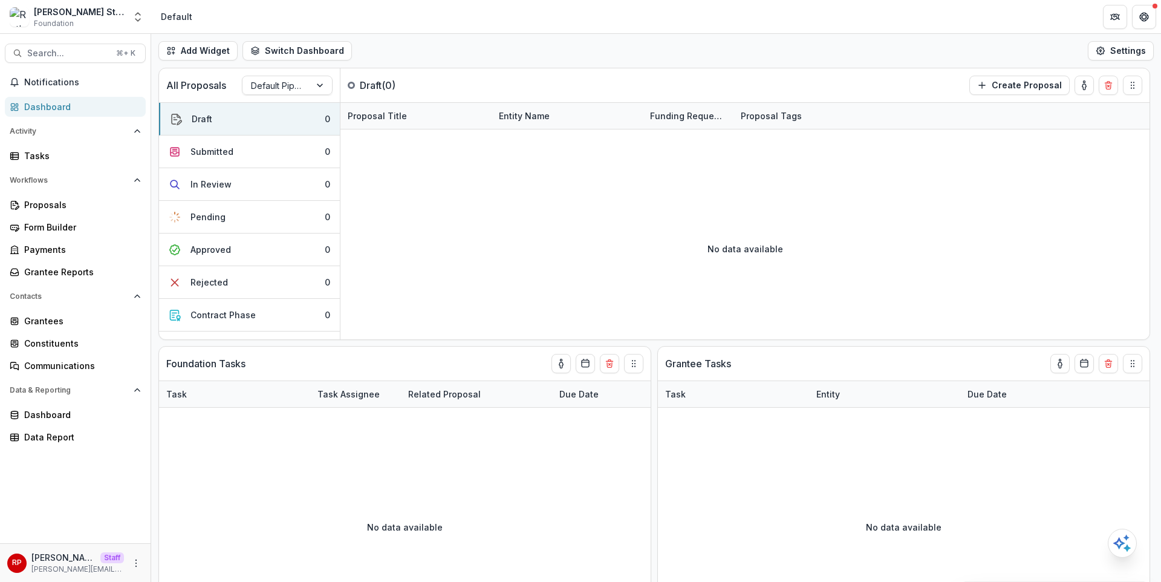
click at [128, 563] on div "RP [PERSON_NAME] Staff [PERSON_NAME][EMAIL_ADDRESS][DOMAIN_NAME]" at bounding box center [75, 563] width 136 height 24
click at [138, 563] on icon "More" at bounding box center [136, 563] width 10 height 10
click at [200, 539] on link "User Settings" at bounding box center [215, 537] width 129 height 20
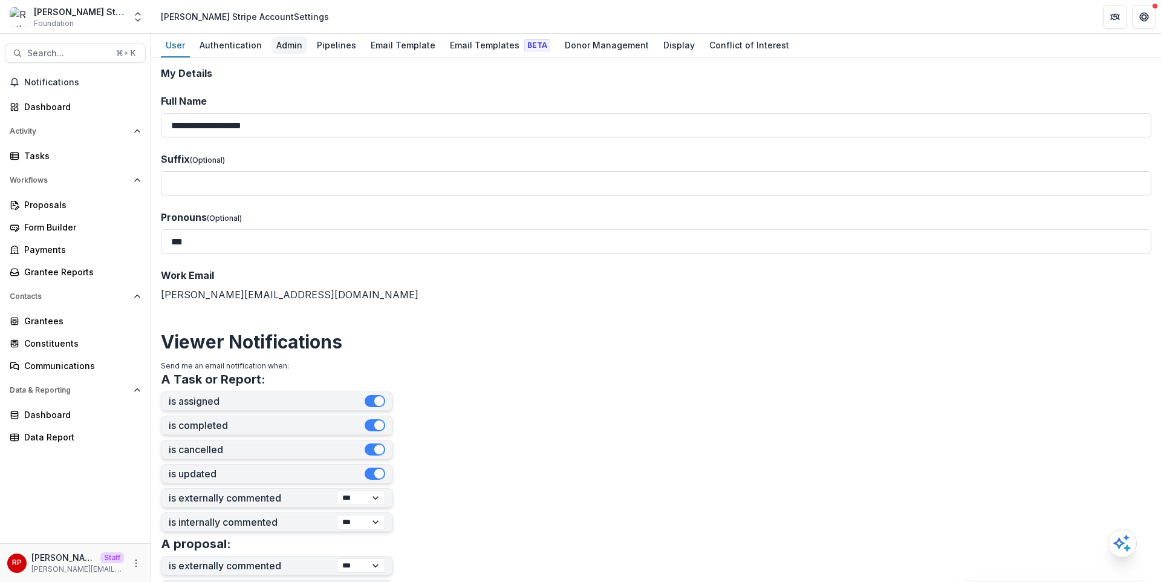
click at [291, 48] on div "Admin" at bounding box center [289, 45] width 36 height 18
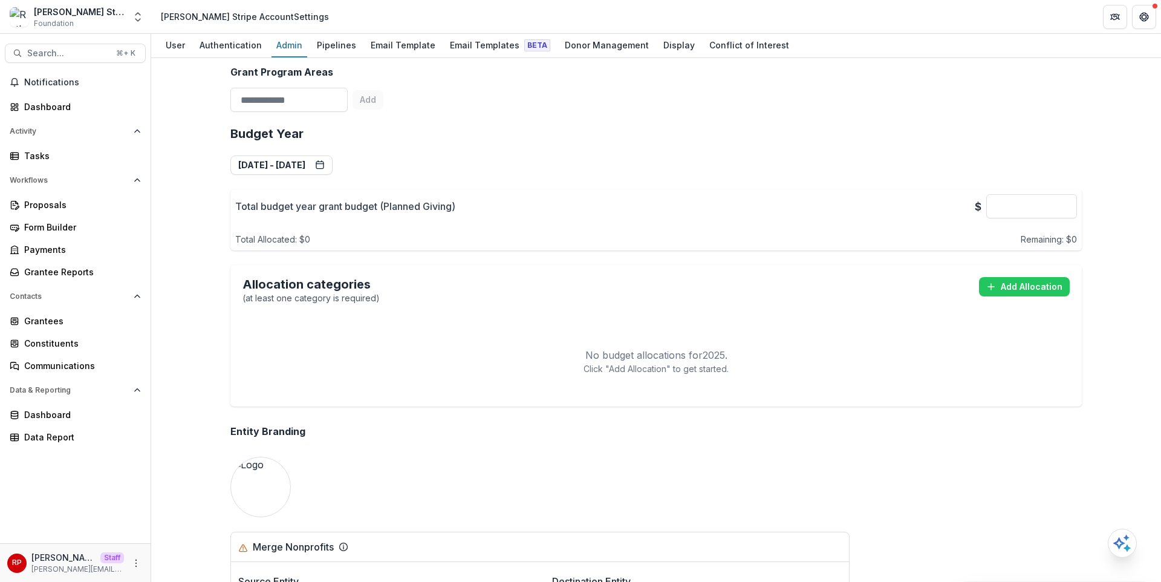
scroll to position [387, 0]
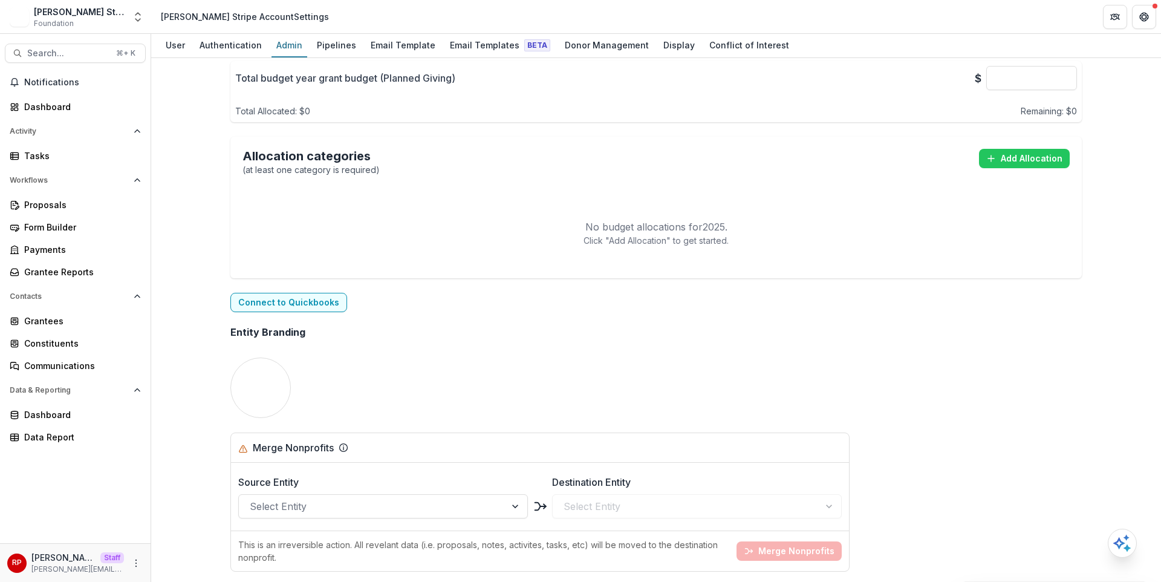
scroll to position [697, 0]
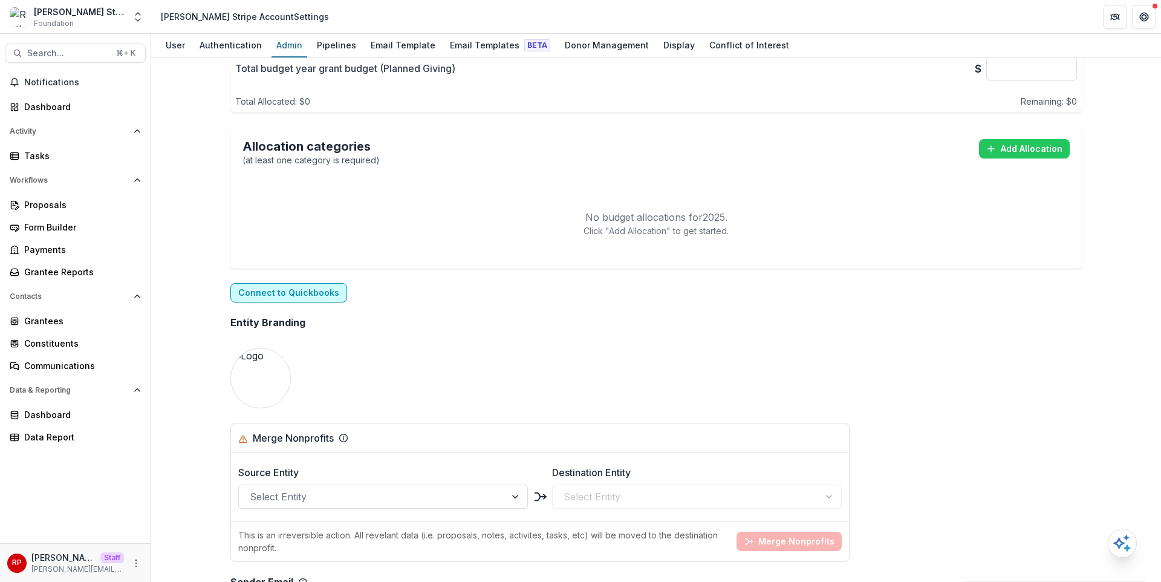
click at [320, 294] on button "Connect to Quickbooks" at bounding box center [288, 292] width 117 height 19
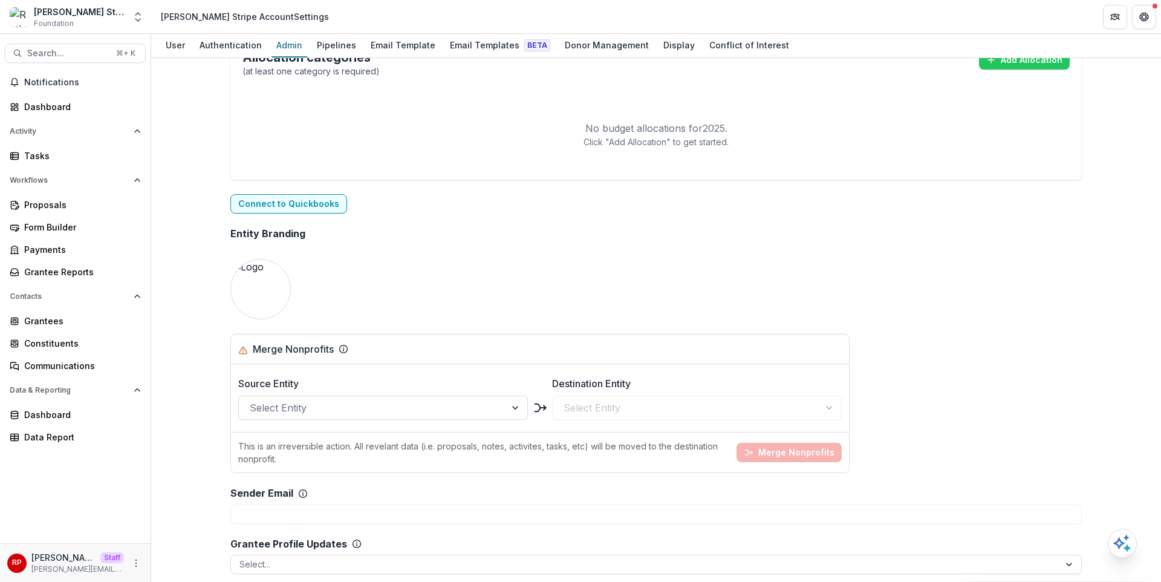
scroll to position [767, 0]
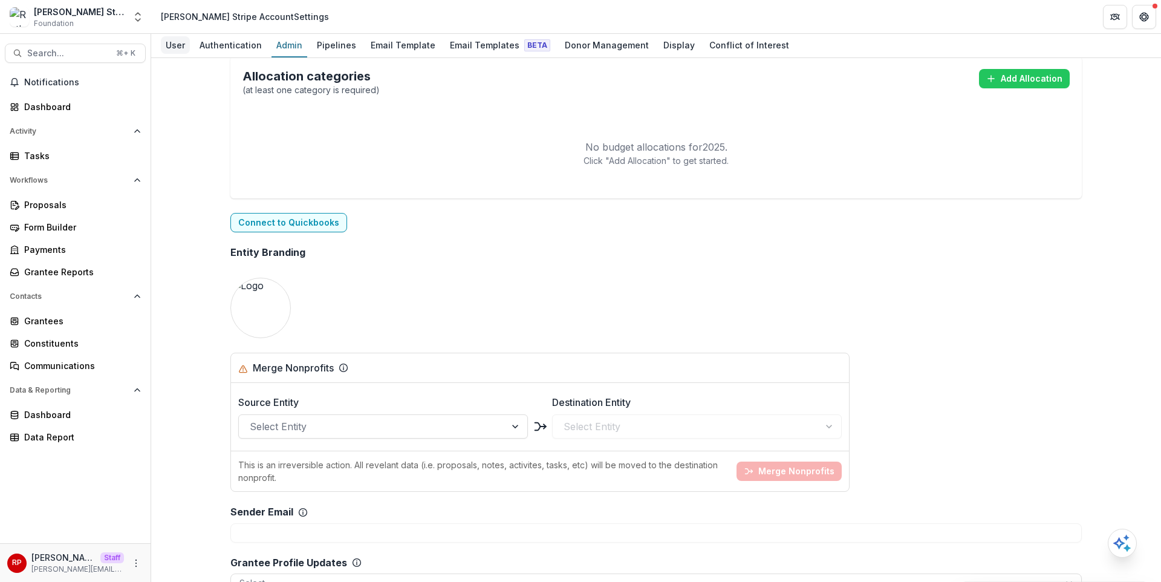
click at [177, 45] on div "User" at bounding box center [175, 45] width 29 height 18
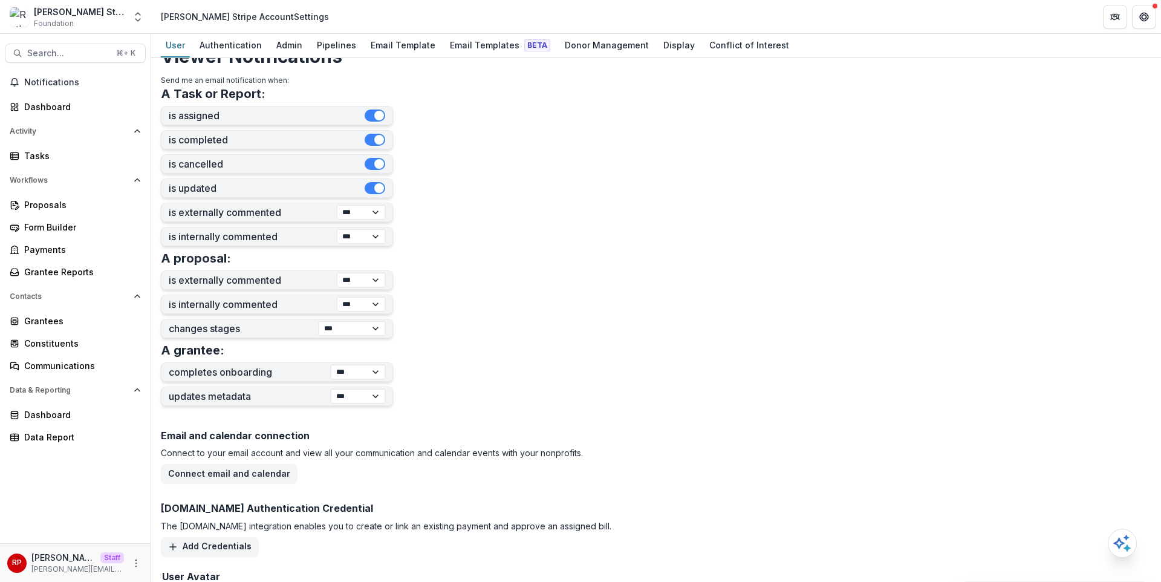
scroll to position [375, 0]
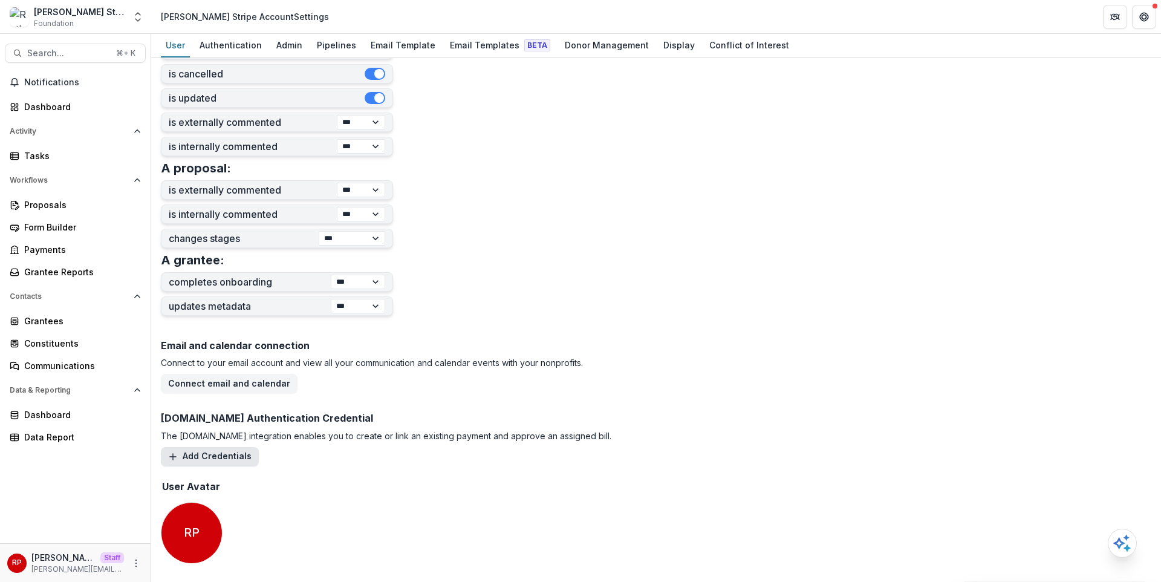
click at [227, 453] on button "Add Credentials" at bounding box center [210, 456] width 98 height 19
click at [663, 158] on form "**********" at bounding box center [656, 132] width 990 height 880
click at [290, 48] on div "Admin" at bounding box center [289, 45] width 36 height 18
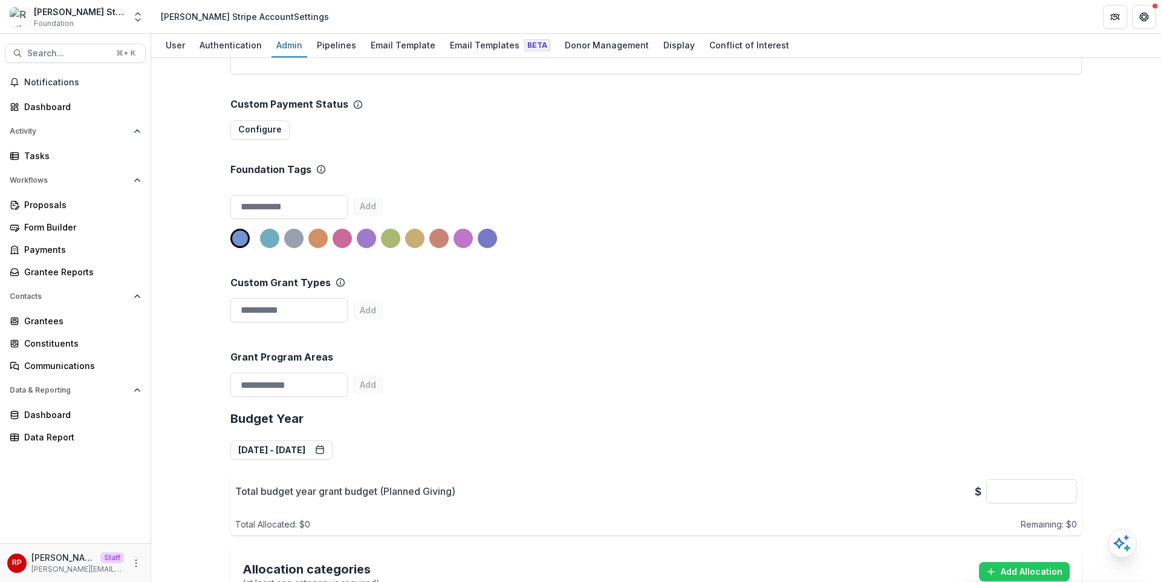
scroll to position [271, 0]
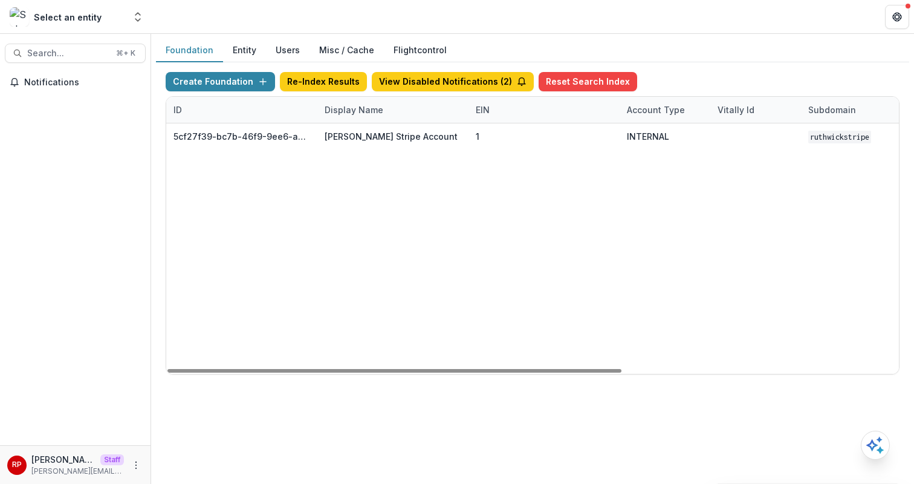
scroll to position [0, 192]
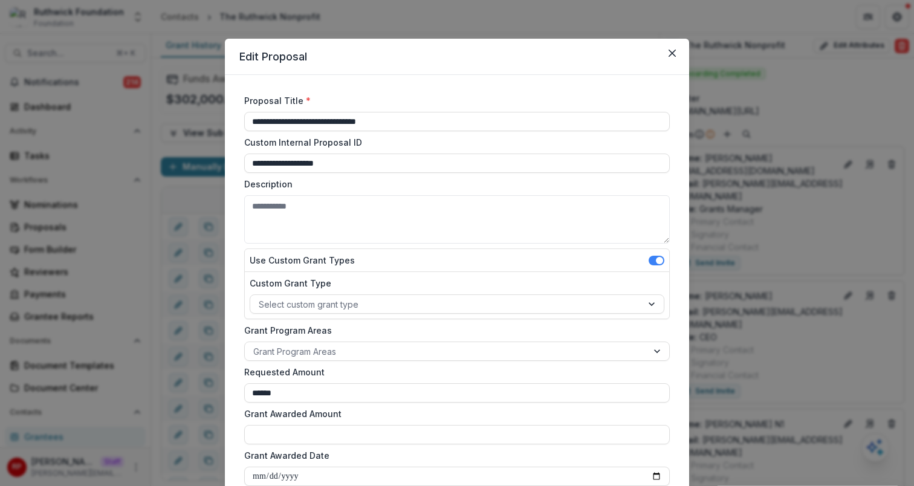
click at [421, 31] on div "**********" at bounding box center [457, 243] width 914 height 486
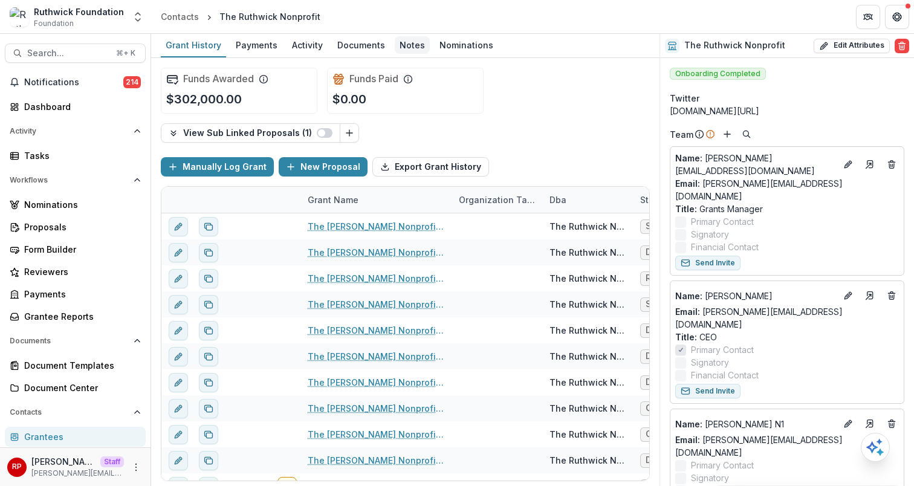
click at [395, 47] on div "Notes" at bounding box center [412, 45] width 35 height 18
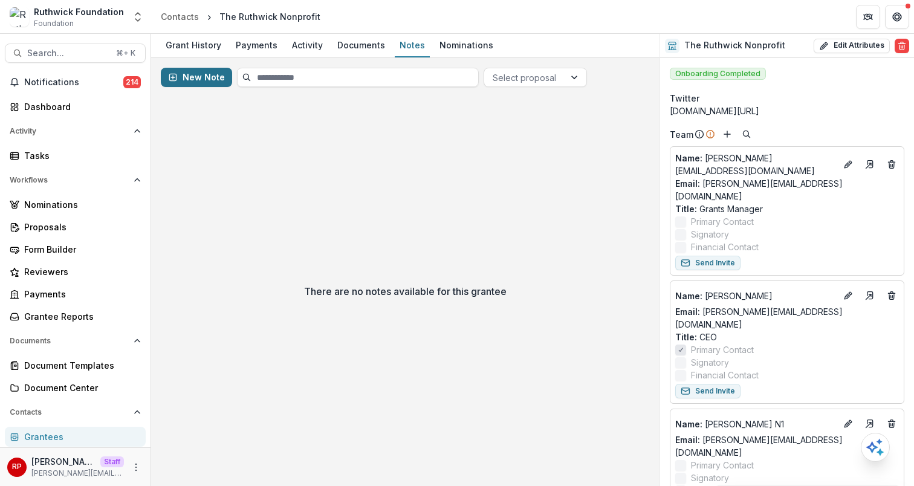
click at [227, 69] on button "New Note" at bounding box center [196, 77] width 71 height 19
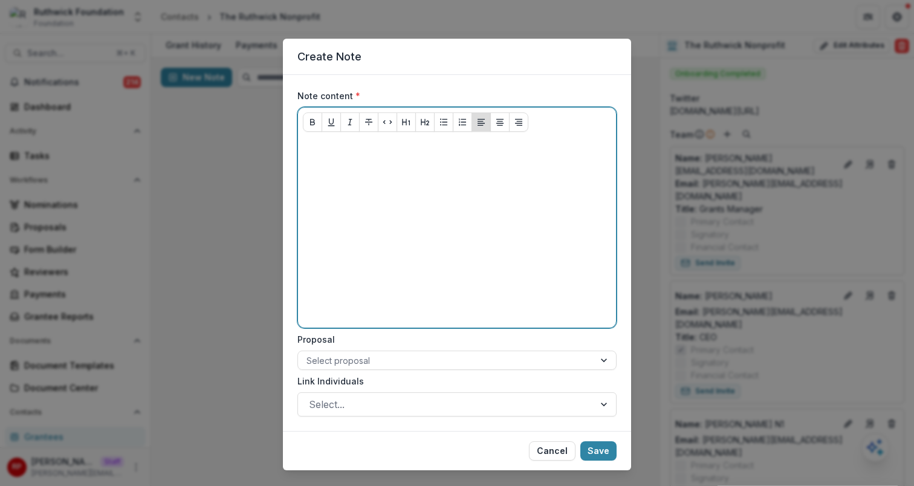
click at [441, 207] on div at bounding box center [457, 231] width 308 height 181
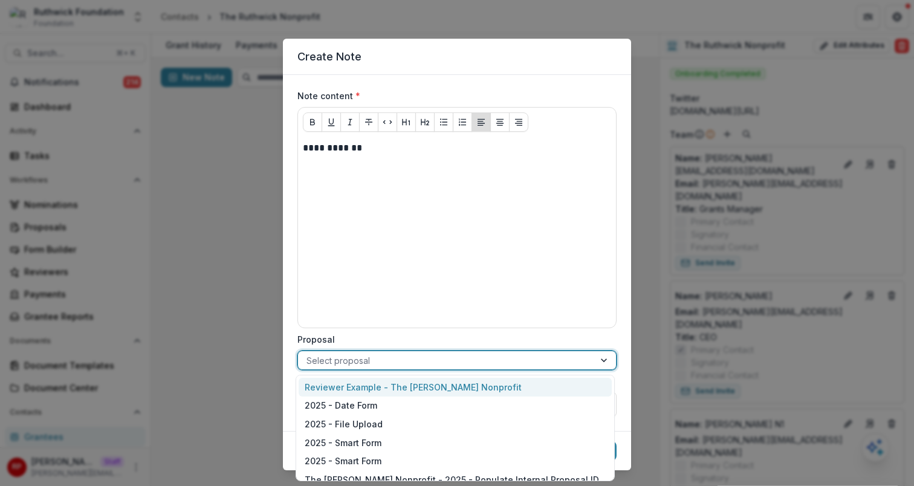
click at [427, 363] on div at bounding box center [446, 360] width 279 height 15
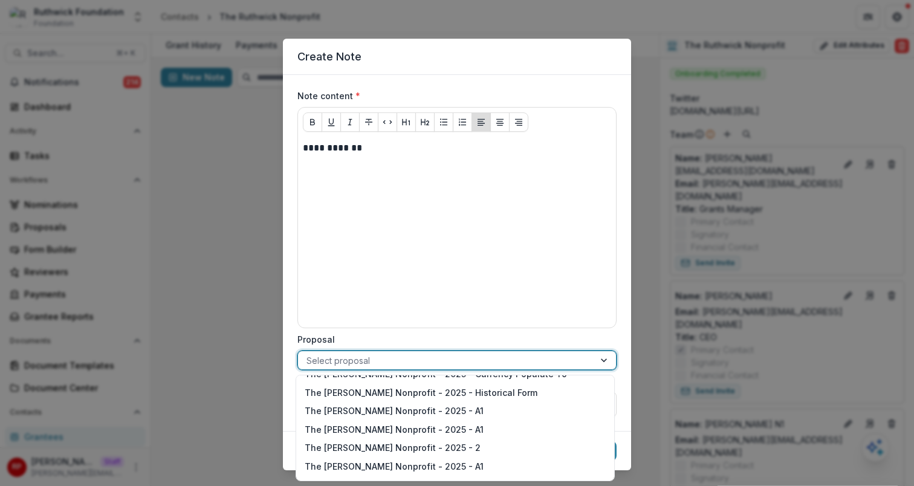
scroll to position [417, 0]
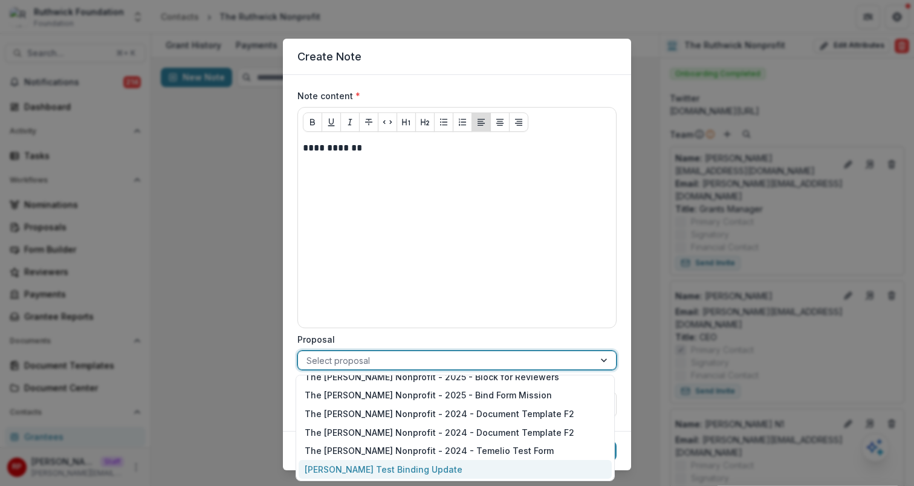
click at [479, 469] on div "[PERSON_NAME] Test Binding Update" at bounding box center [455, 469] width 313 height 19
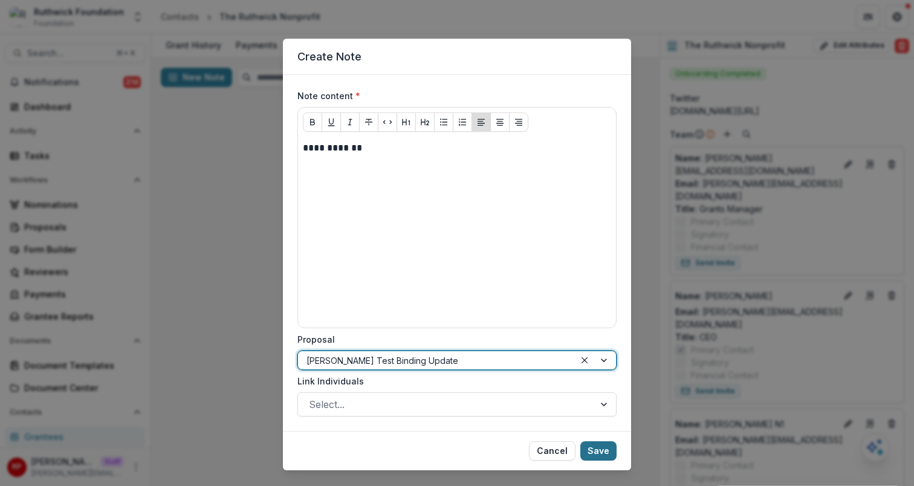
click at [601, 449] on button "Save" at bounding box center [598, 450] width 36 height 19
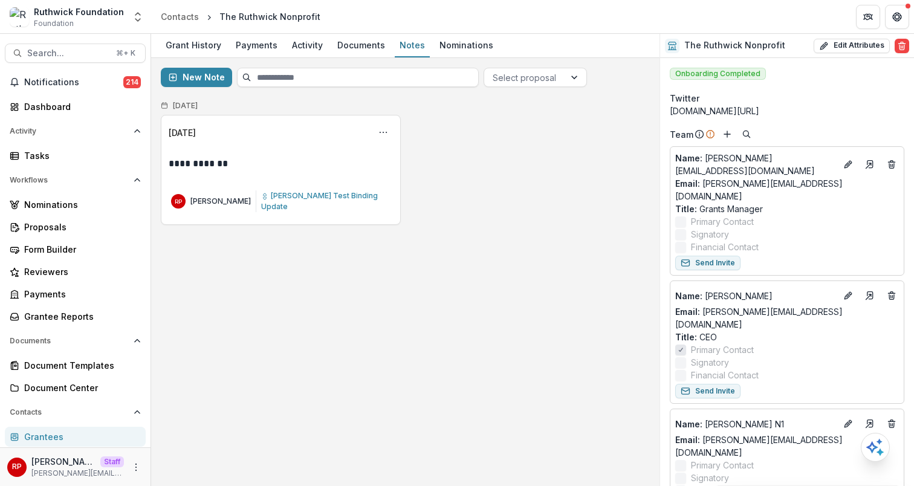
click at [358, 207] on div "RP Ruthwick Pathireddy Ruthwick Test Binding Update" at bounding box center [281, 201] width 224 height 31
click at [341, 197] on span "[PERSON_NAME] Test Binding Update" at bounding box center [319, 201] width 117 height 20
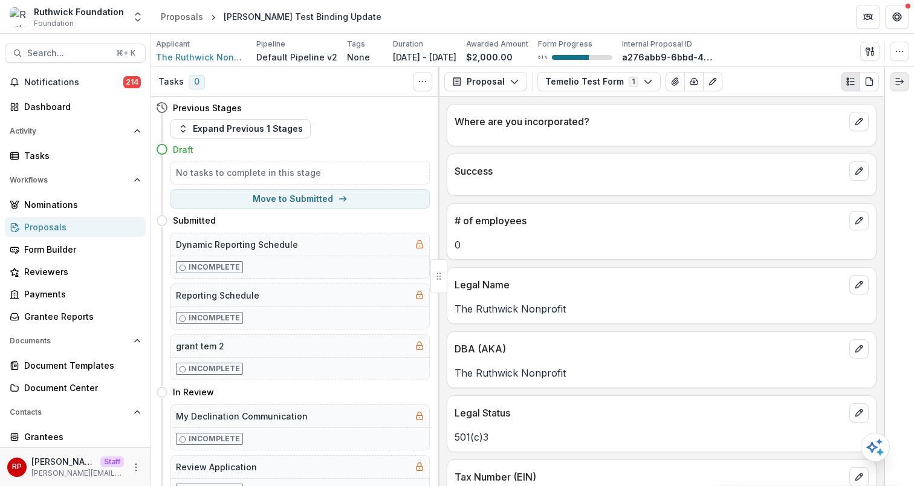
click at [901, 80] on icon "Expand right" at bounding box center [900, 82] width 10 height 10
